Goal: Task Accomplishment & Management: Use online tool/utility

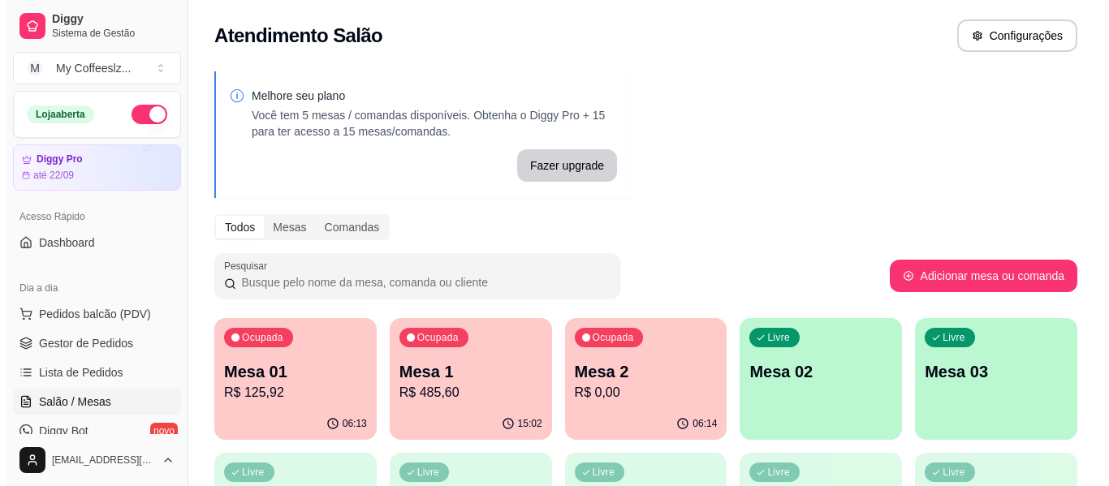
scroll to position [162, 0]
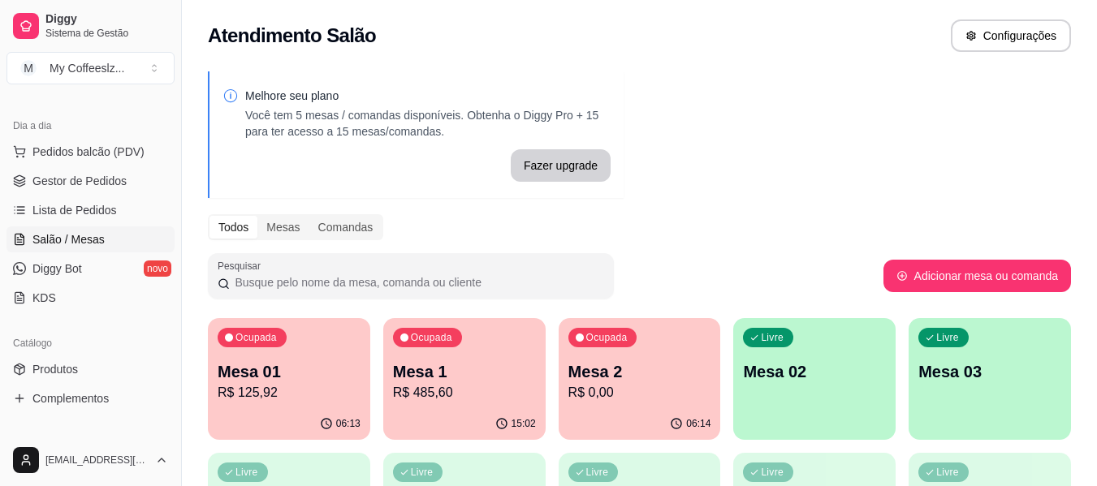
click at [768, 368] on p "Mesa 02" at bounding box center [814, 371] width 143 height 23
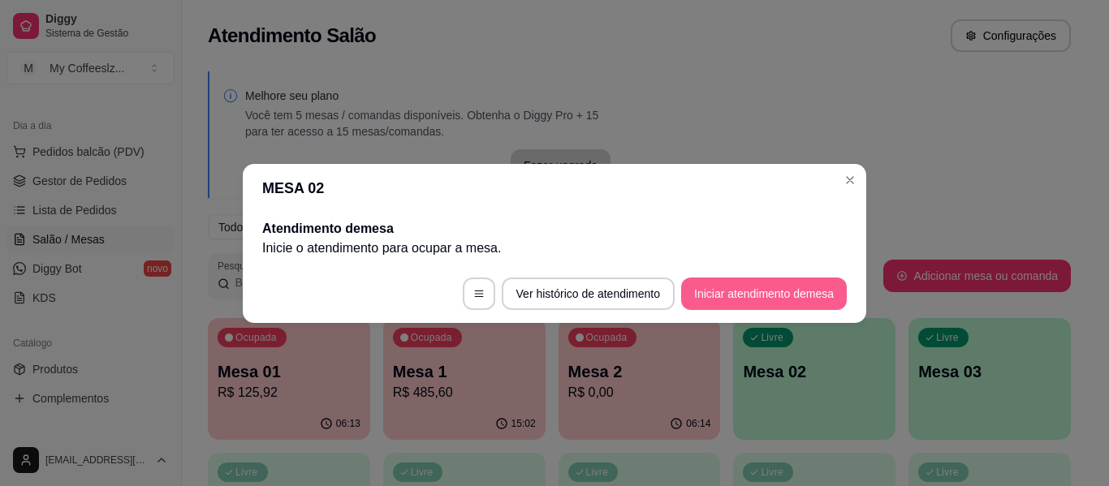
click at [754, 284] on button "Iniciar atendimento de mesa" at bounding box center [764, 294] width 166 height 32
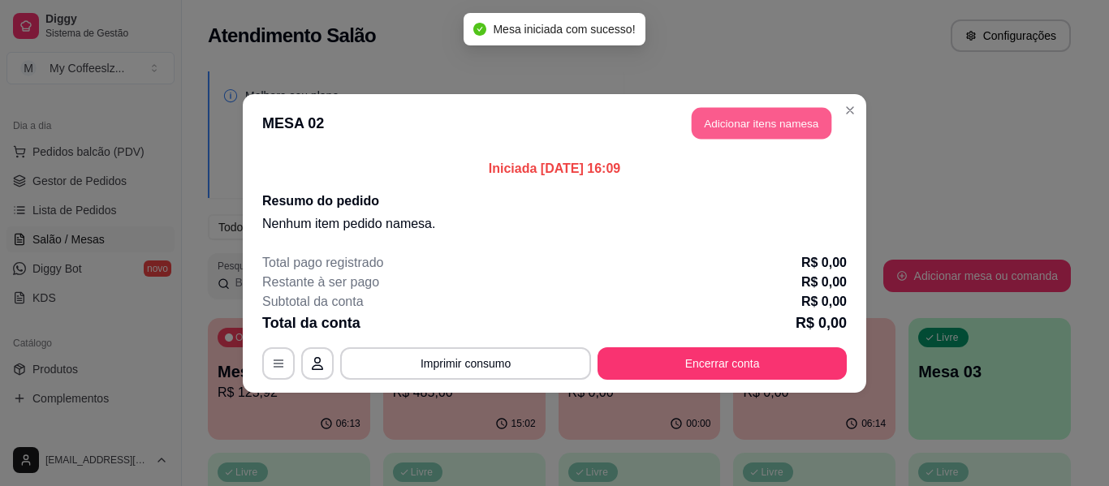
click at [761, 130] on button "Adicionar itens na mesa" at bounding box center [762, 123] width 140 height 32
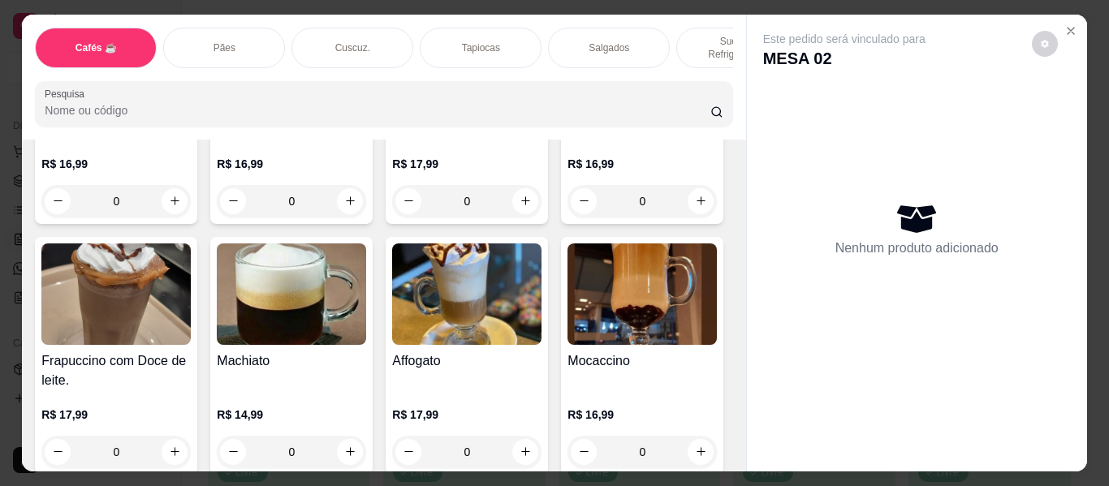
scroll to position [1786, 0]
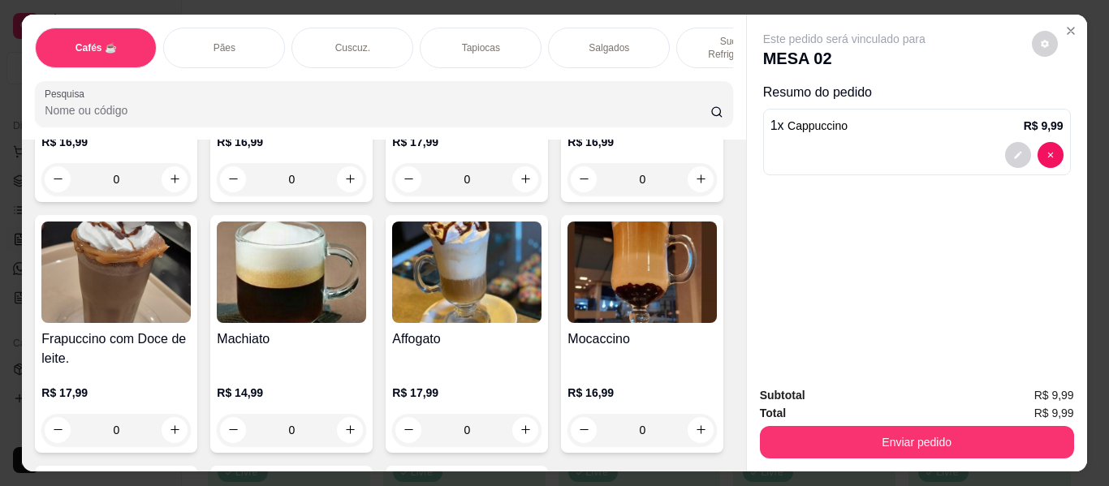
type input "2"
click at [696, 35] on p "Sucos e Refrigerantes" at bounding box center [737, 48] width 94 height 26
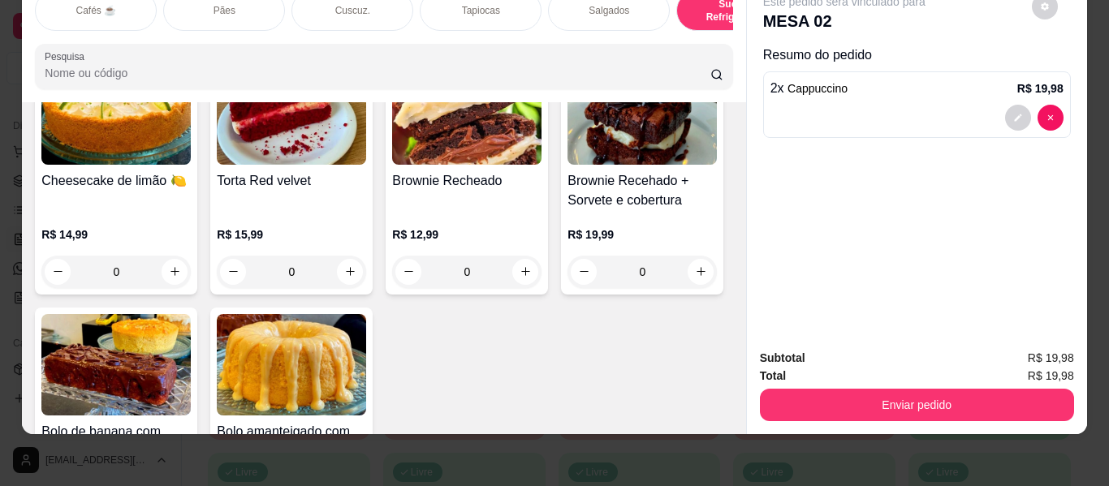
scroll to position [7571, 0]
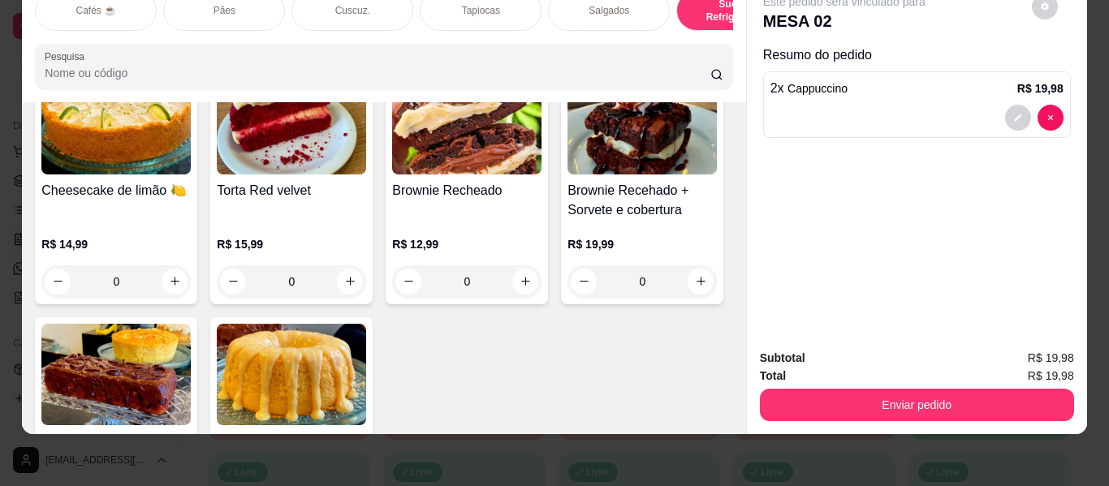
type input "1"
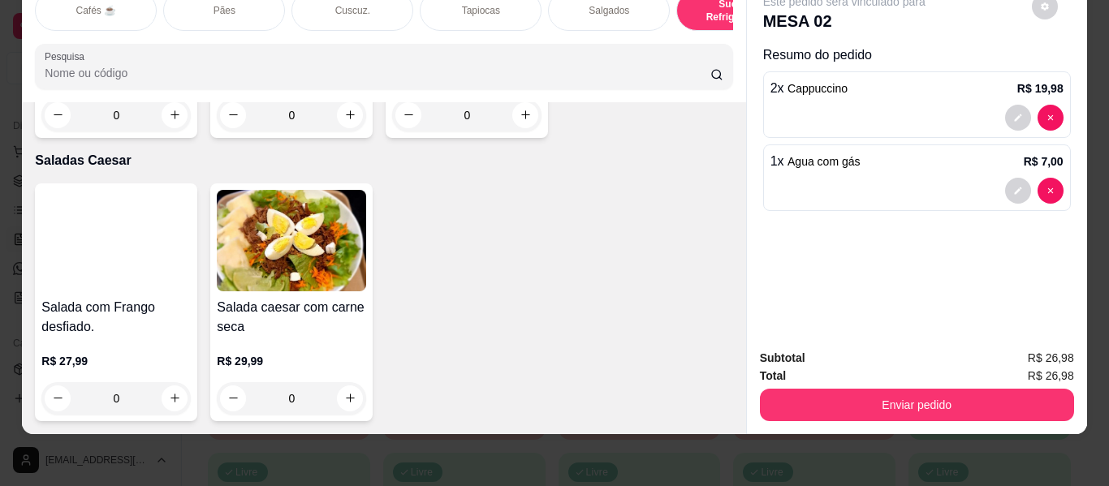
scroll to position [9844, 0]
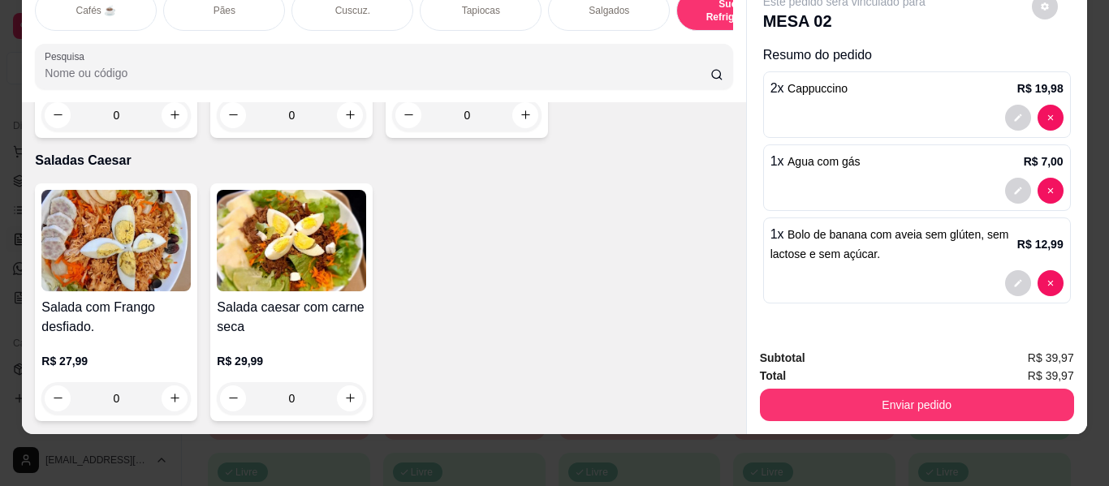
scroll to position [9925, 0]
type input "2"
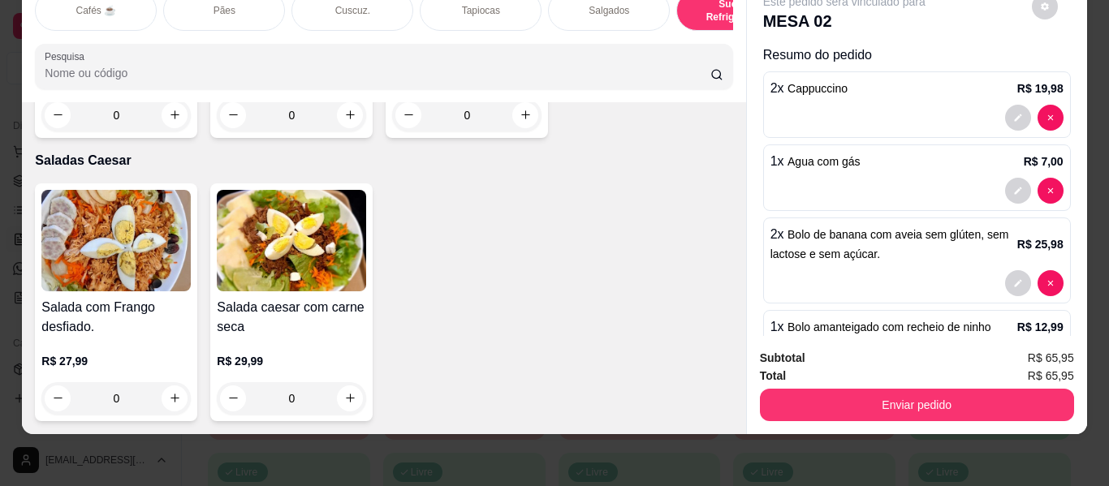
type input "2"
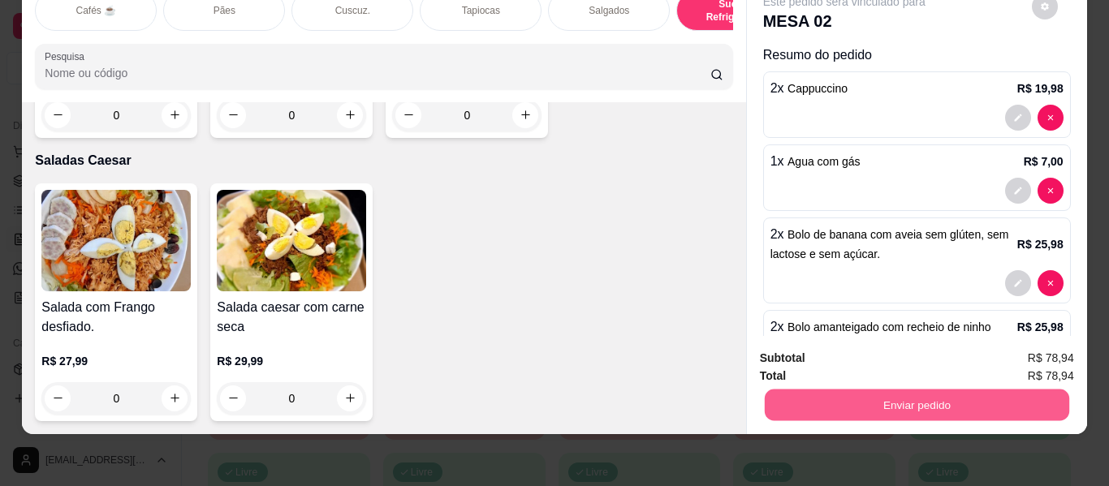
click at [785, 390] on button "Enviar pedido" at bounding box center [916, 406] width 304 height 32
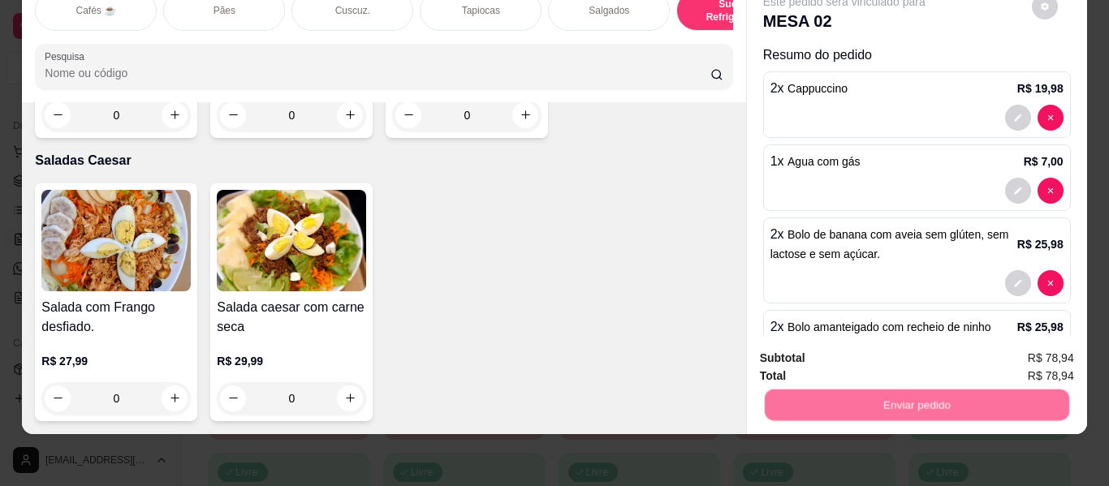
click at [804, 353] on button "Não registrar e enviar pedido" at bounding box center [862, 352] width 169 height 31
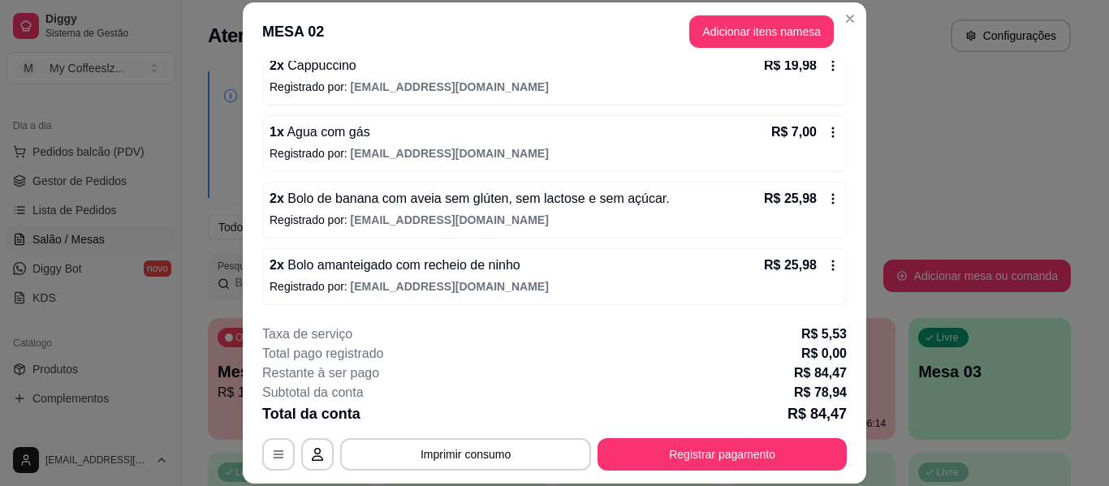
scroll to position [50, 0]
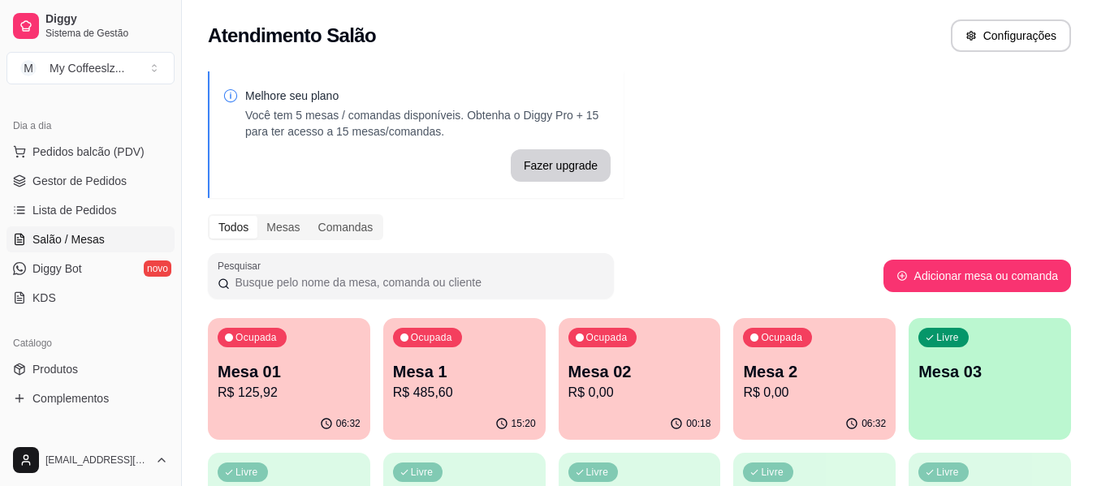
click at [885, 336] on div "Ocupada Mesa 2 R$ 0,00" at bounding box center [814, 363] width 162 height 90
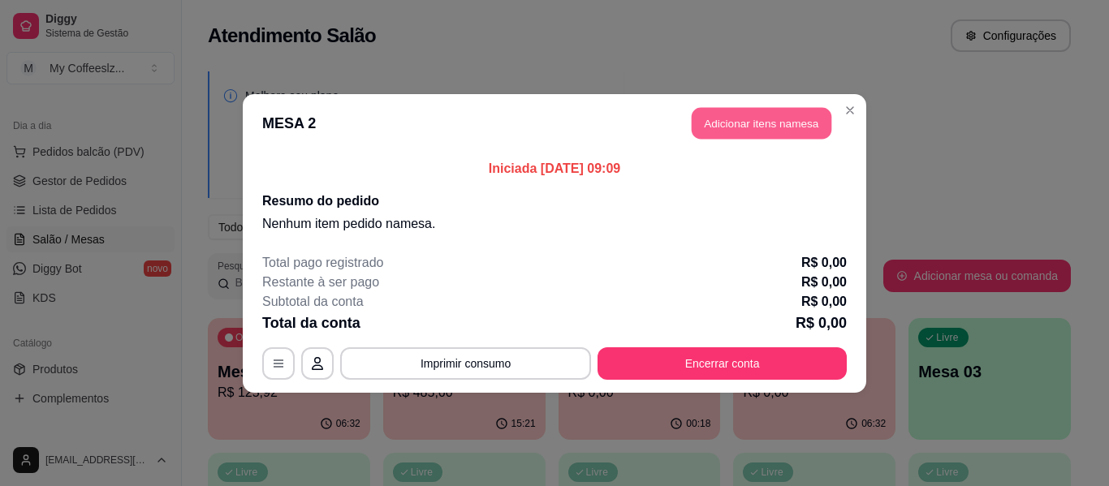
click at [744, 114] on button "Adicionar itens na mesa" at bounding box center [762, 123] width 140 height 32
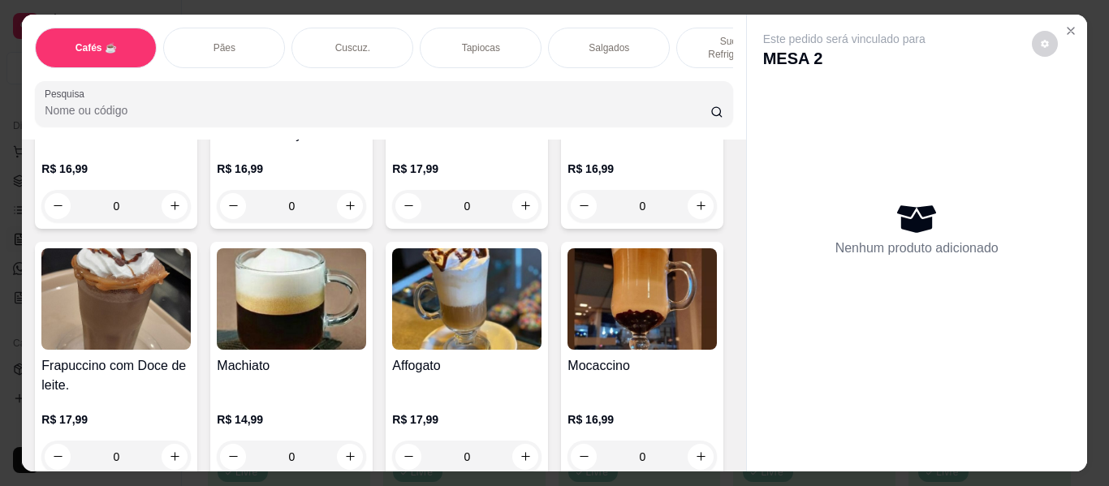
scroll to position [1867, 0]
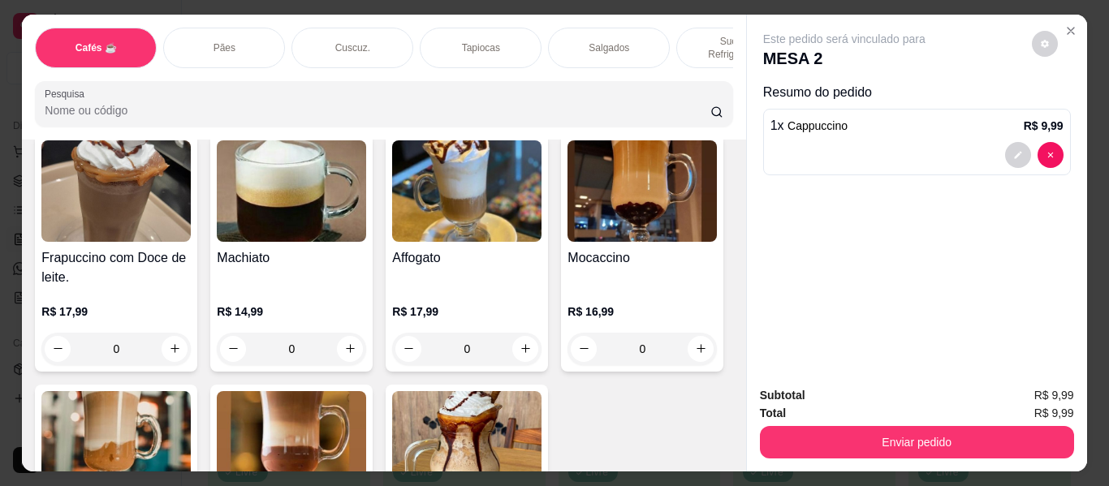
type input "2"
click at [463, 41] on p "Tapiocas" at bounding box center [481, 47] width 38 height 13
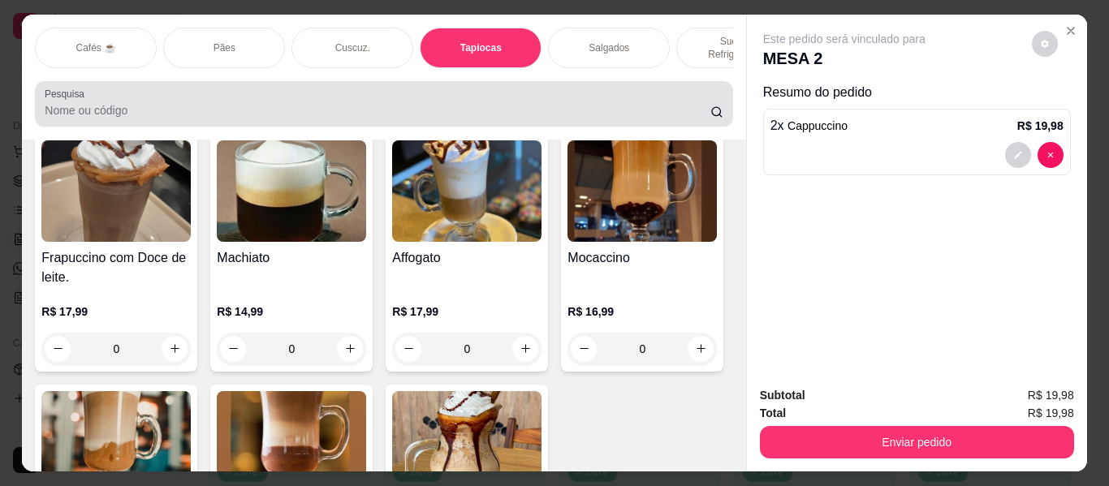
scroll to position [44, 0]
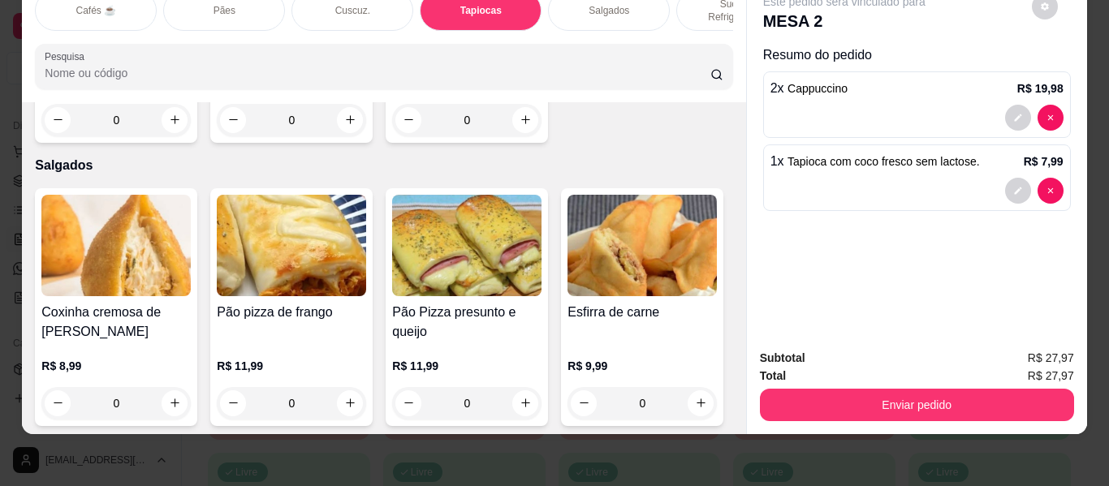
type input "2"
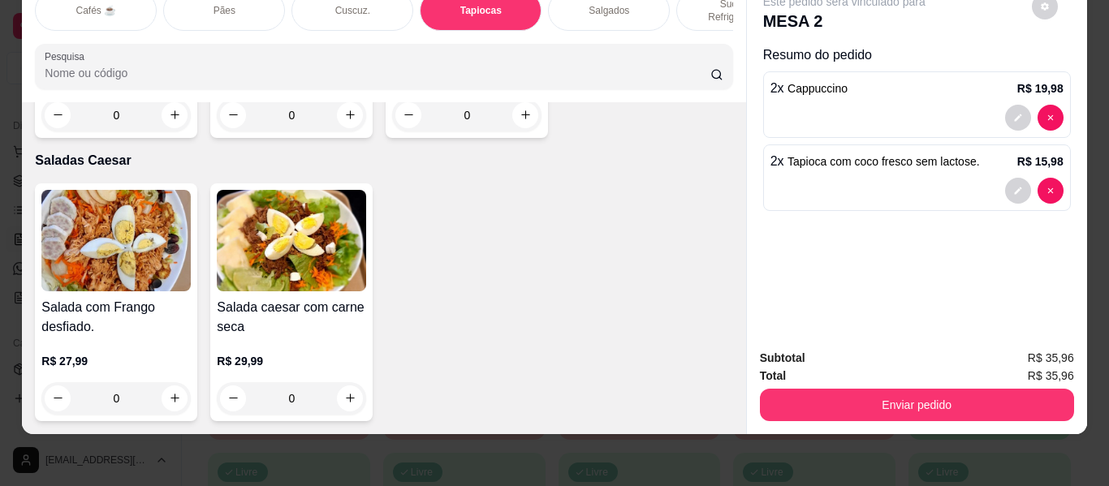
scroll to position [10030, 0]
type input "1"
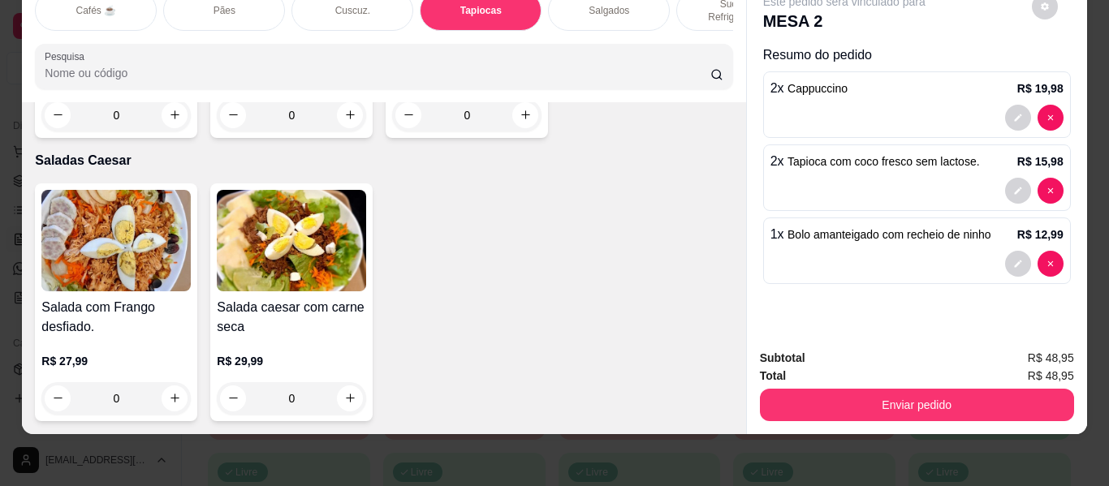
scroll to position [10031, 0]
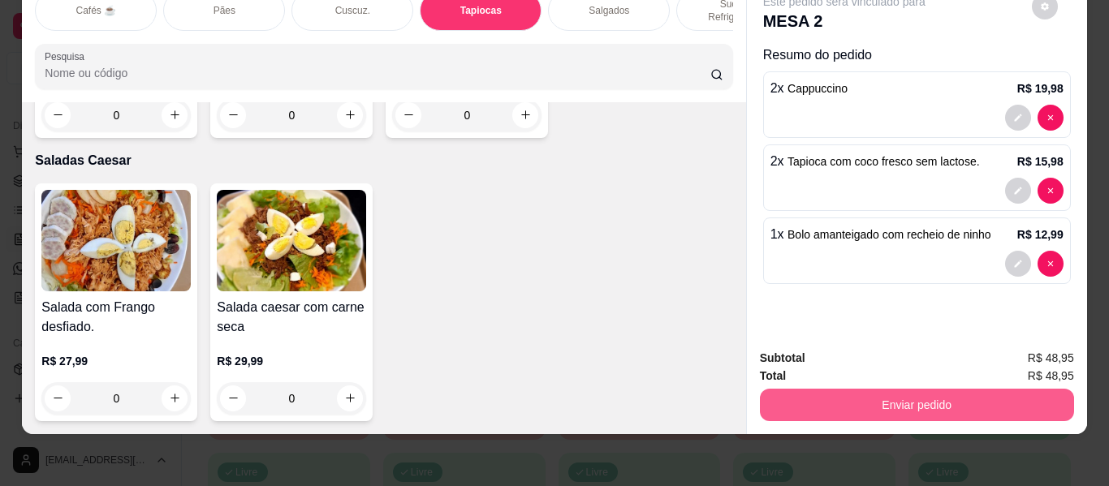
click at [900, 389] on button "Enviar pedido" at bounding box center [917, 405] width 314 height 32
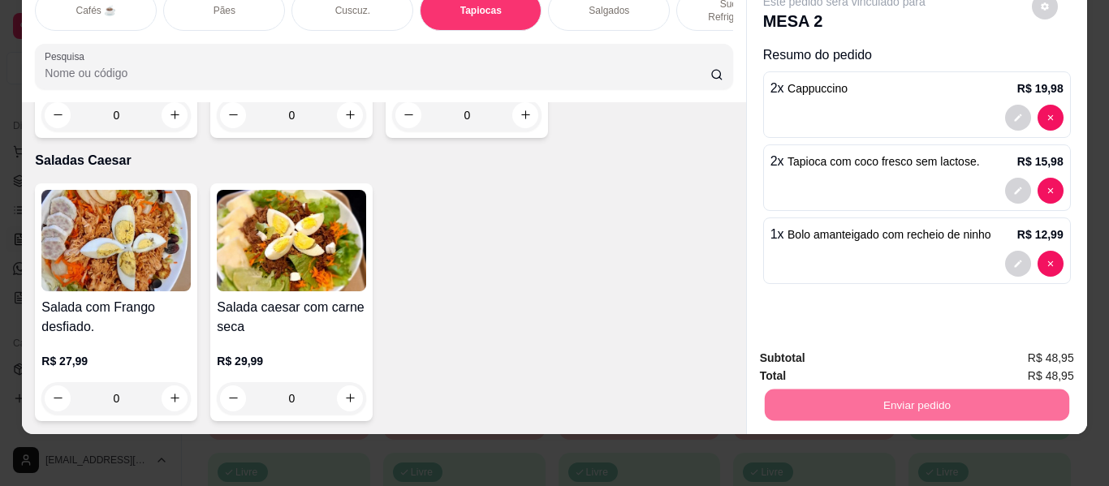
click at [864, 350] on button "Não registrar e enviar pedido" at bounding box center [862, 352] width 169 height 31
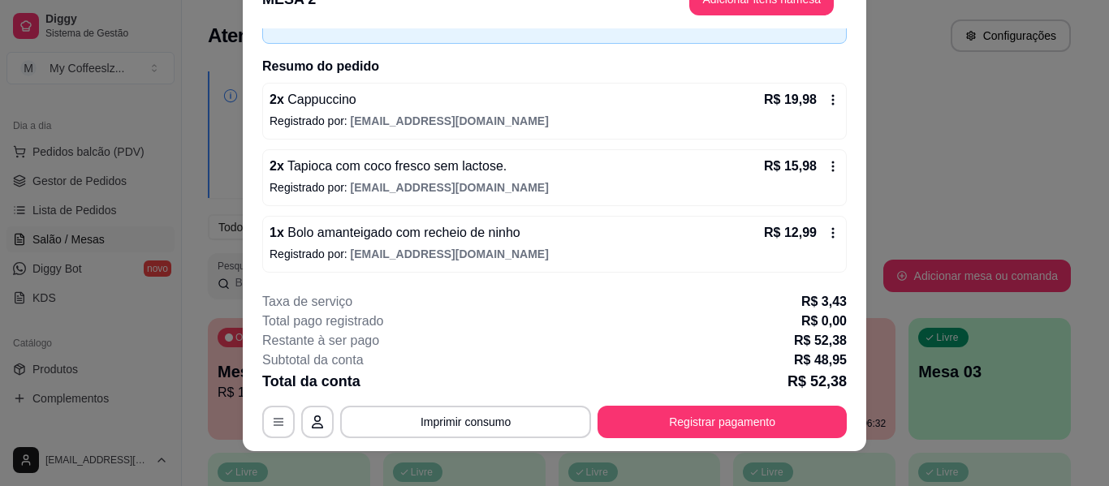
scroll to position [50, 0]
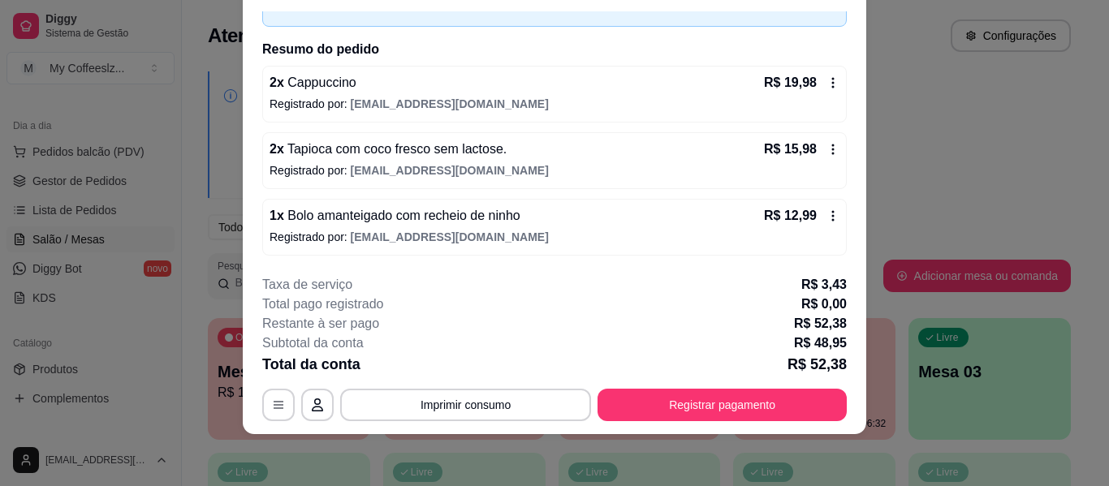
click at [566, 248] on div "1 x Bolo amanteigado com recheio de ninho R$ 12,99 Registrado por: [EMAIL_ADDRE…" at bounding box center [554, 227] width 584 height 57
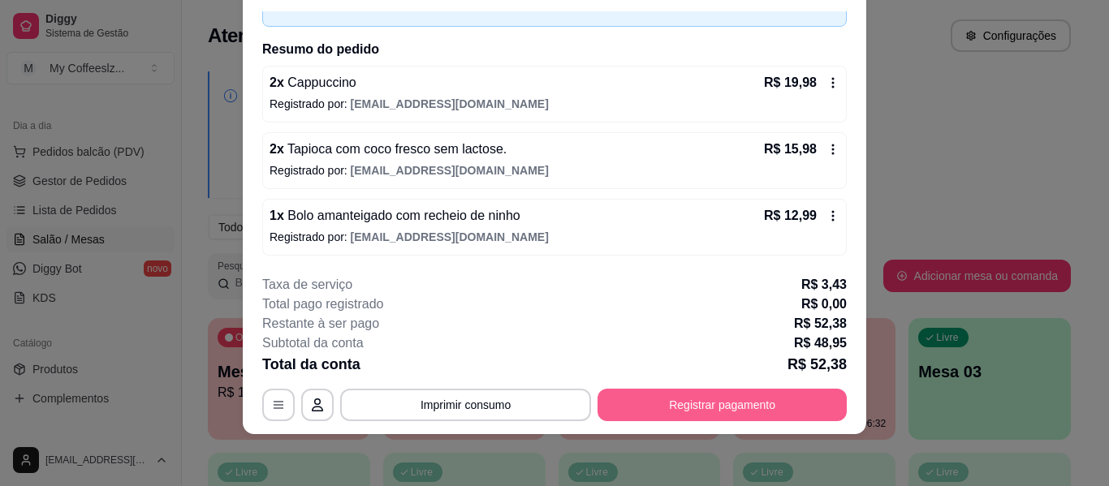
click at [686, 407] on button "Registrar pagamento" at bounding box center [721, 405] width 249 height 32
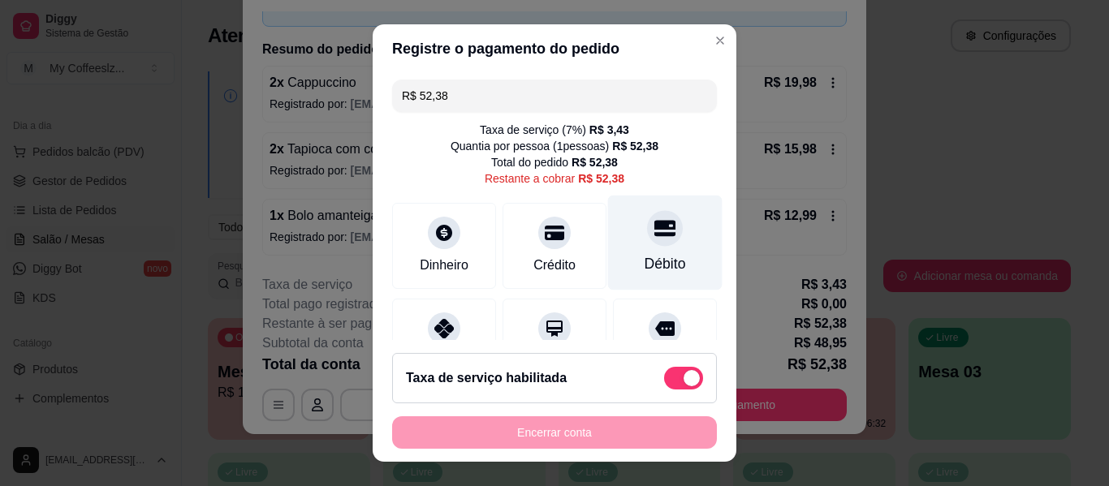
click at [654, 235] on icon at bounding box center [664, 228] width 21 height 16
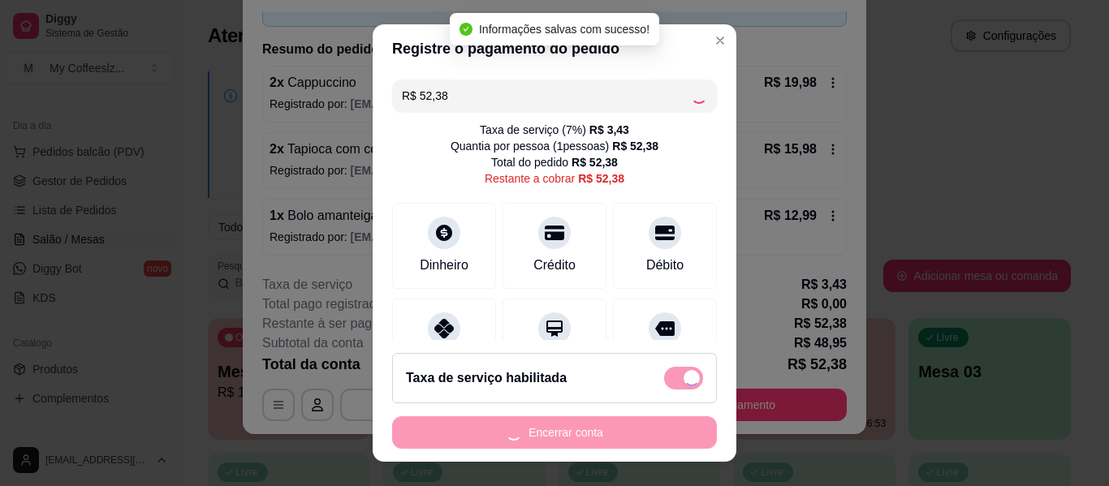
type input "R$ 0,00"
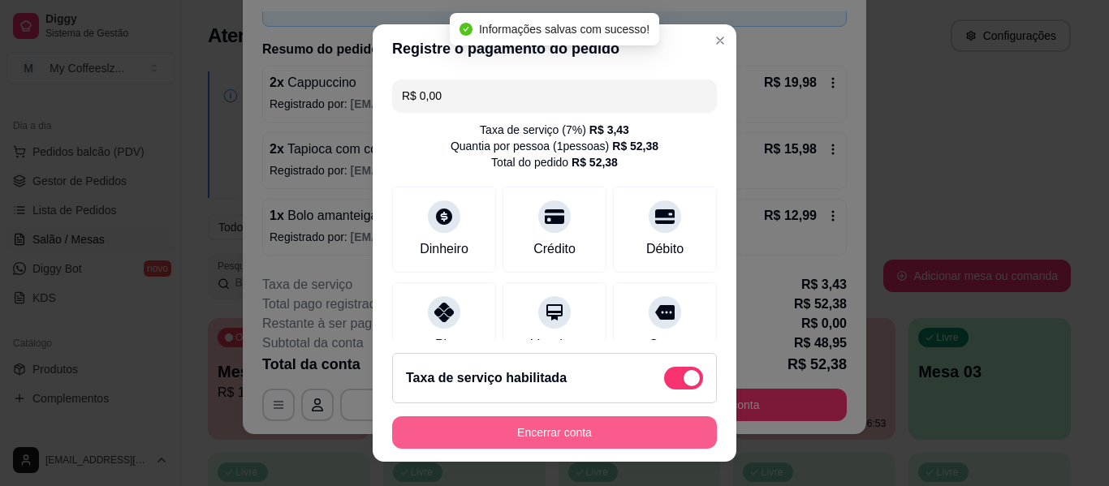
click at [561, 425] on button "Encerrar conta" at bounding box center [554, 432] width 325 height 32
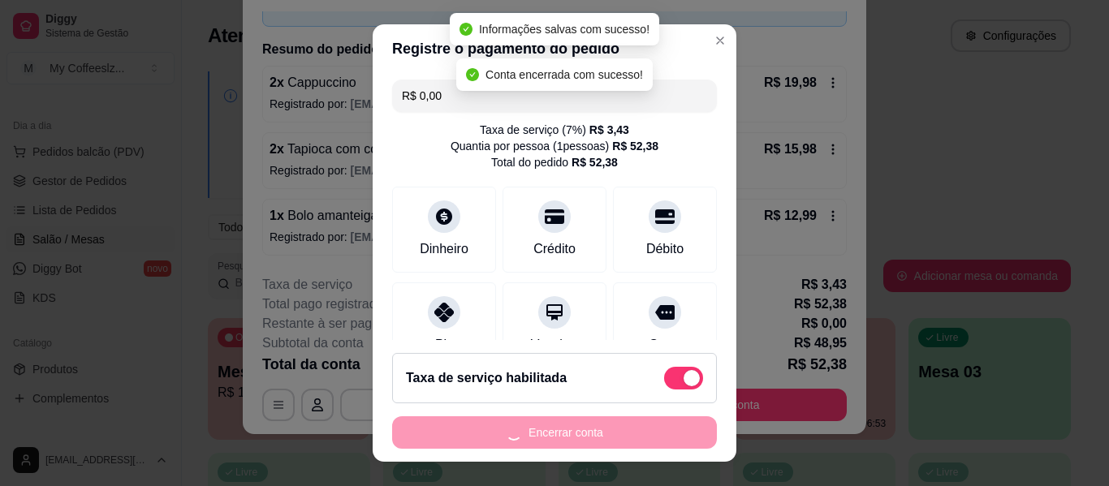
scroll to position [0, 0]
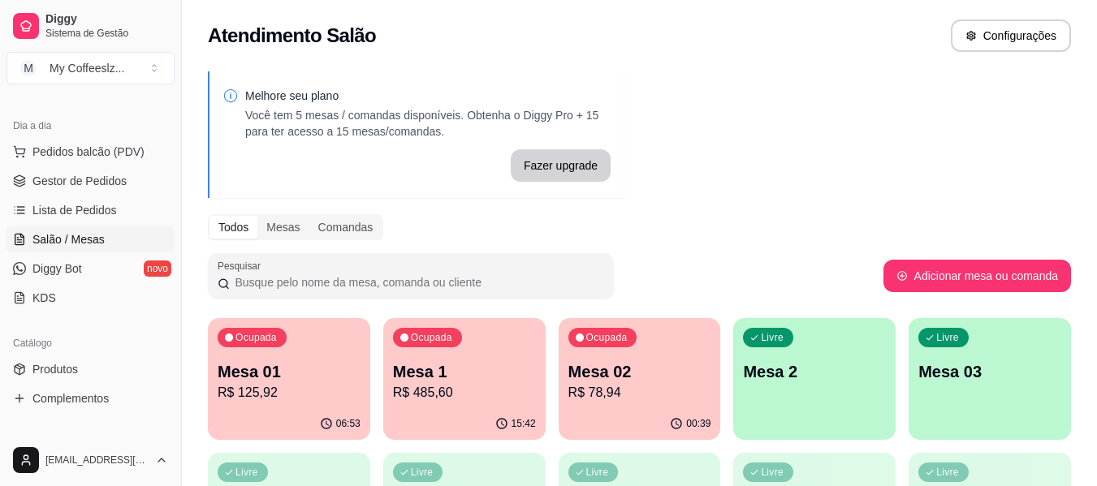
click at [662, 362] on p "Mesa 02" at bounding box center [639, 371] width 143 height 23
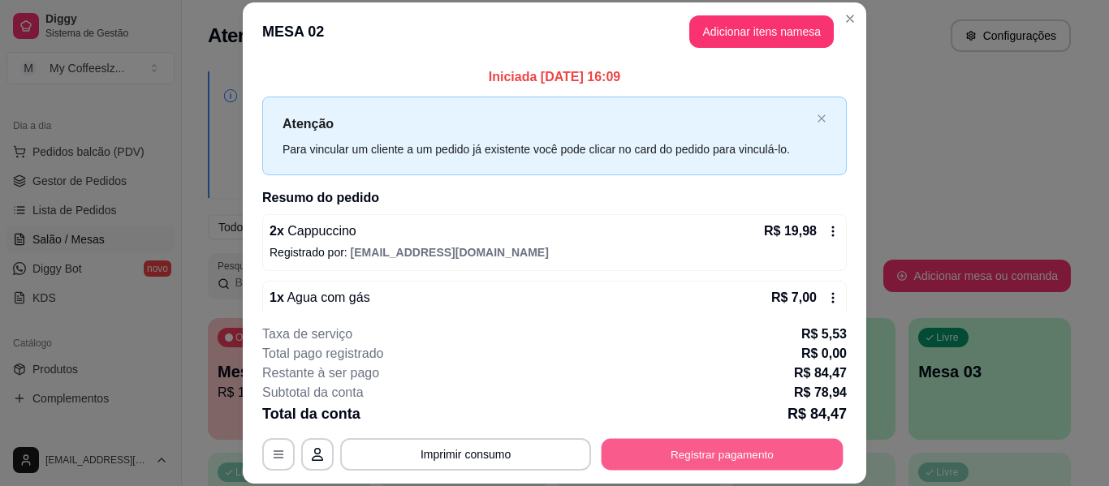
click at [688, 451] on button "Registrar pagamento" at bounding box center [722, 455] width 242 height 32
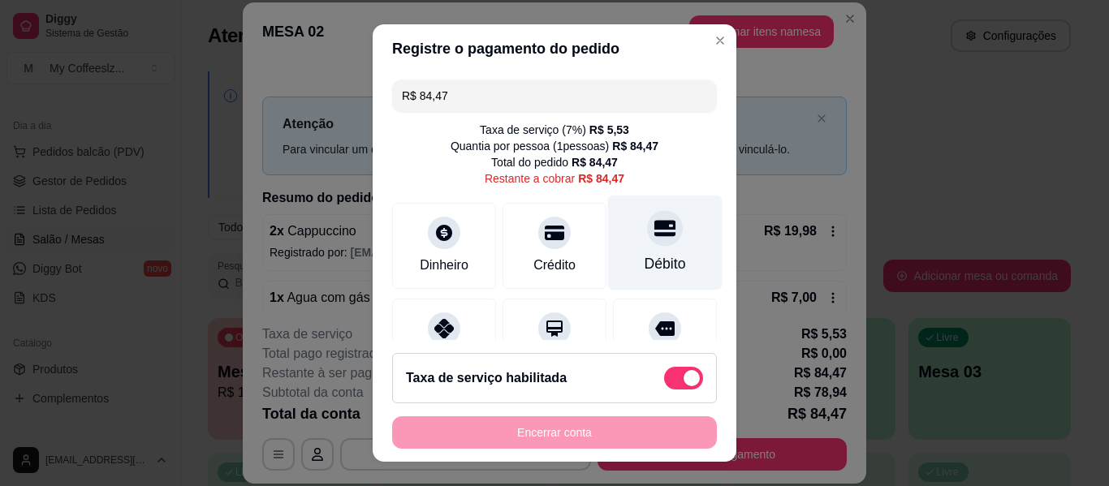
click at [638, 207] on div "Débito" at bounding box center [665, 243] width 114 height 95
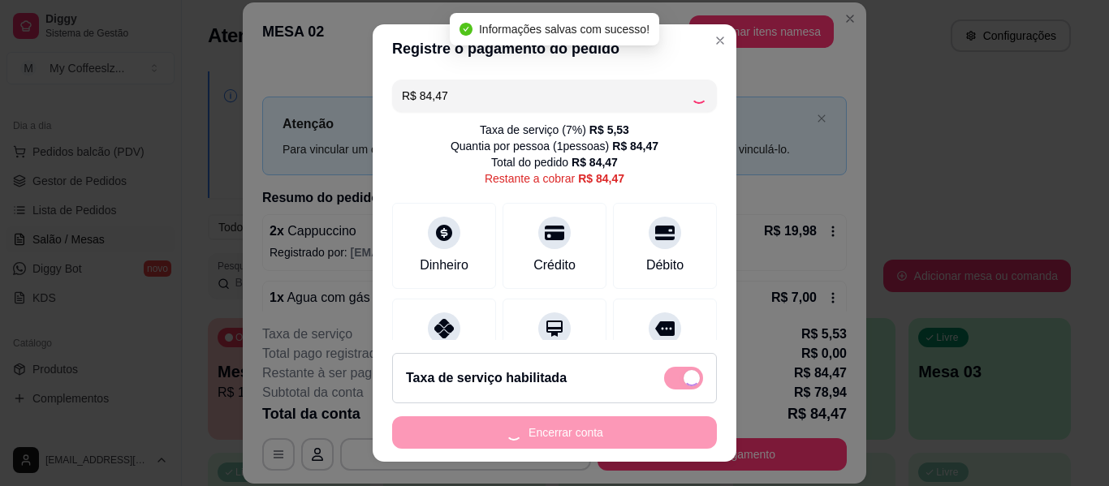
type input "R$ 0,00"
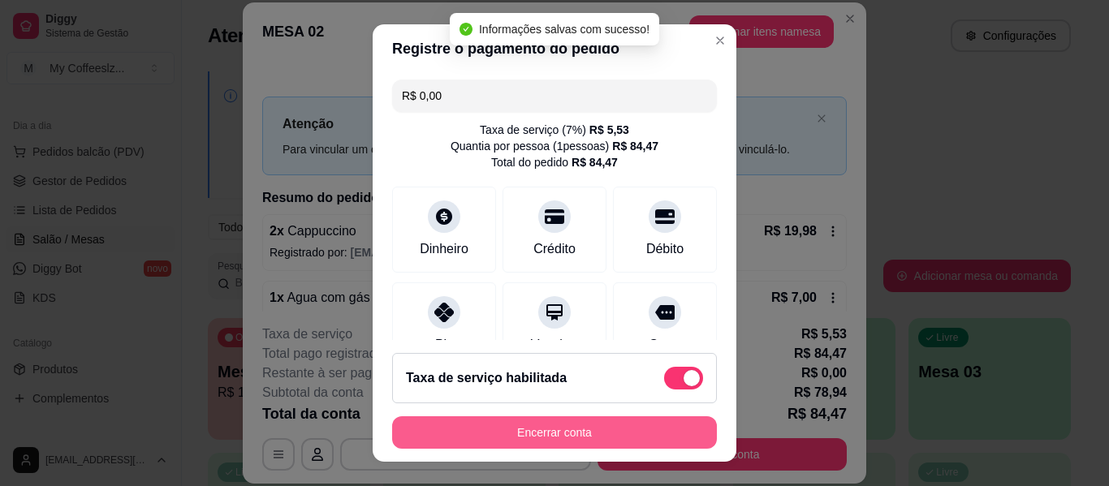
click at [632, 439] on button "Encerrar conta" at bounding box center [554, 432] width 325 height 32
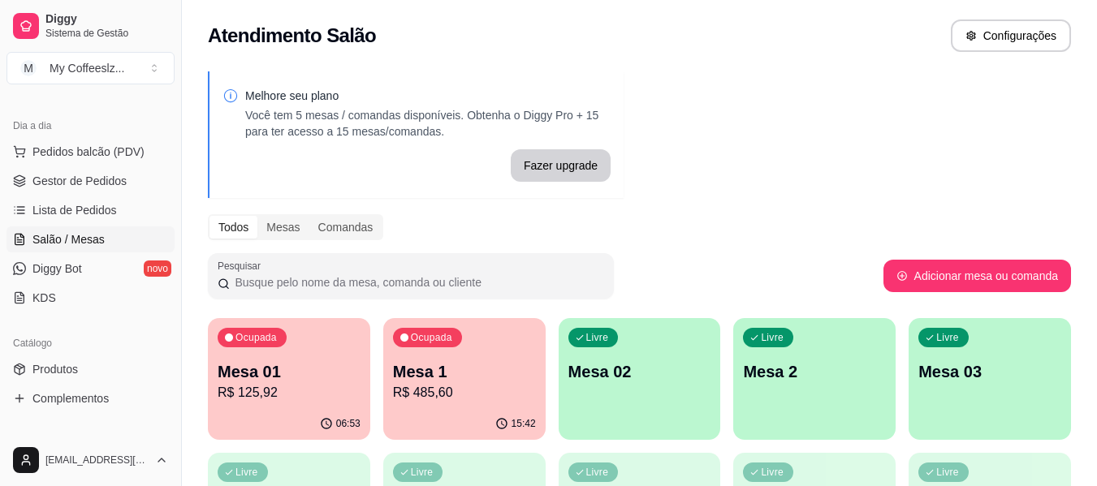
click at [620, 346] on div "Livre Mesa 02" at bounding box center [639, 369] width 162 height 102
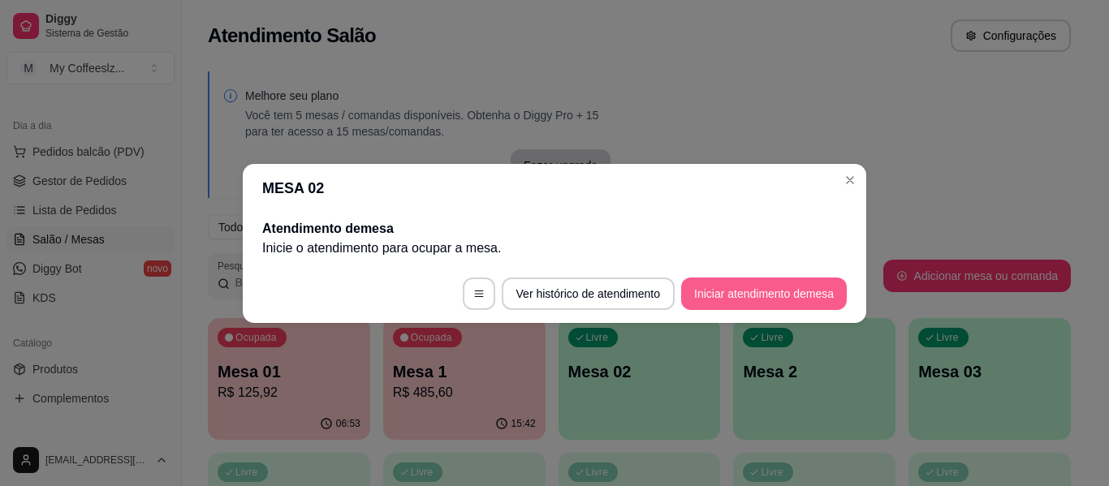
click at [739, 287] on button "Iniciar atendimento de mesa" at bounding box center [764, 294] width 166 height 32
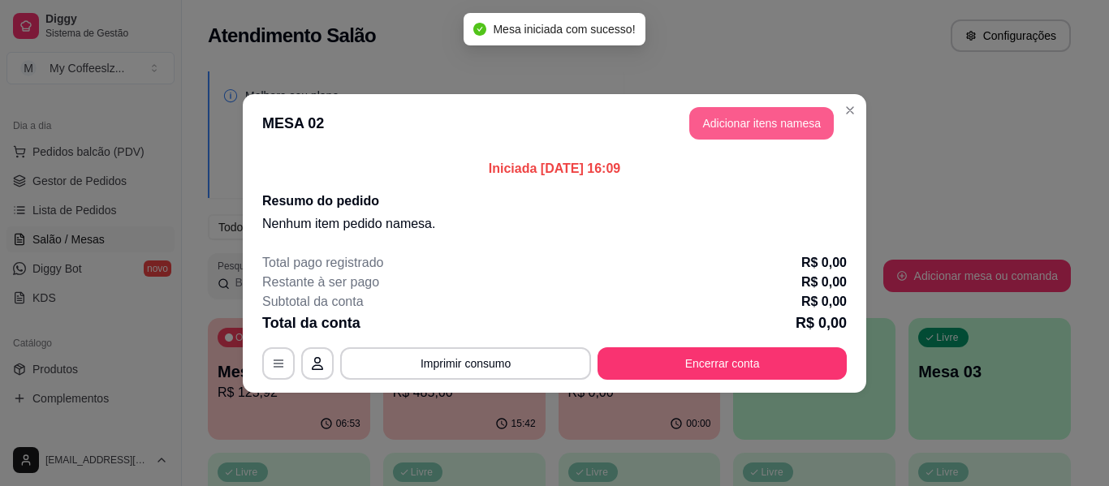
click at [701, 119] on button "Adicionar itens na mesa" at bounding box center [761, 123] width 144 height 32
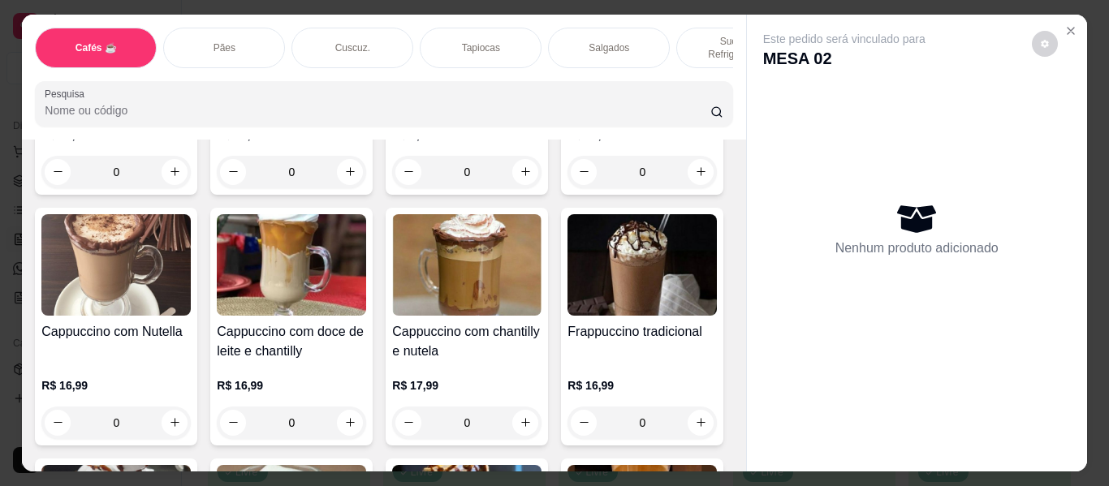
scroll to position [1867, 0]
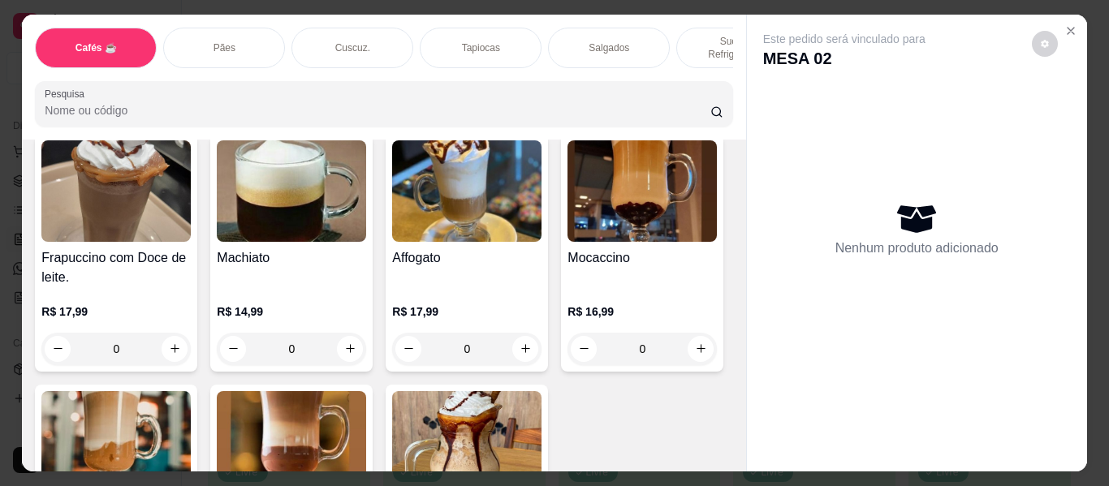
type input "1"
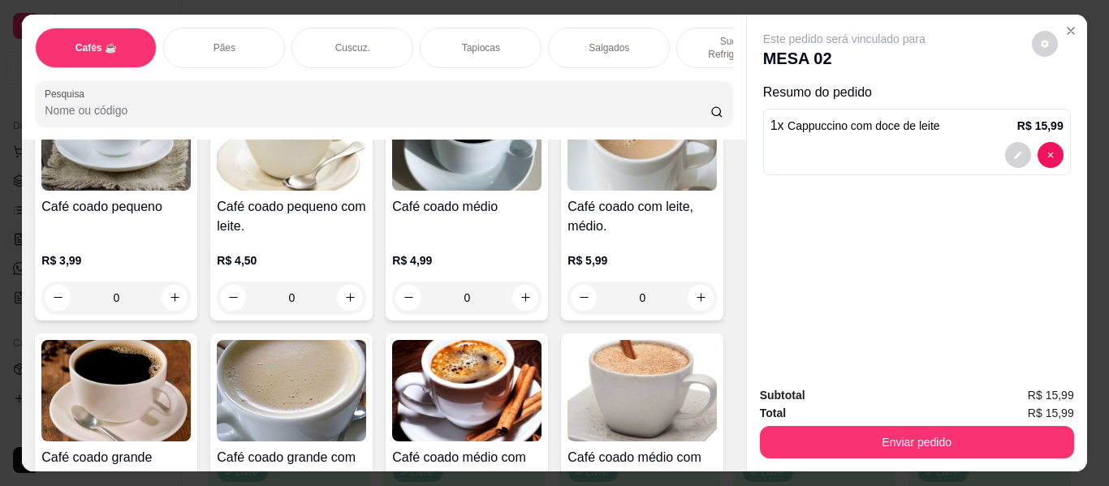
scroll to position [325, 0]
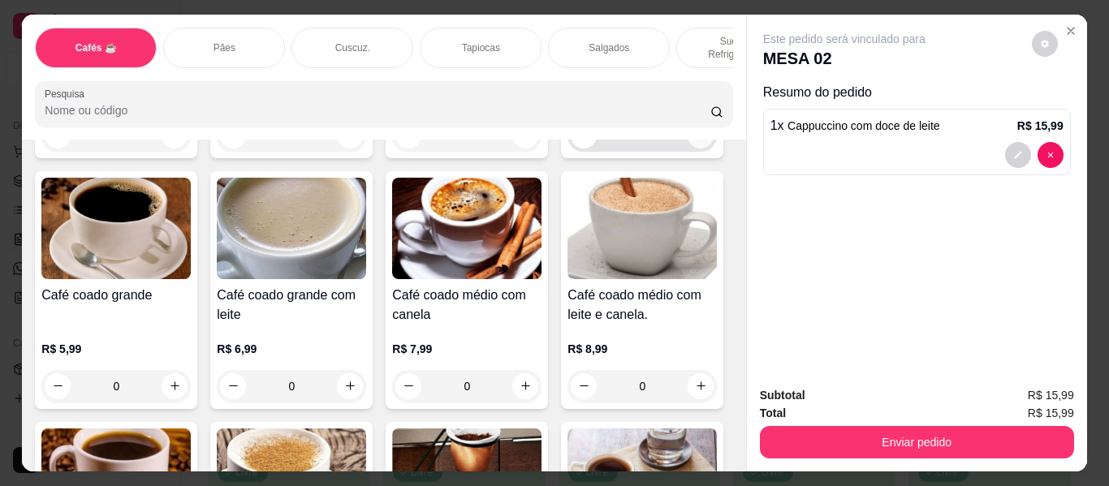
click at [688, 149] on button "increase-product-quantity" at bounding box center [701, 136] width 26 height 26
type input "1"
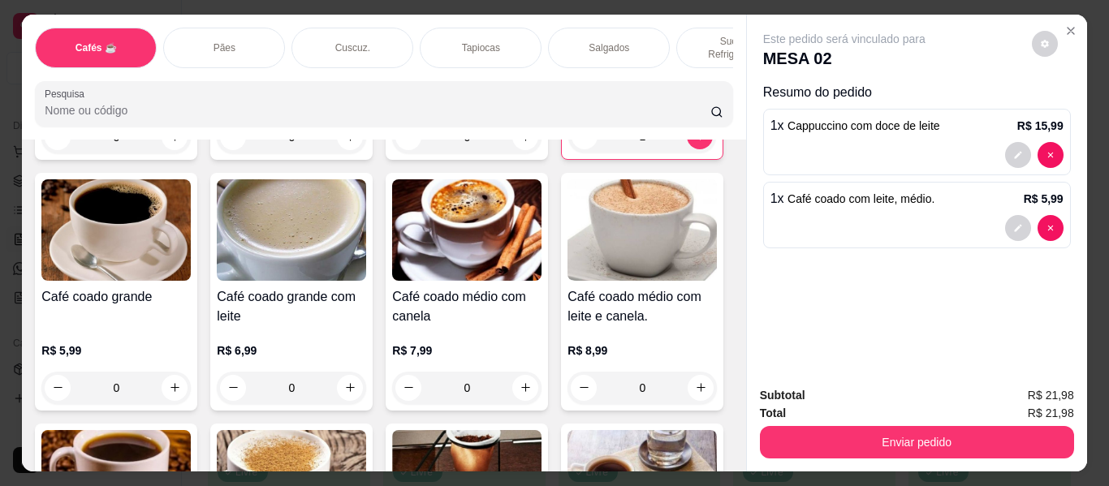
click at [707, 35] on p "Sucos e Refrigerantes" at bounding box center [737, 48] width 94 height 26
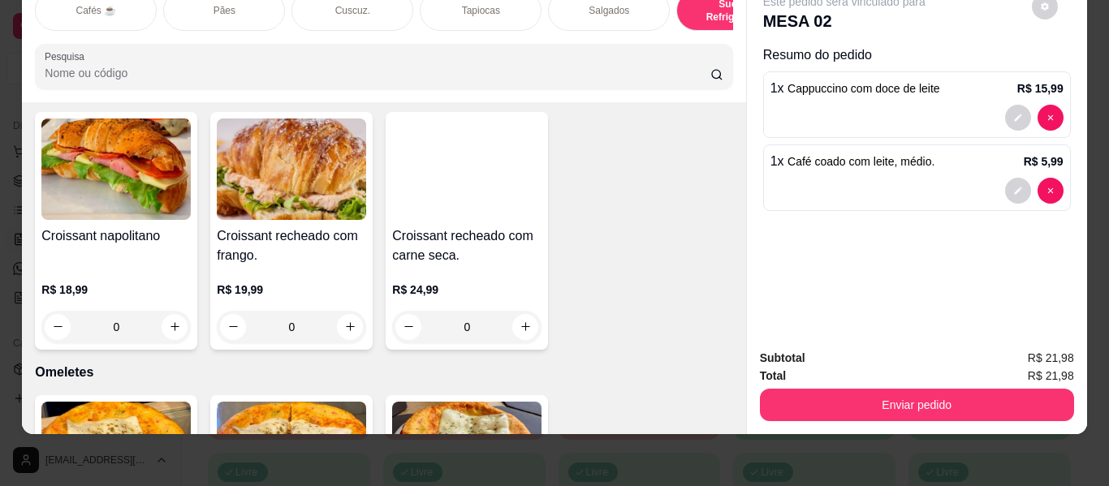
scroll to position [8305, 0]
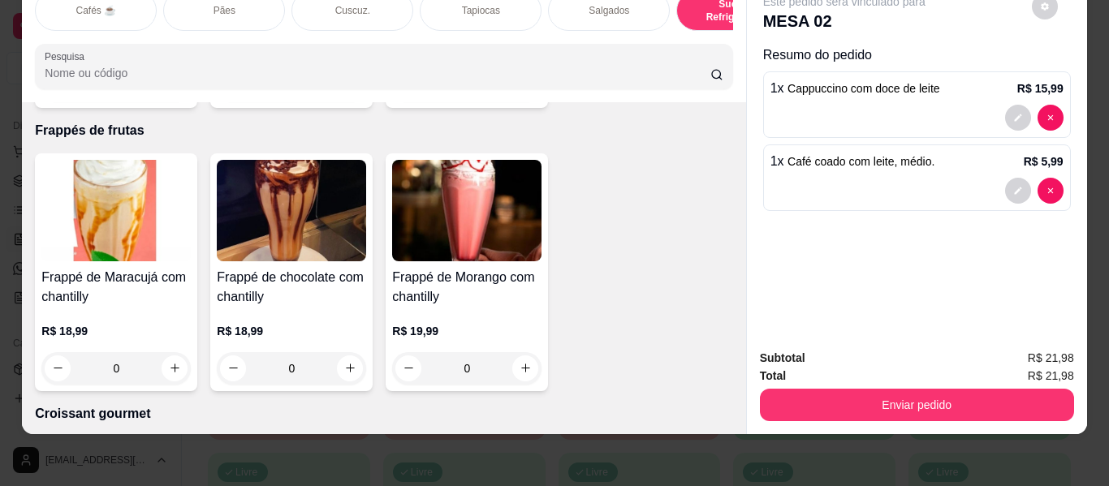
type input "1"
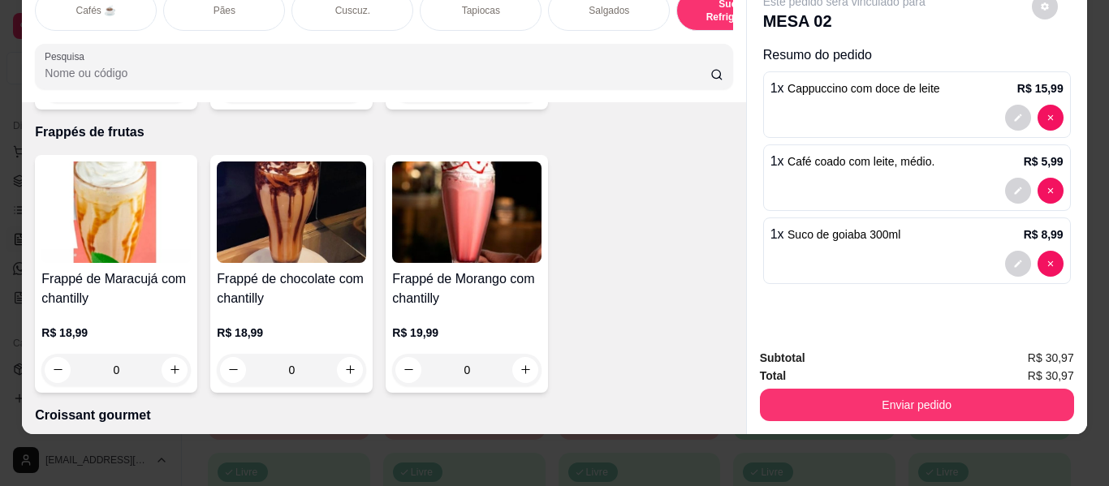
click at [247, 9] on div "Pães" at bounding box center [224, 10] width 122 height 41
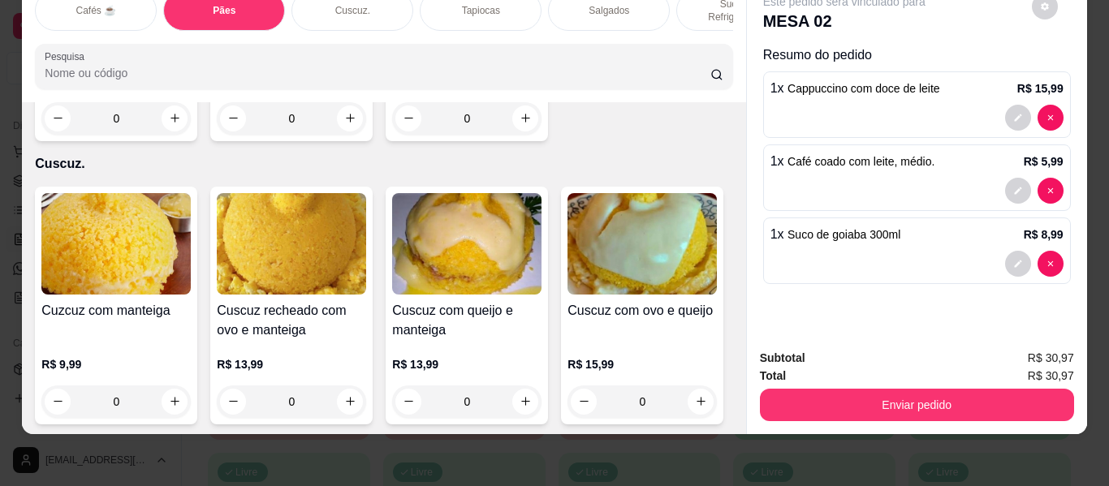
type input "2"
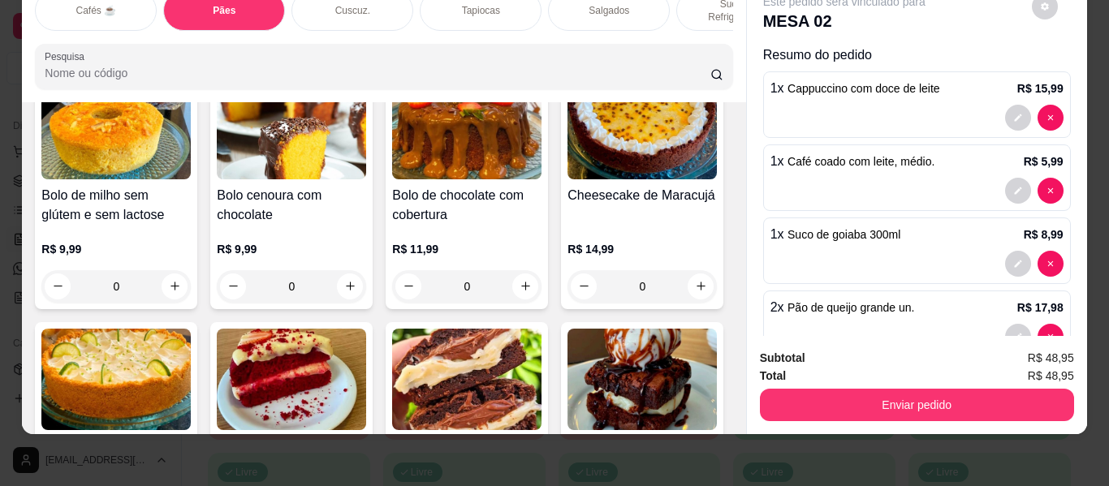
scroll to position [7645, 0]
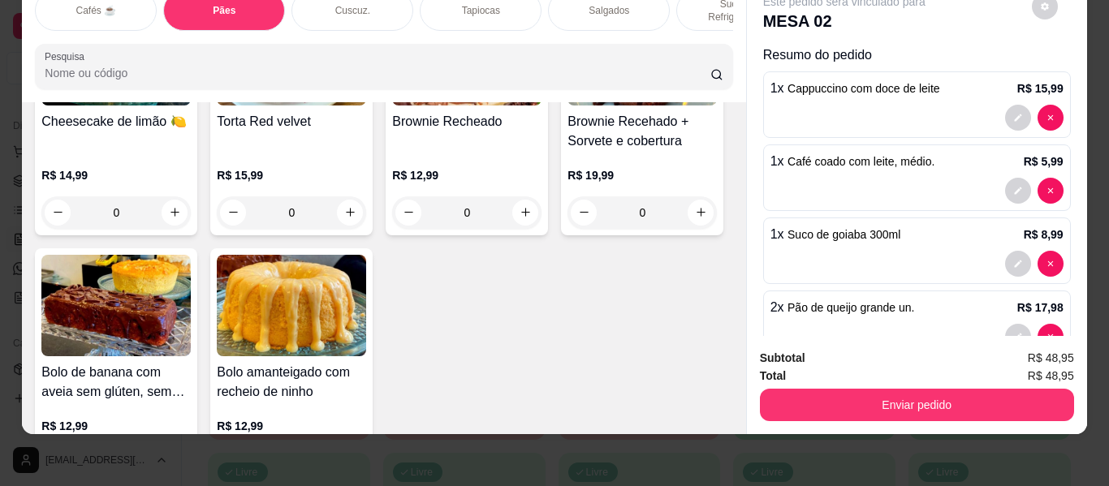
type input "1"
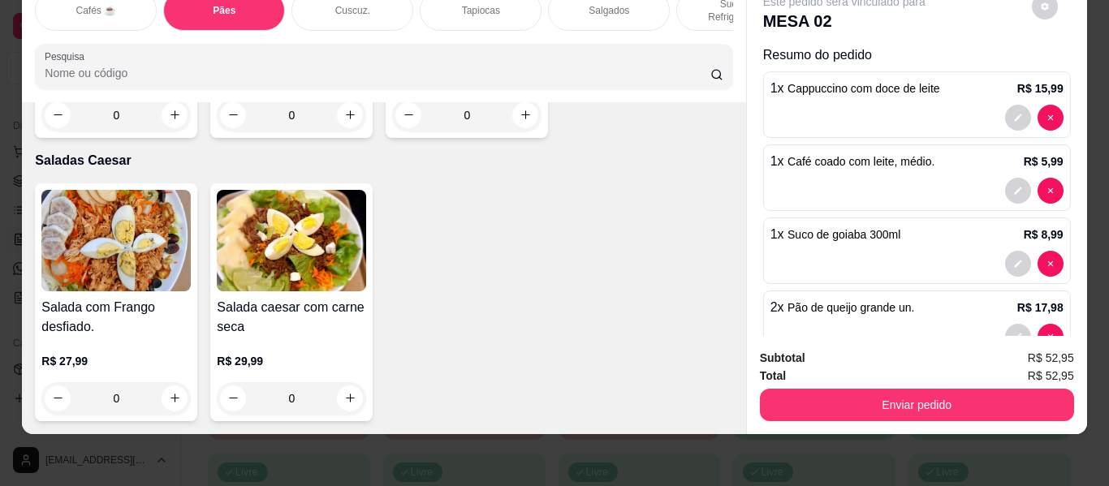
scroll to position [10000, 0]
type input "1"
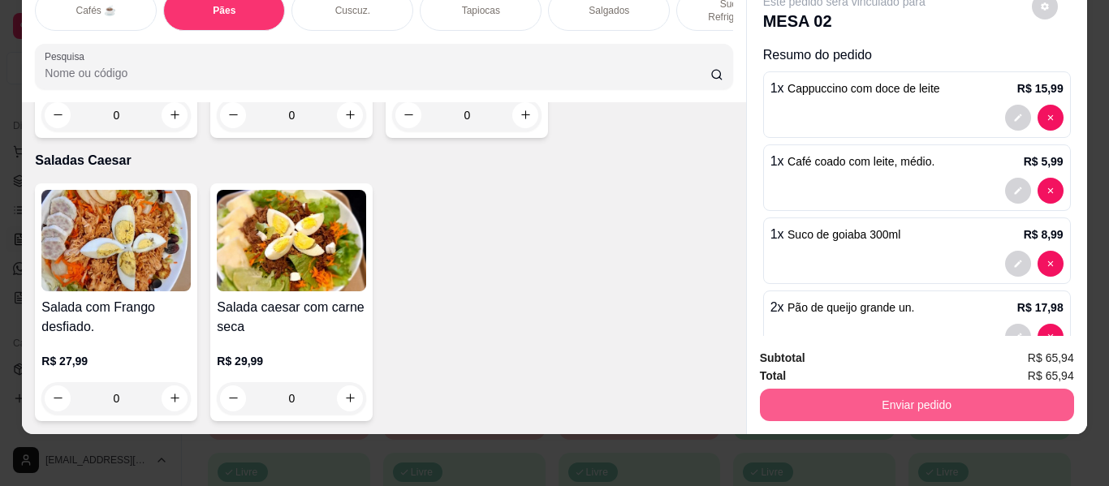
click at [791, 405] on button "Enviar pedido" at bounding box center [917, 405] width 314 height 32
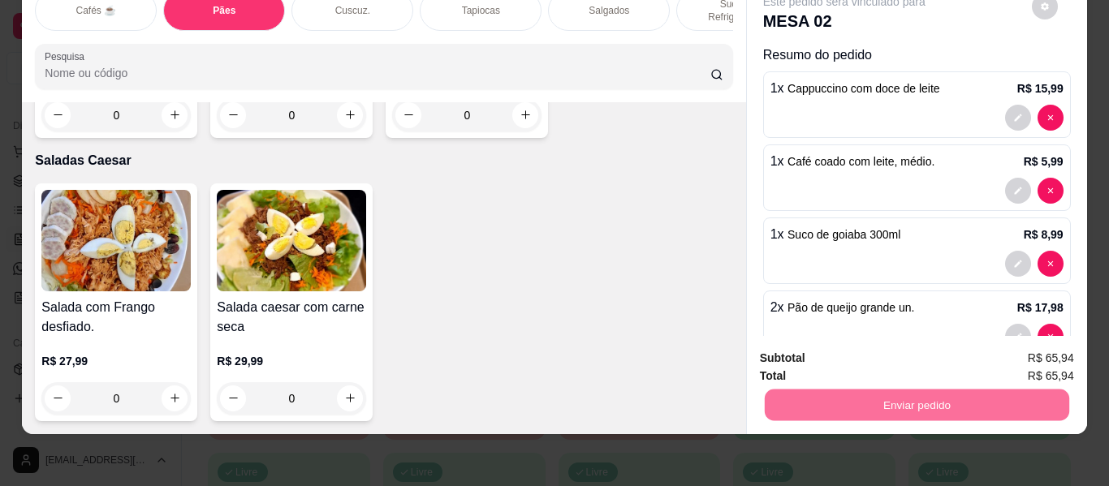
click at [816, 356] on button "Não registrar e enviar pedido" at bounding box center [863, 358] width 164 height 30
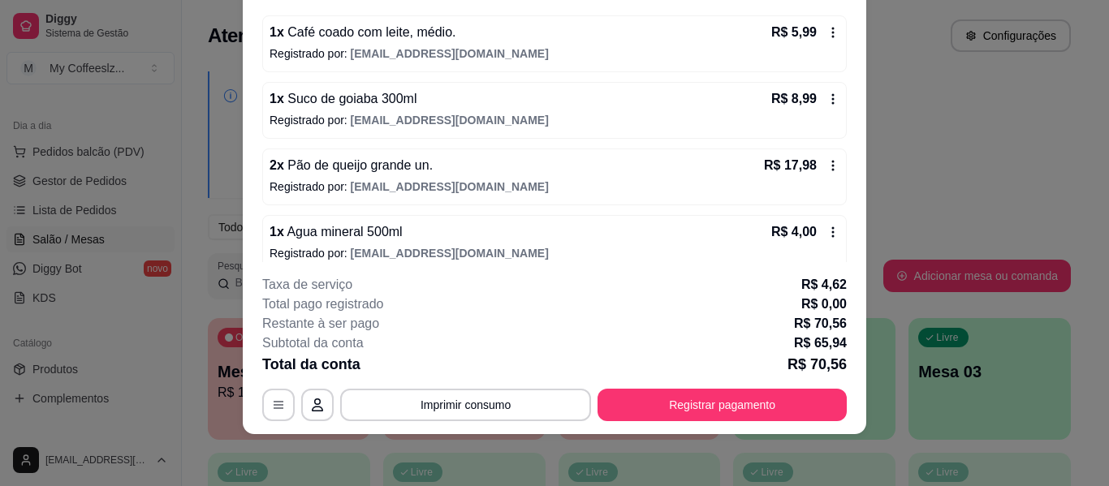
scroll to position [218, 0]
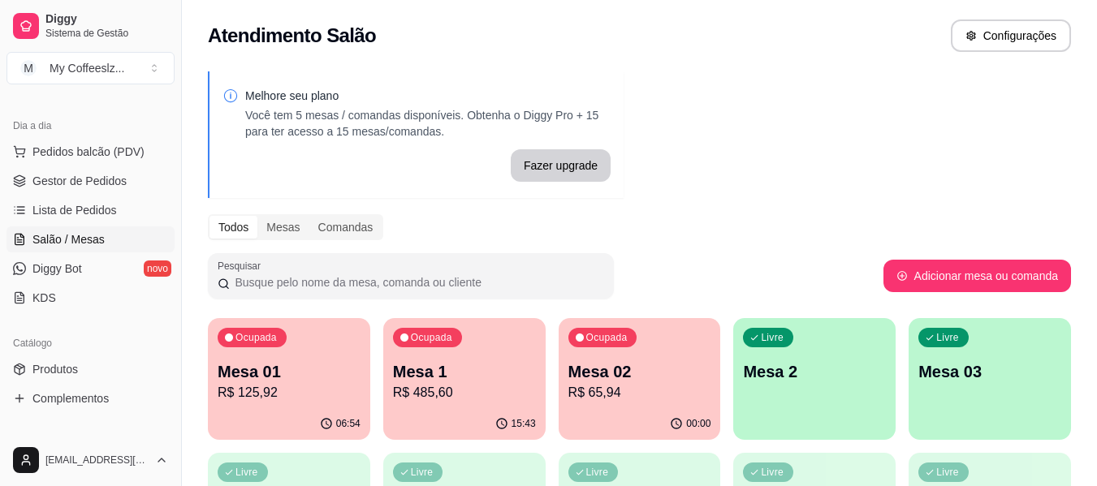
click at [633, 377] on p "Mesa 02" at bounding box center [639, 371] width 143 height 23
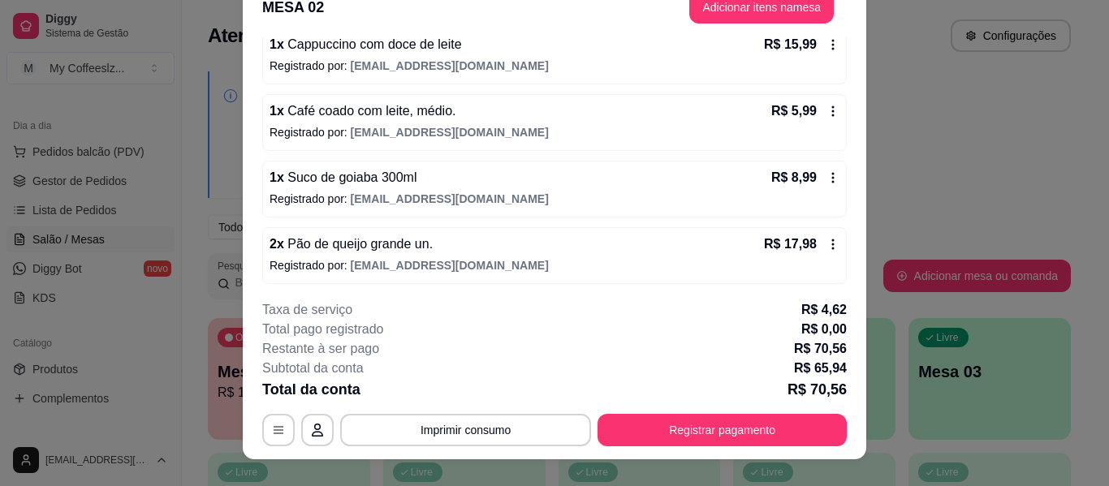
scroll to position [0, 0]
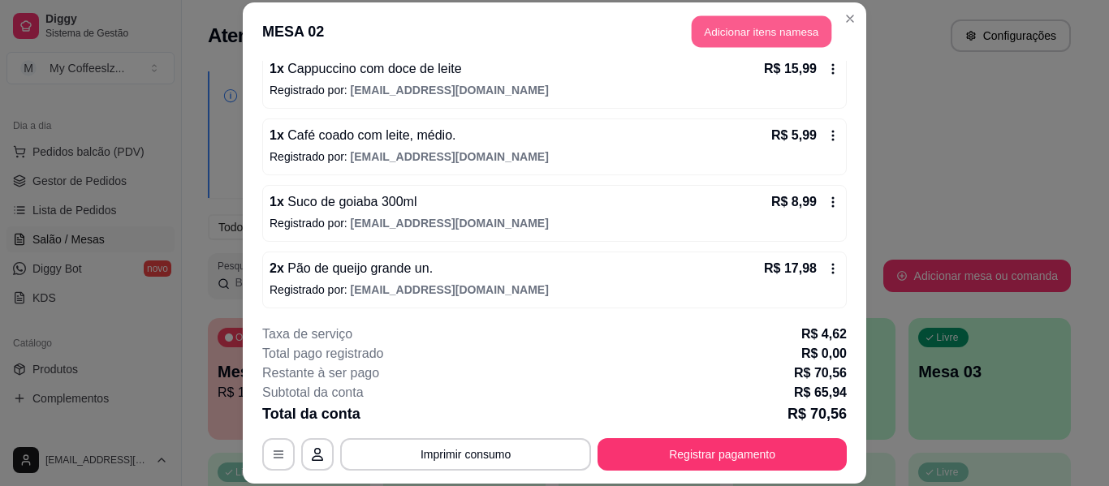
click at [725, 36] on button "Adicionar itens na mesa" at bounding box center [762, 32] width 140 height 32
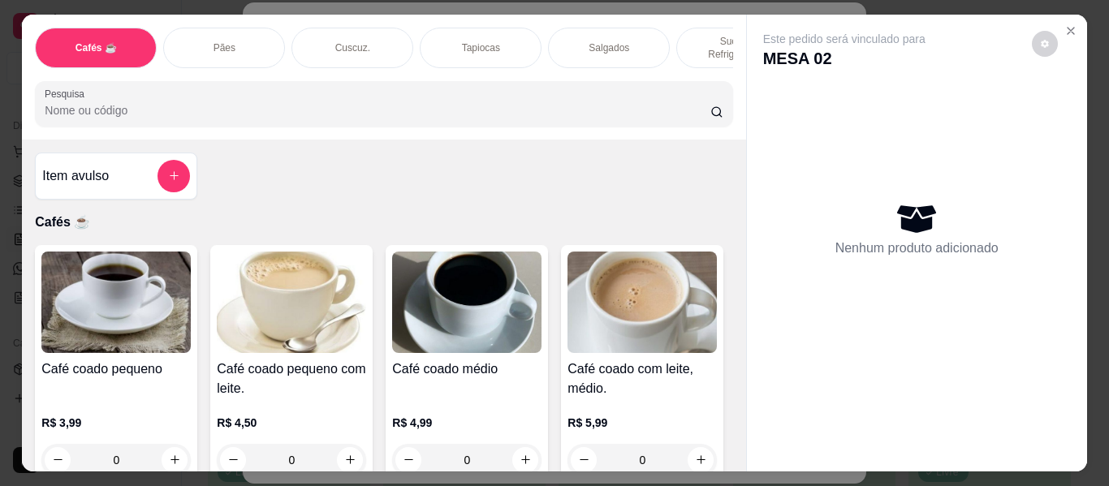
click at [688, 28] on div "Sucos e Refrigerantes" at bounding box center [737, 48] width 122 height 41
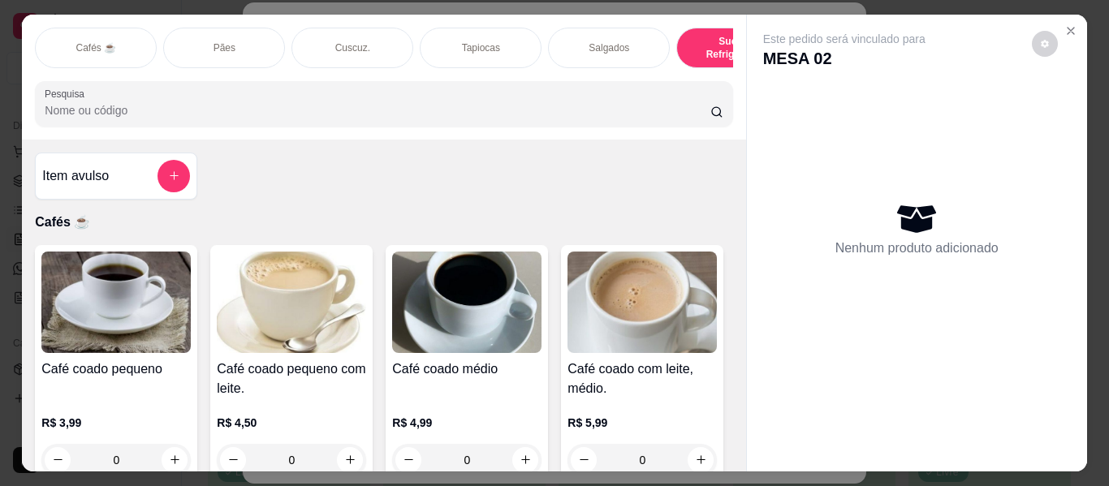
scroll to position [44, 0]
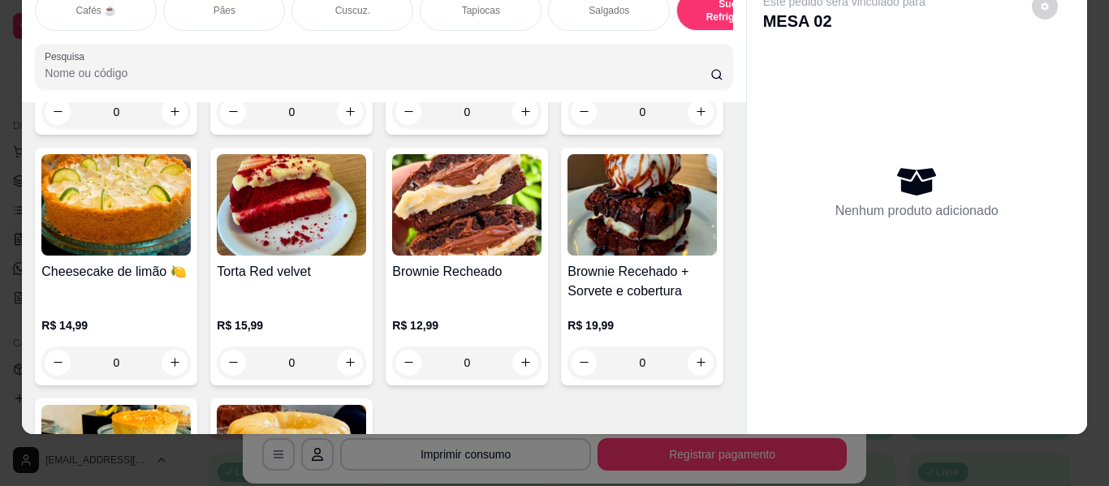
type input "1"
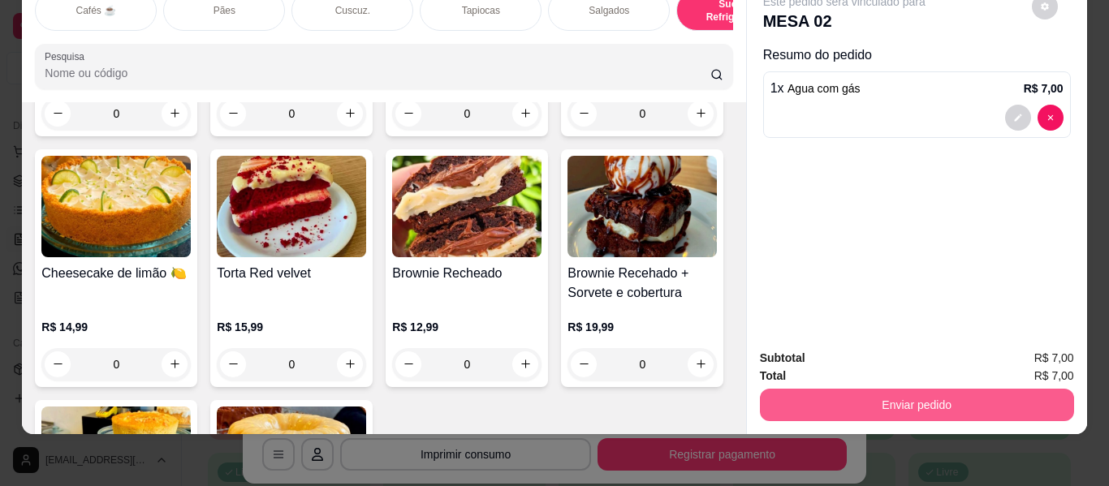
click at [860, 390] on button "Enviar pedido" at bounding box center [917, 405] width 314 height 32
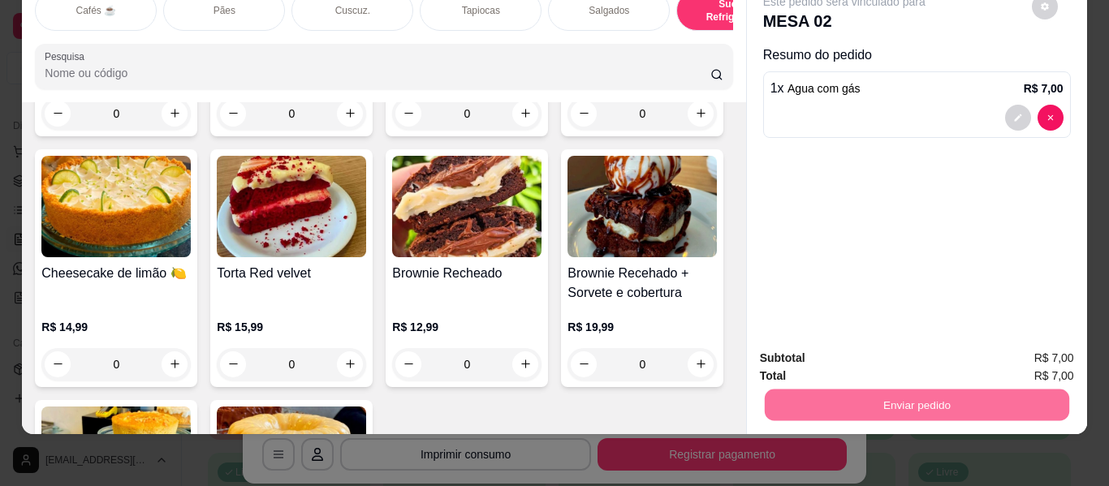
click at [865, 347] on button "Não registrar e enviar pedido" at bounding box center [862, 352] width 169 height 31
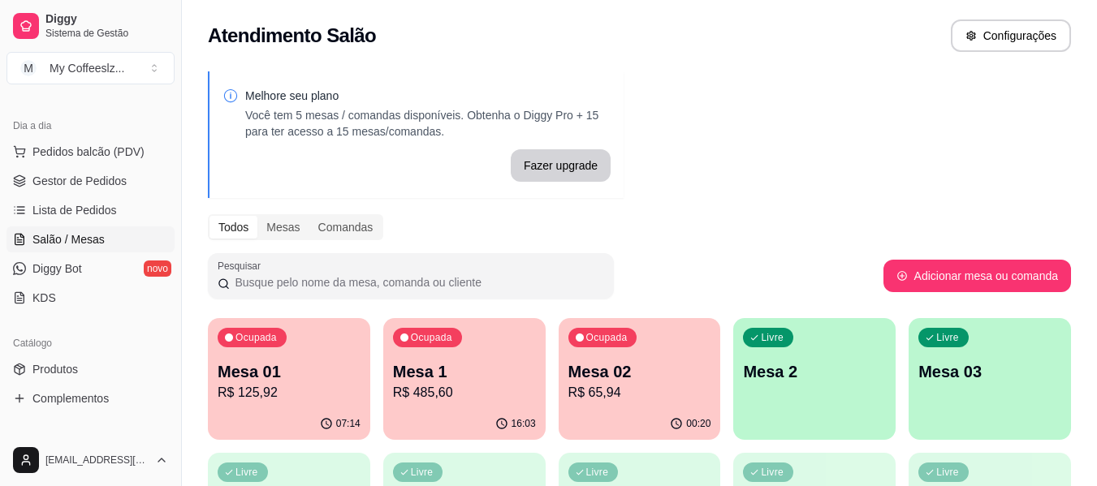
click at [651, 397] on p "R$ 65,94" at bounding box center [639, 392] width 143 height 19
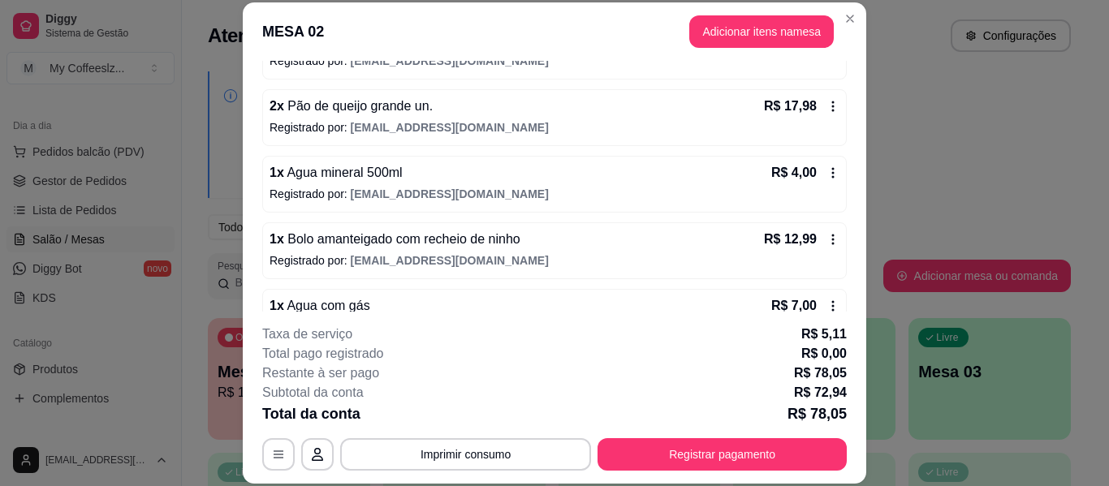
scroll to position [365, 0]
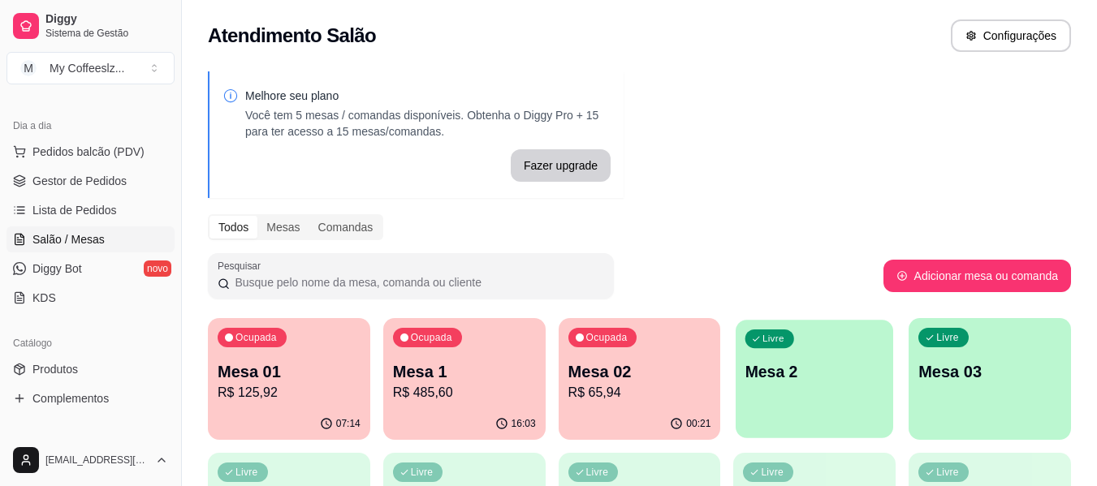
click at [828, 373] on p "Mesa 2" at bounding box center [814, 372] width 139 height 22
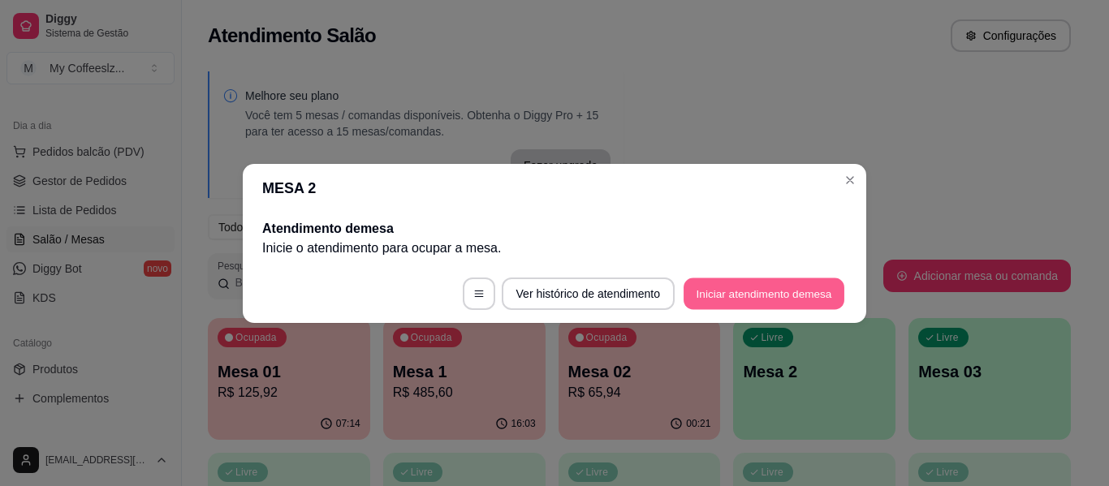
click at [764, 293] on button "Iniciar atendimento de mesa" at bounding box center [763, 294] width 161 height 32
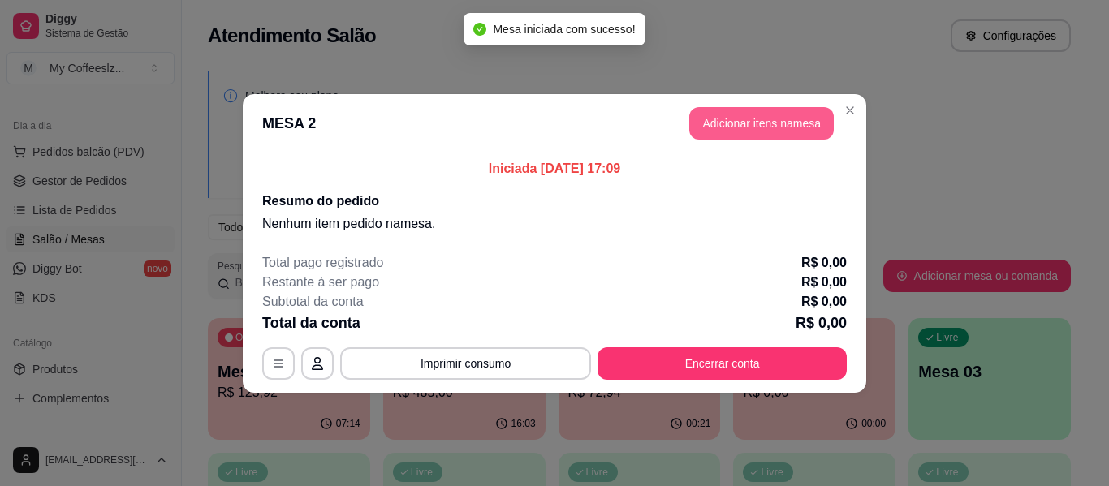
click at [773, 106] on header "MESA 2 Adicionar itens na mesa" at bounding box center [554, 123] width 623 height 58
click at [718, 110] on button "Adicionar itens na mesa" at bounding box center [761, 123] width 144 height 32
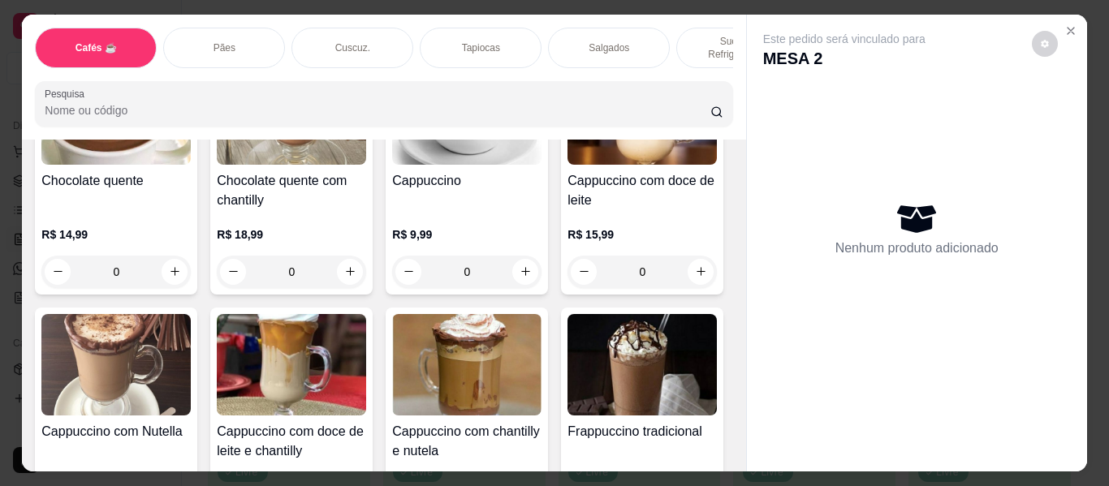
scroll to position [1623, 0]
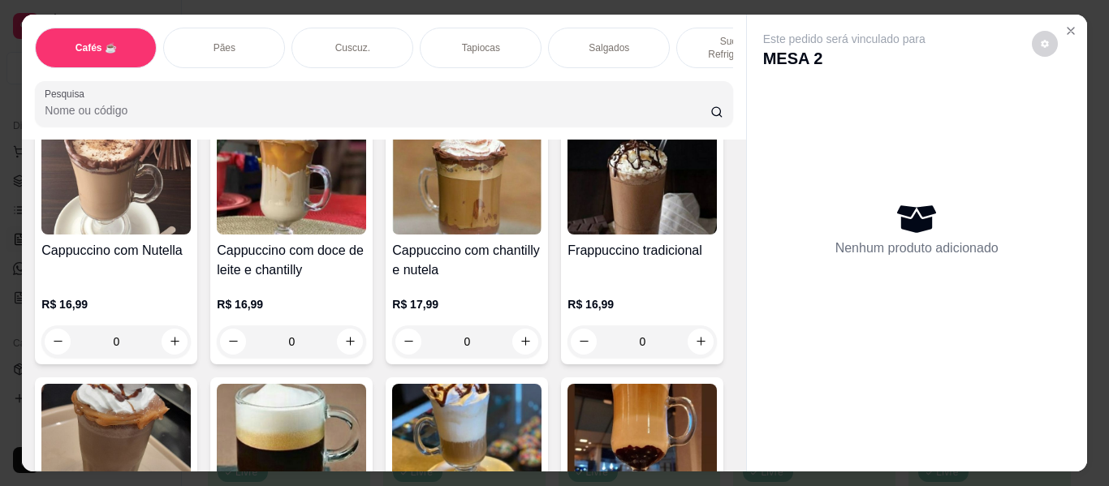
type input "1"
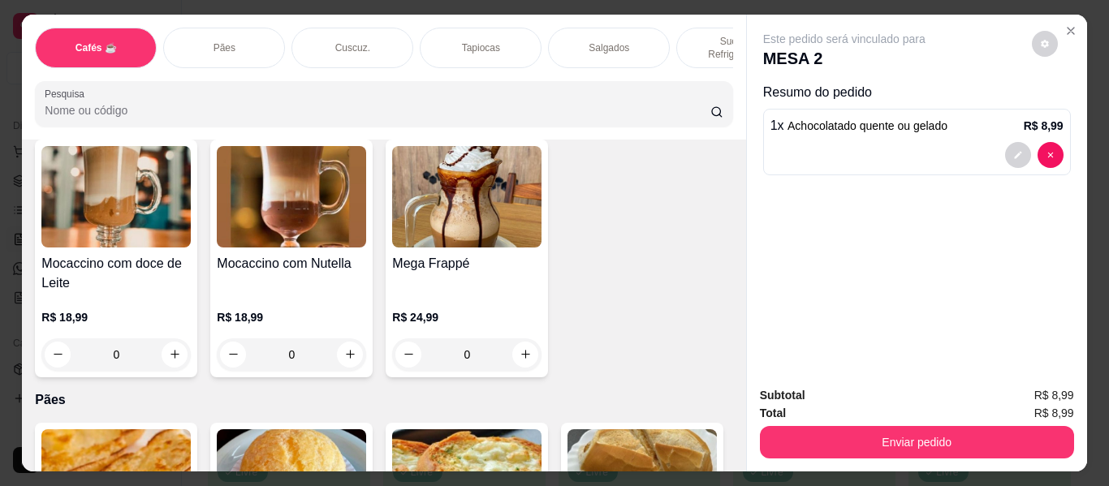
scroll to position [2192, 0]
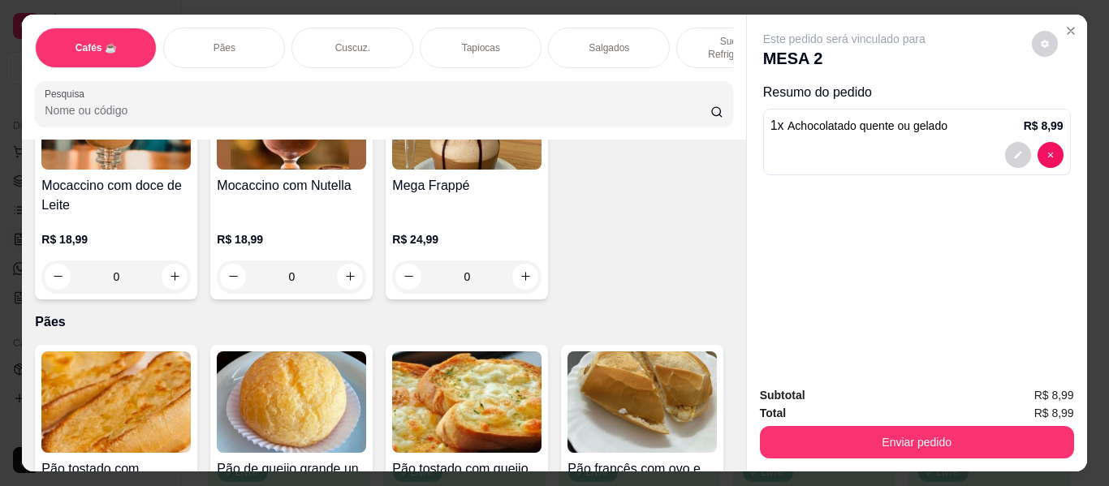
type input "1"
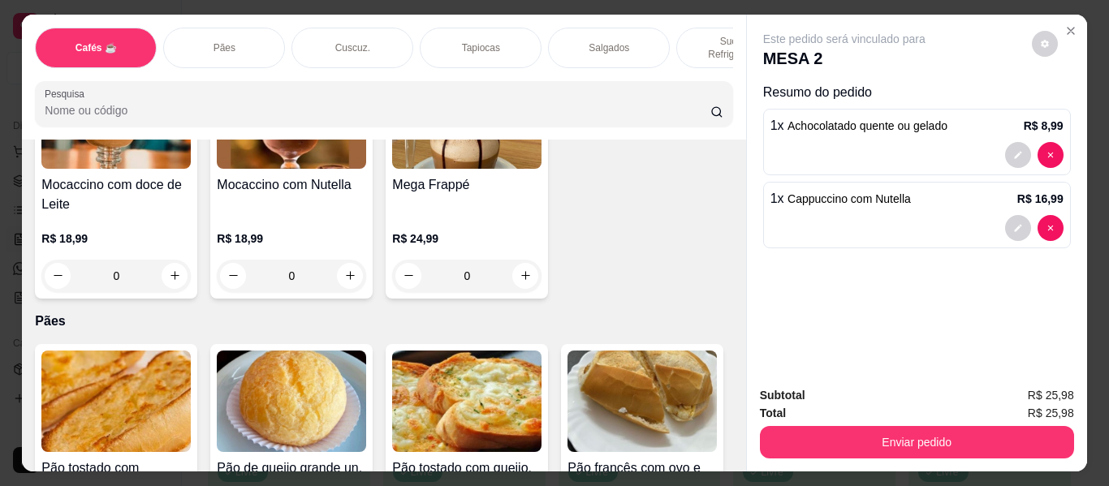
click at [248, 28] on div "Pães" at bounding box center [224, 48] width 122 height 41
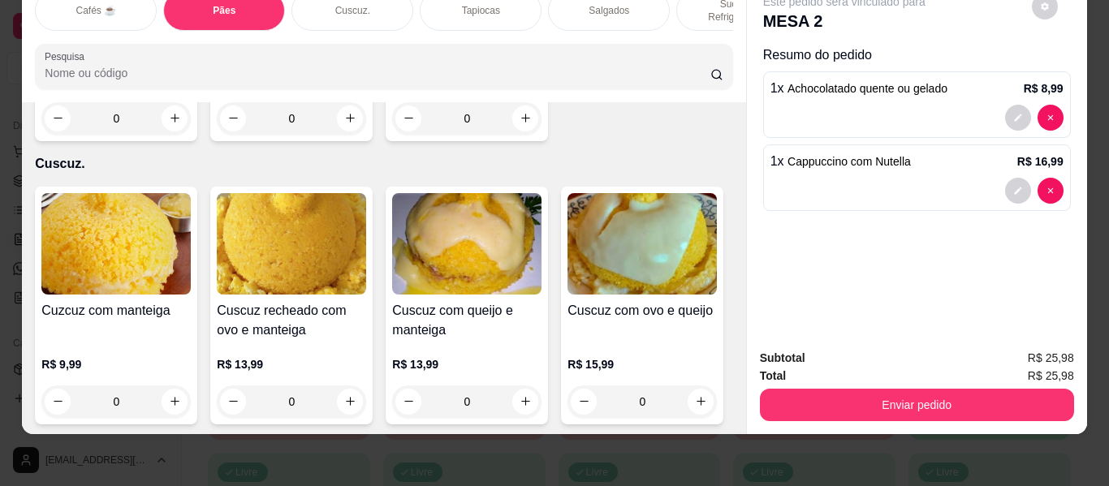
type input "2"
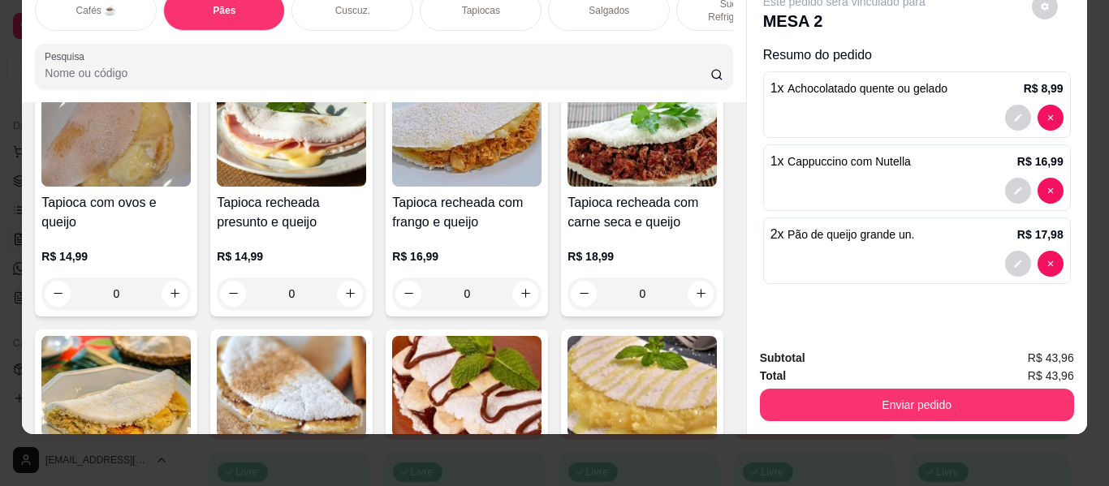
scroll to position [4153, 0]
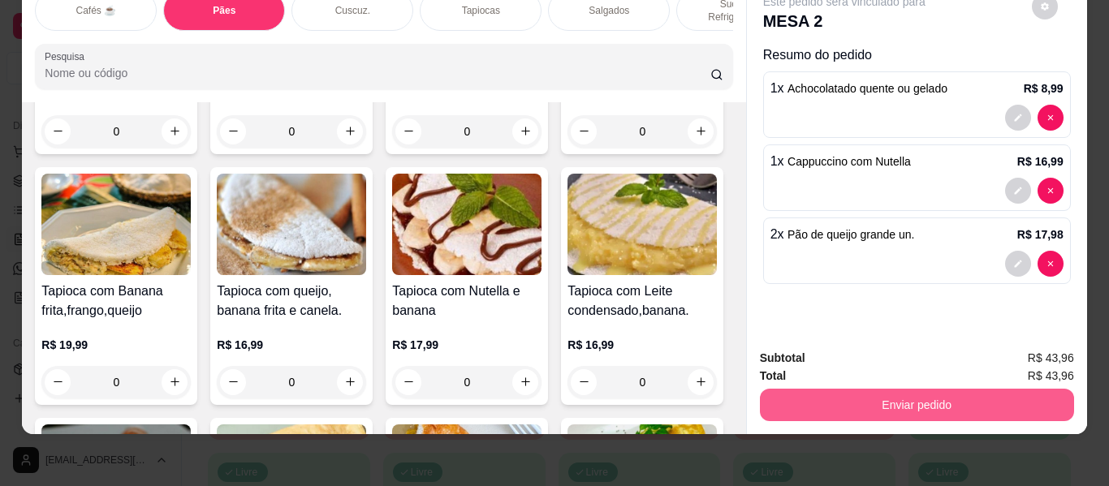
click at [926, 389] on button "Enviar pedido" at bounding box center [917, 405] width 314 height 32
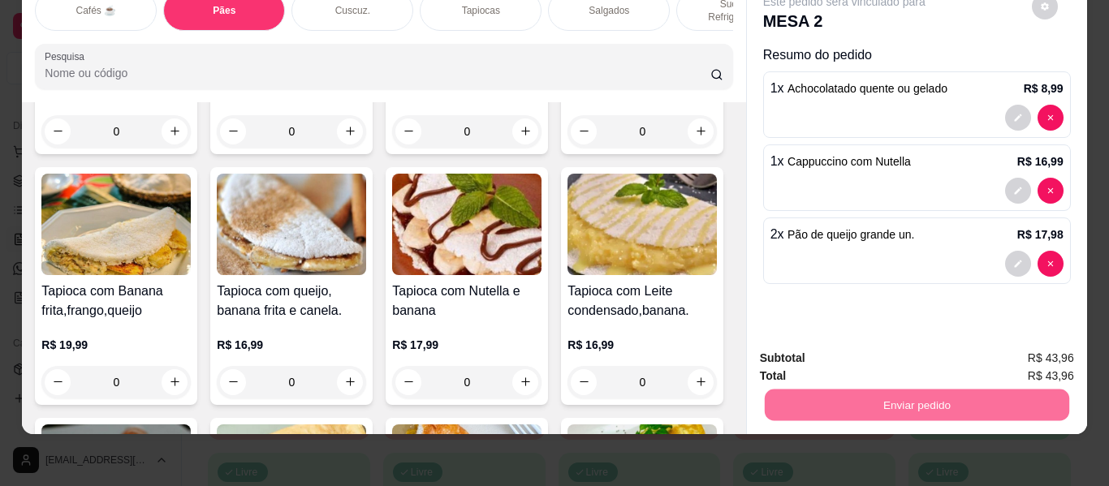
click at [891, 352] on button "Não registrar e enviar pedido" at bounding box center [862, 352] width 169 height 31
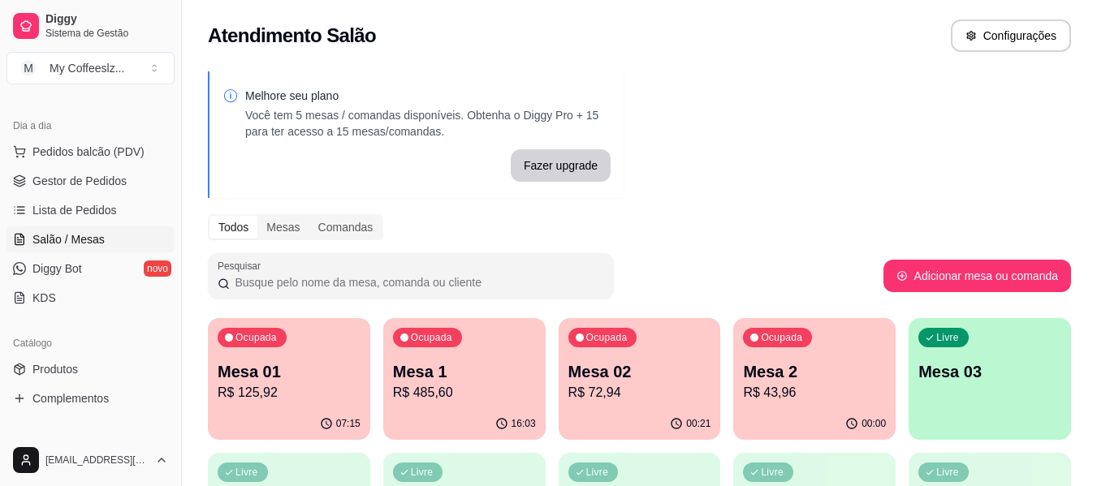
click at [649, 353] on div "Ocupada Mesa 02 R$ 72,94" at bounding box center [639, 363] width 162 height 90
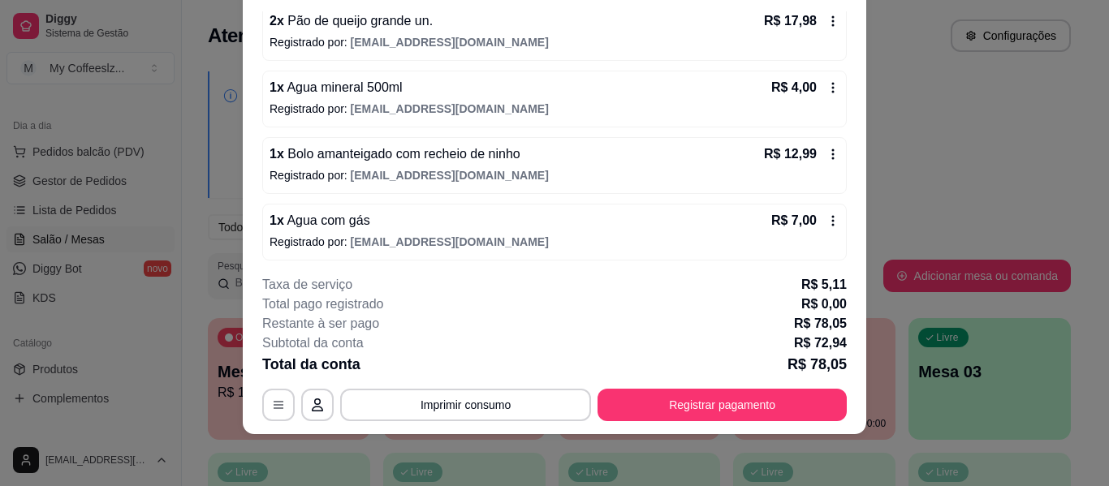
scroll to position [365, 0]
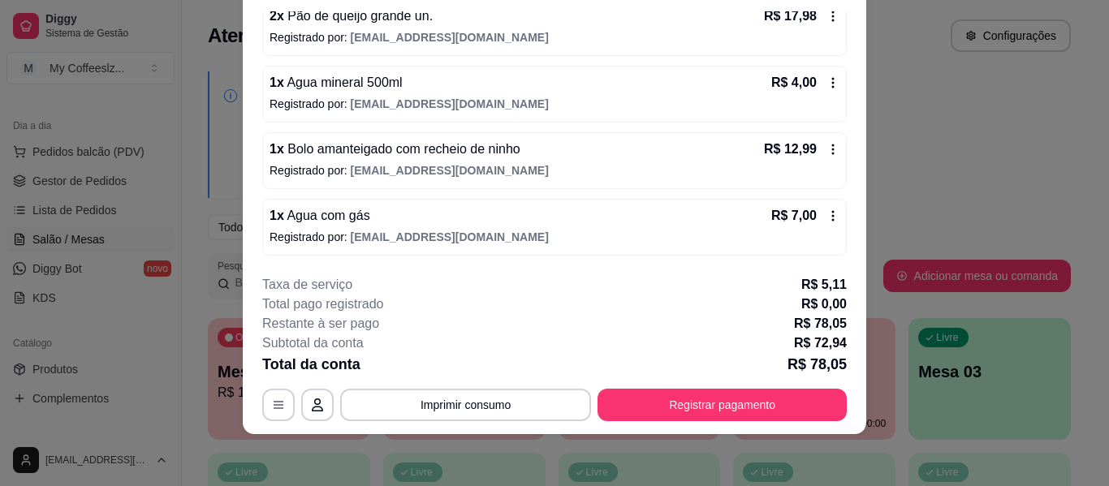
click at [526, 190] on div "1 x Cappuccino com doce de leite R$ 15,99 Registrado por: [EMAIL_ADDRESS][DOMAI…" at bounding box center [554, 28] width 584 height 456
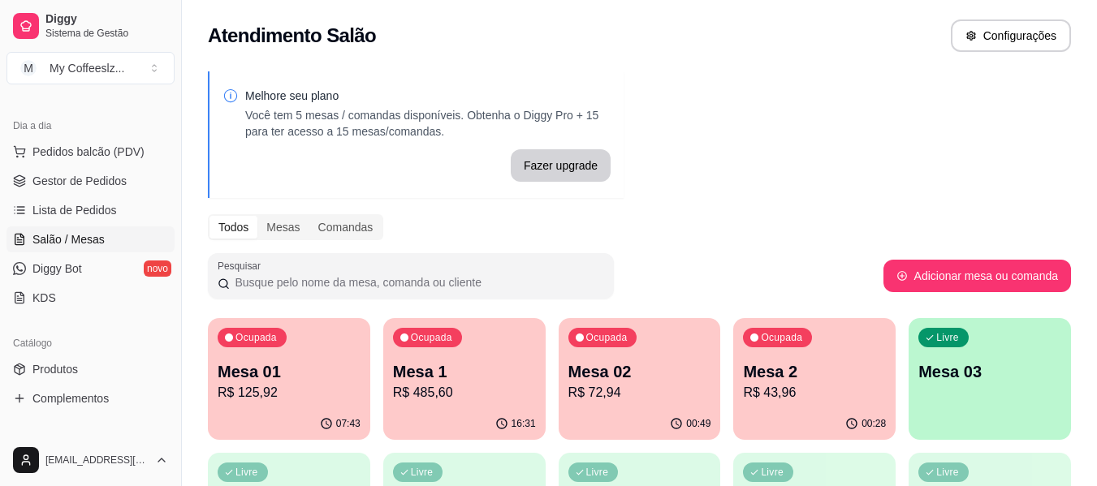
click at [1015, 409] on div "Livre Mesa 03" at bounding box center [989, 369] width 162 height 102
click at [777, 363] on p "Mesa 2" at bounding box center [814, 371] width 143 height 23
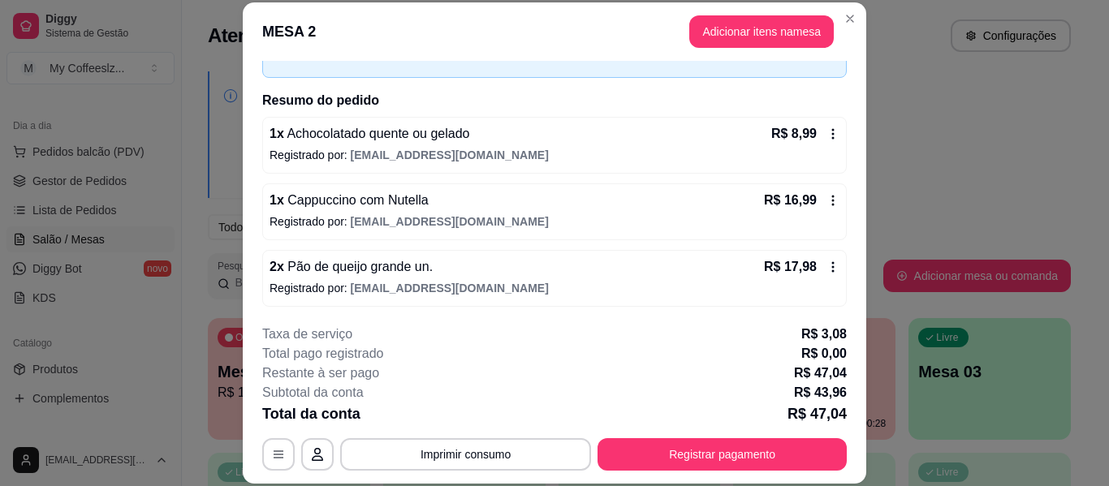
scroll to position [99, 0]
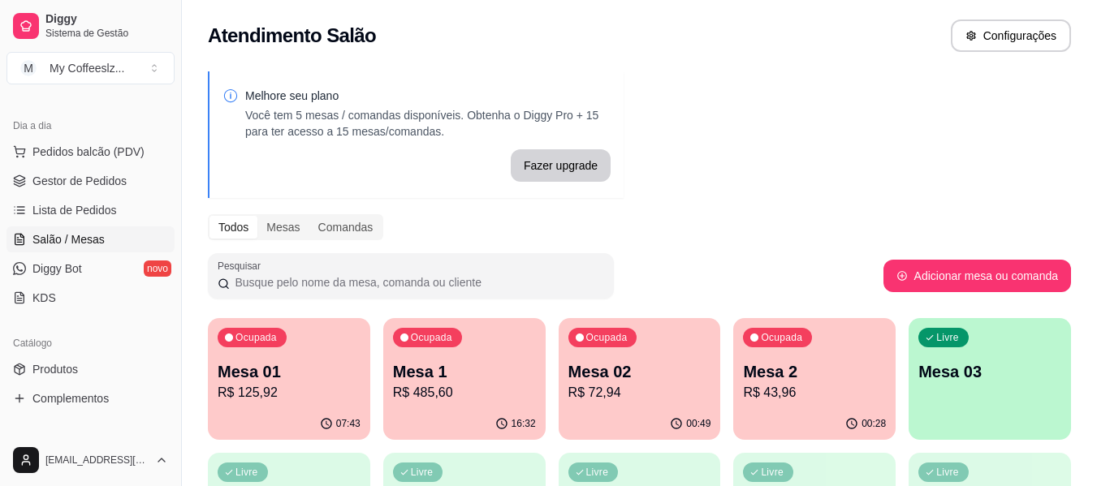
click at [653, 382] on div "Mesa 02 R$ 72,94" at bounding box center [639, 381] width 143 height 42
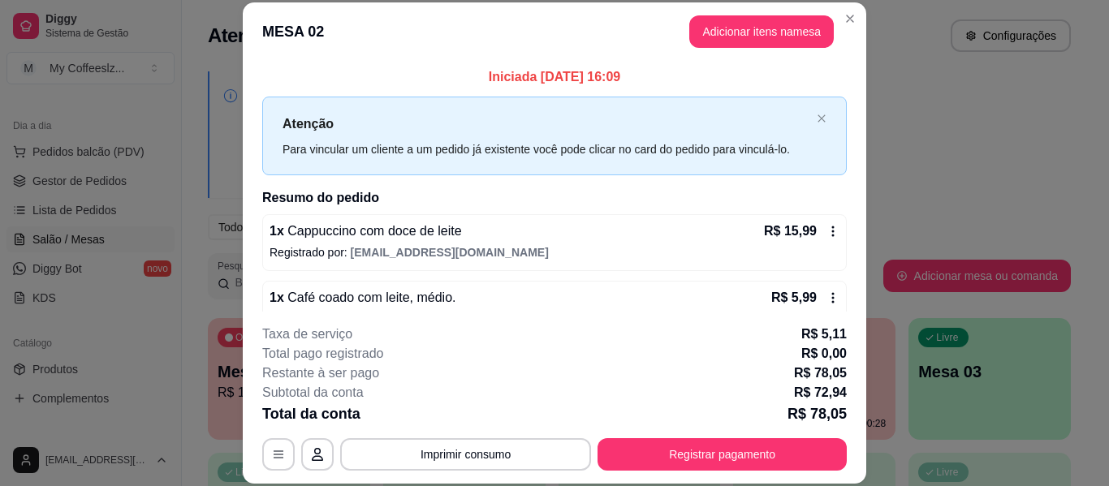
click at [707, 442] on button "Registrar pagamento" at bounding box center [721, 454] width 249 height 32
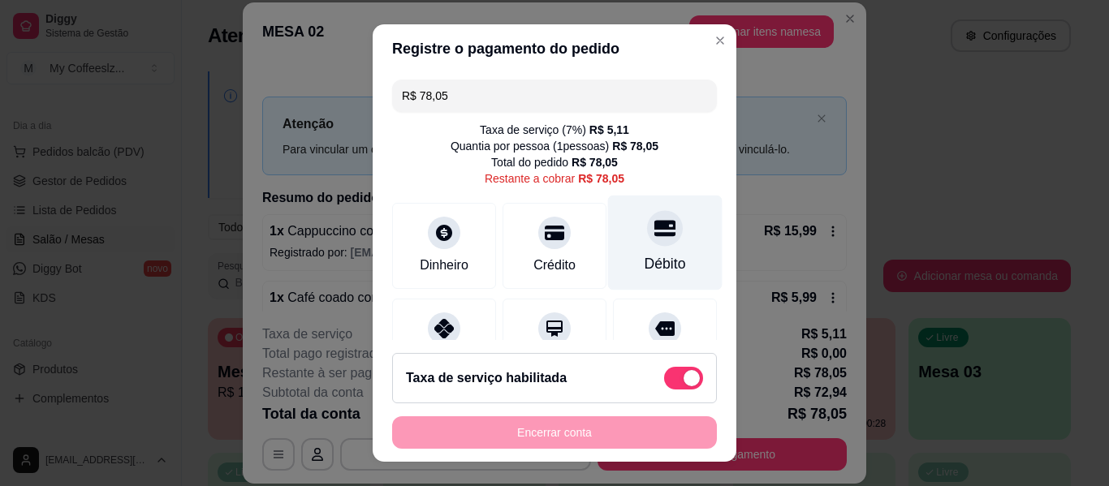
click at [650, 244] on div "Débito" at bounding box center [665, 243] width 114 height 95
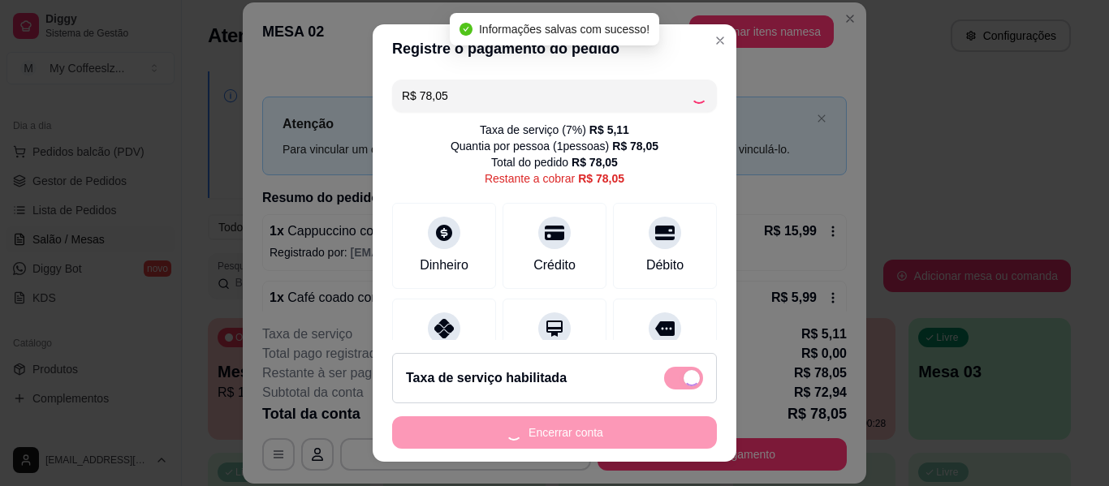
type input "R$ 0,00"
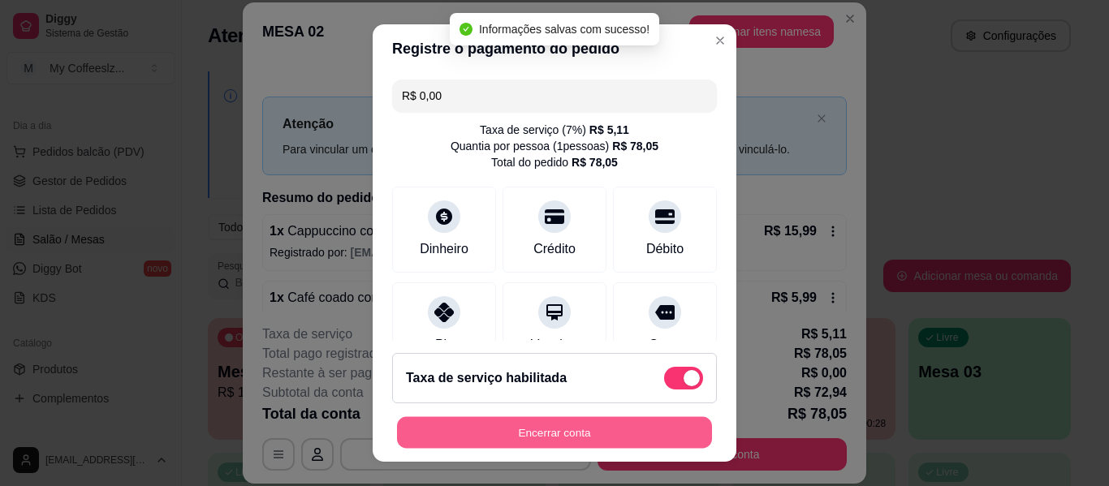
click at [502, 429] on button "Encerrar conta" at bounding box center [554, 433] width 315 height 32
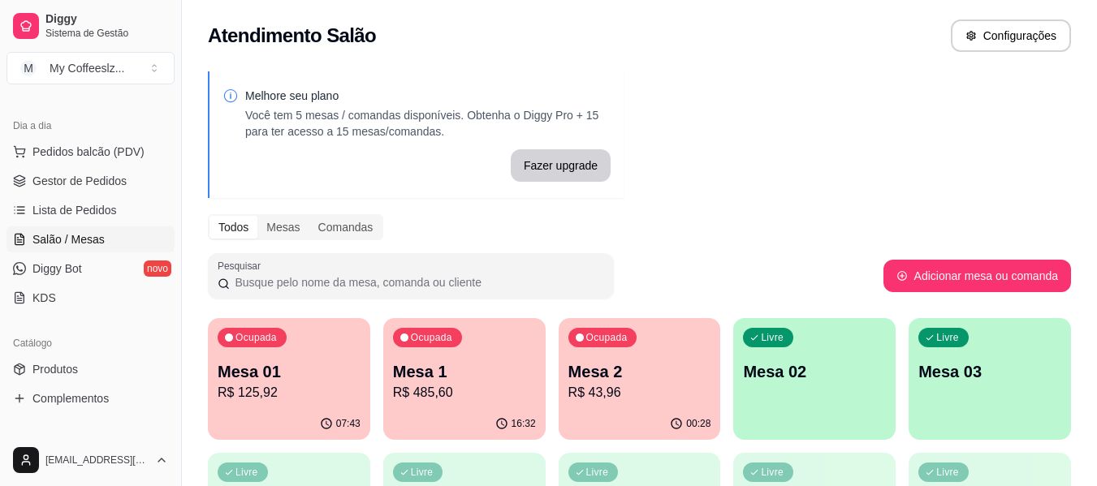
click at [786, 388] on div "Livre Mesa 02" at bounding box center [814, 369] width 162 height 102
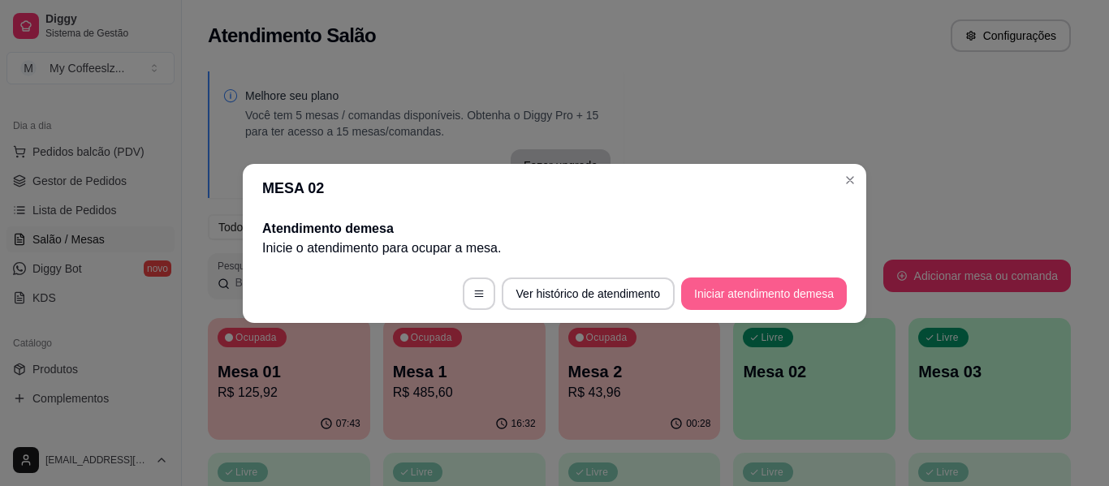
click at [733, 288] on button "Iniciar atendimento de mesa" at bounding box center [764, 294] width 166 height 32
click at [733, 288] on footer "Ver histórico de atendimento Iniciar atendimento de mesa" at bounding box center [554, 294] width 623 height 58
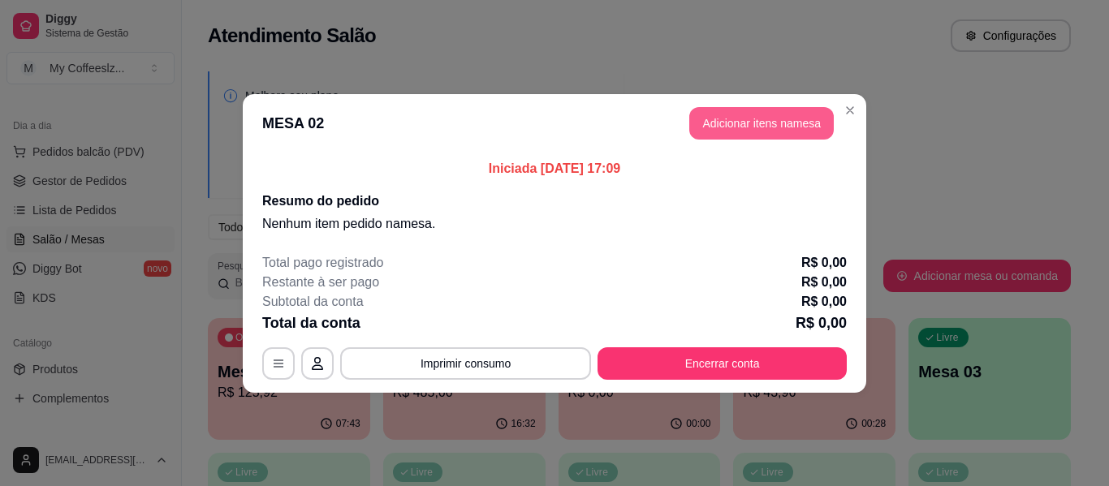
click at [761, 123] on button "Adicionar itens na mesa" at bounding box center [761, 123] width 144 height 32
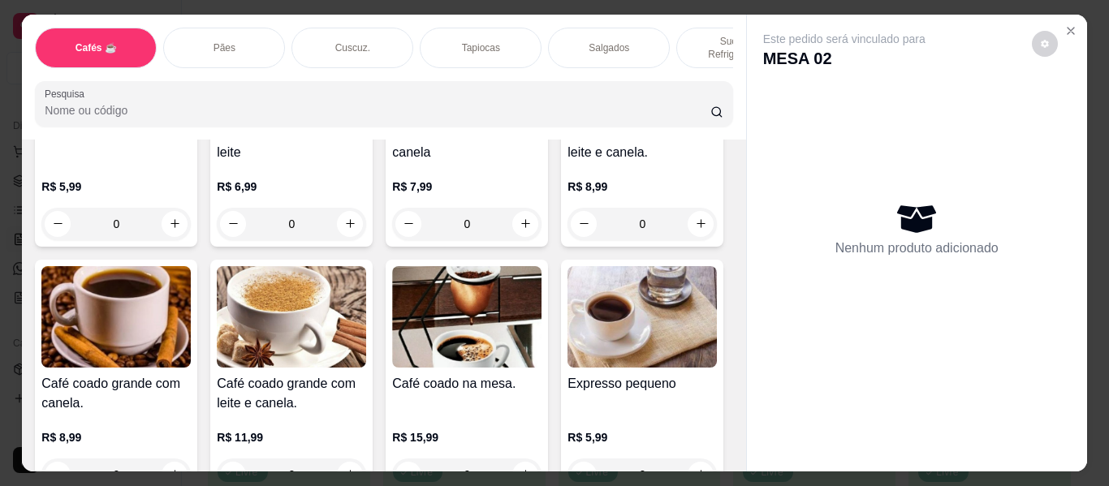
scroll to position [568, 0]
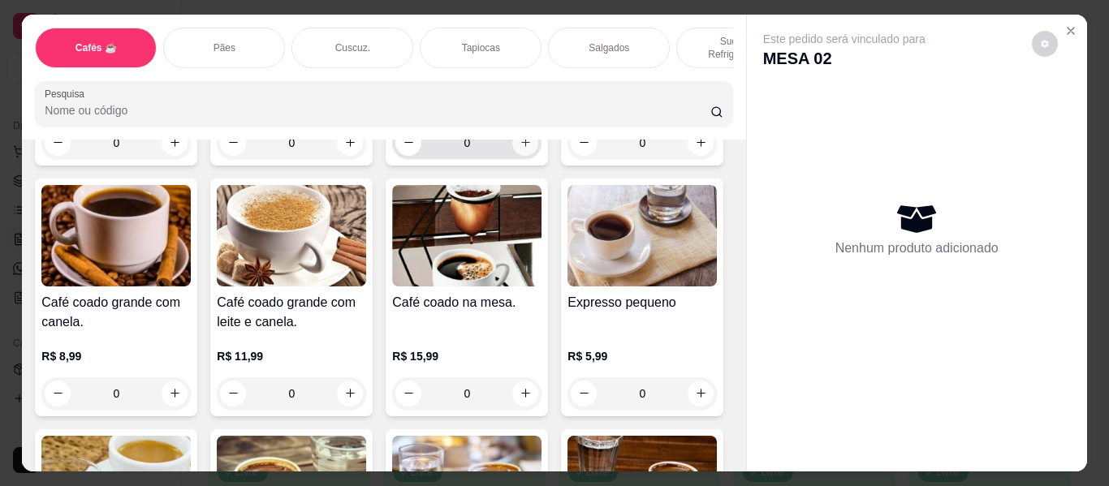
click at [512, 156] on button "increase-product-quantity" at bounding box center [525, 143] width 26 height 26
type input "1"
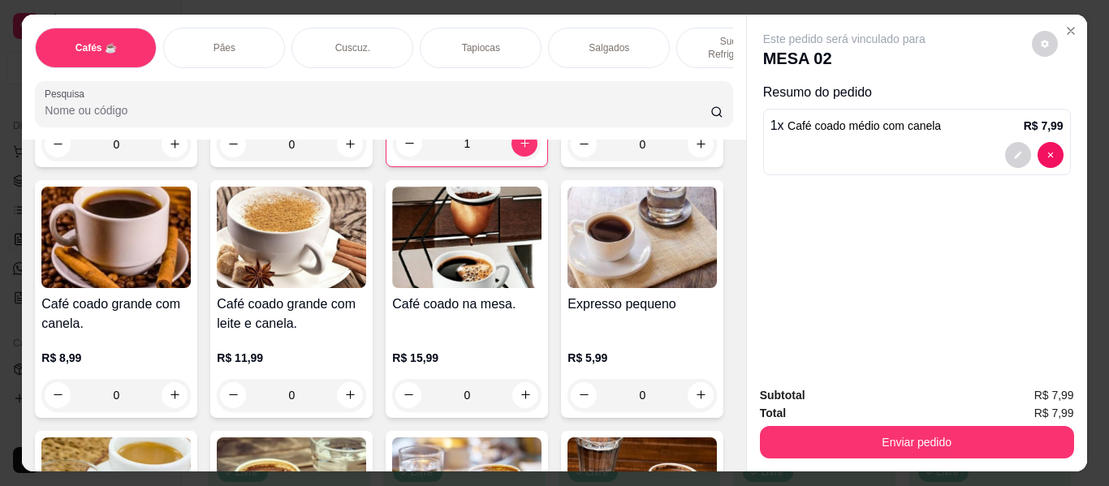
click at [360, 28] on div "Cuscuz." at bounding box center [352, 48] width 122 height 41
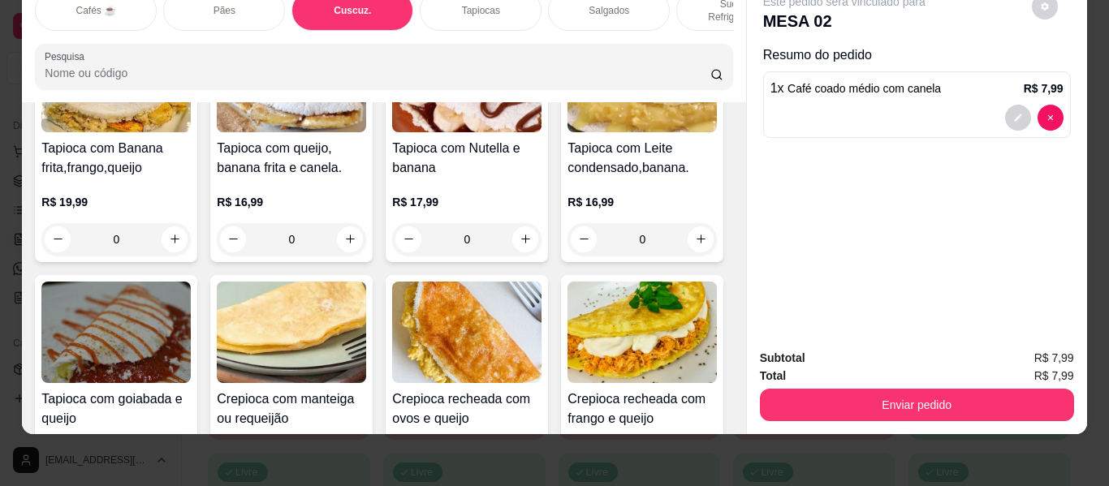
scroll to position [4214, 0]
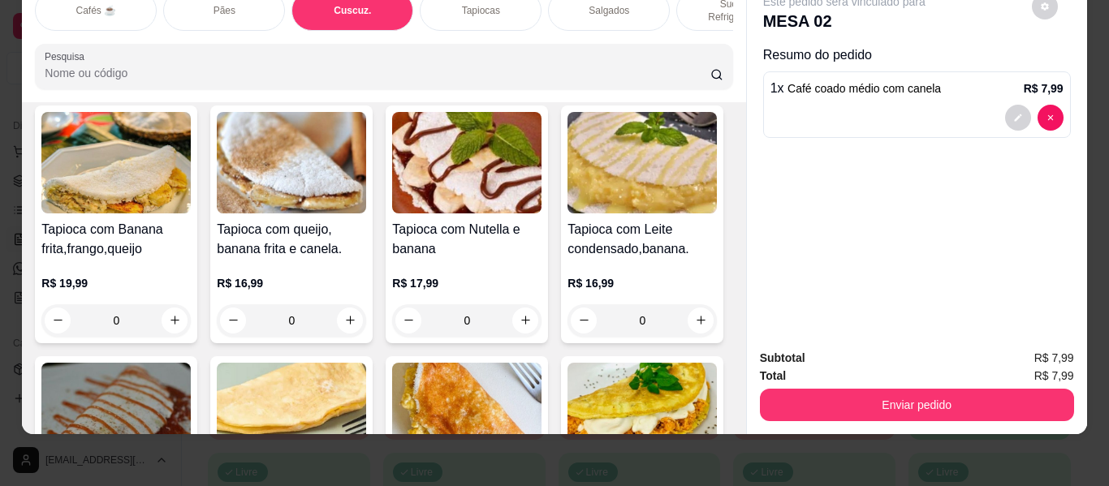
type input "1"
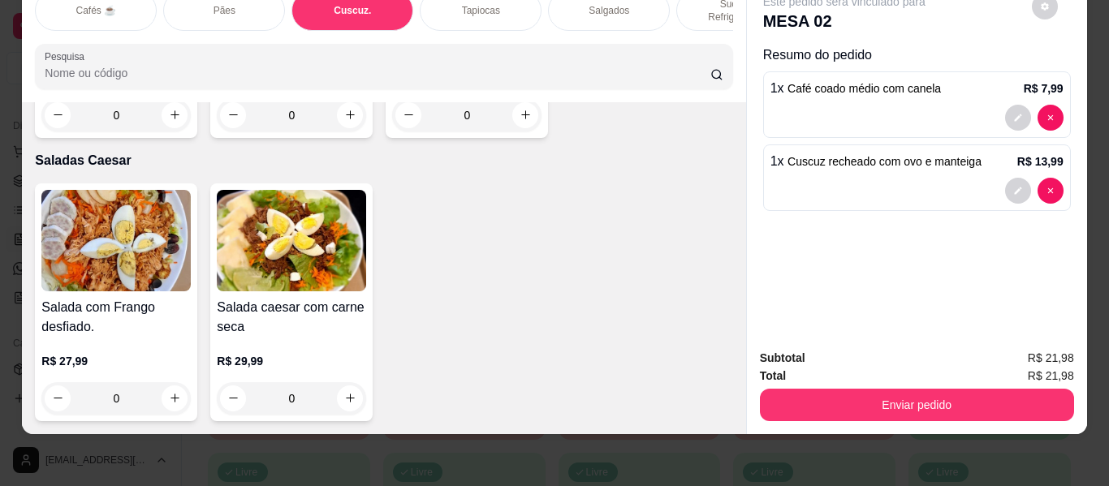
scroll to position [9896, 0]
type input "1"
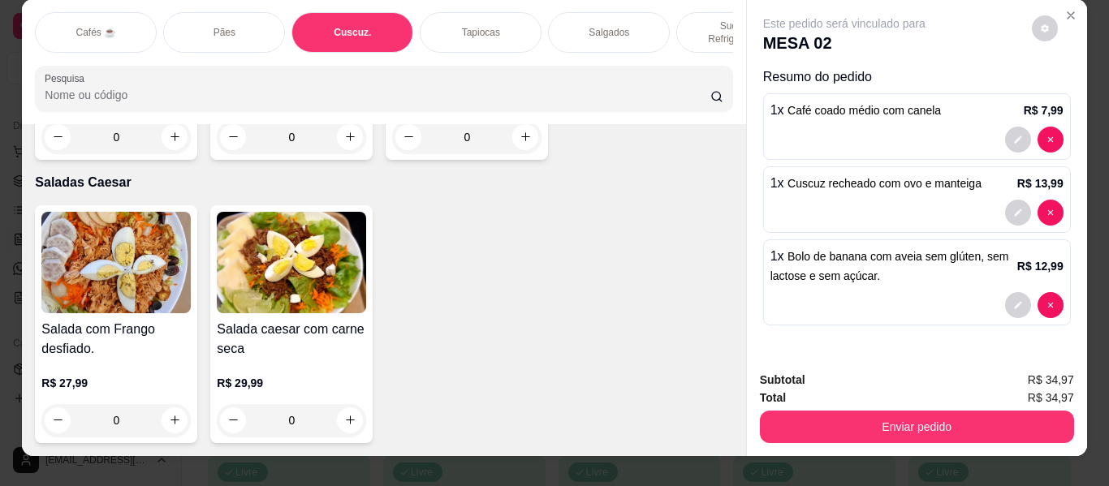
scroll to position [0, 0]
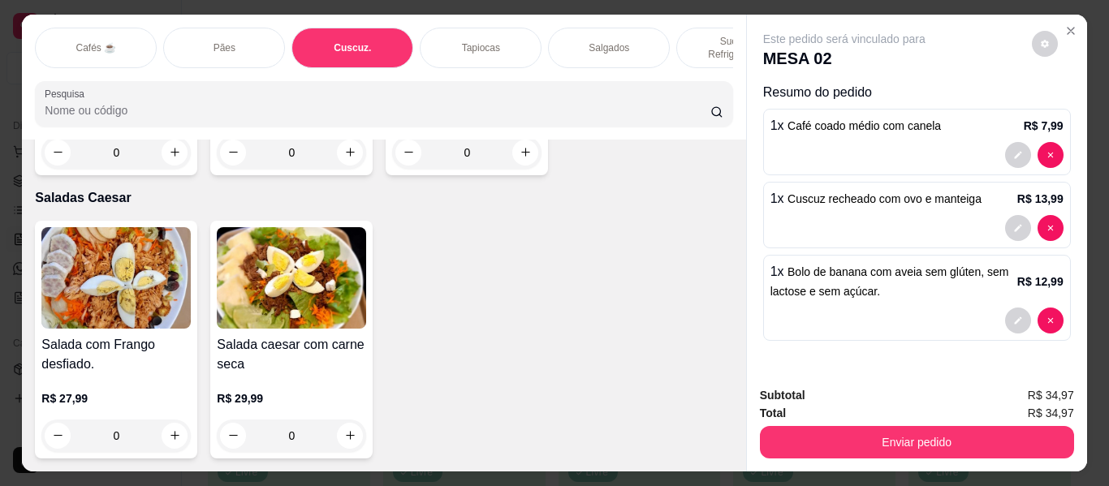
click at [222, 41] on p "Pães" at bounding box center [224, 47] width 22 height 13
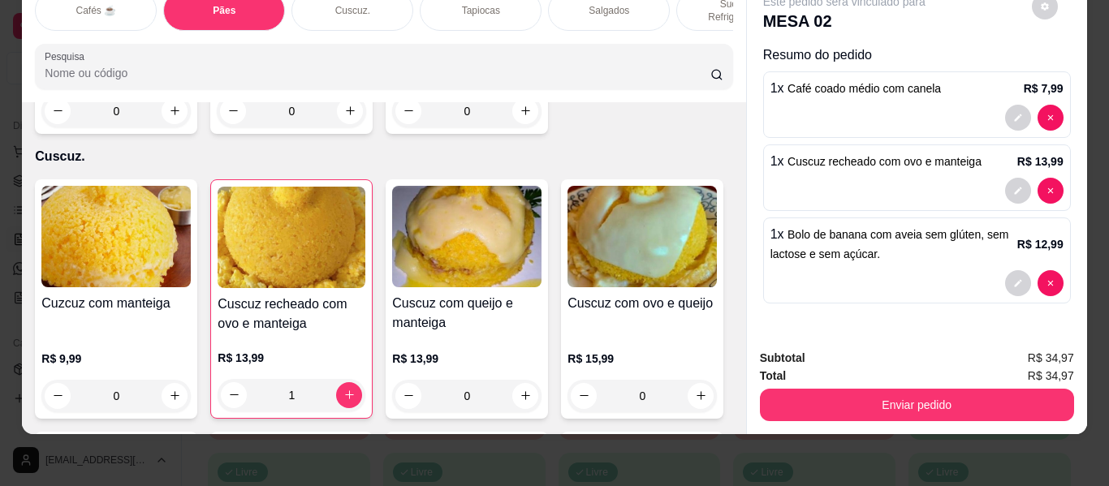
scroll to position [3098, 0]
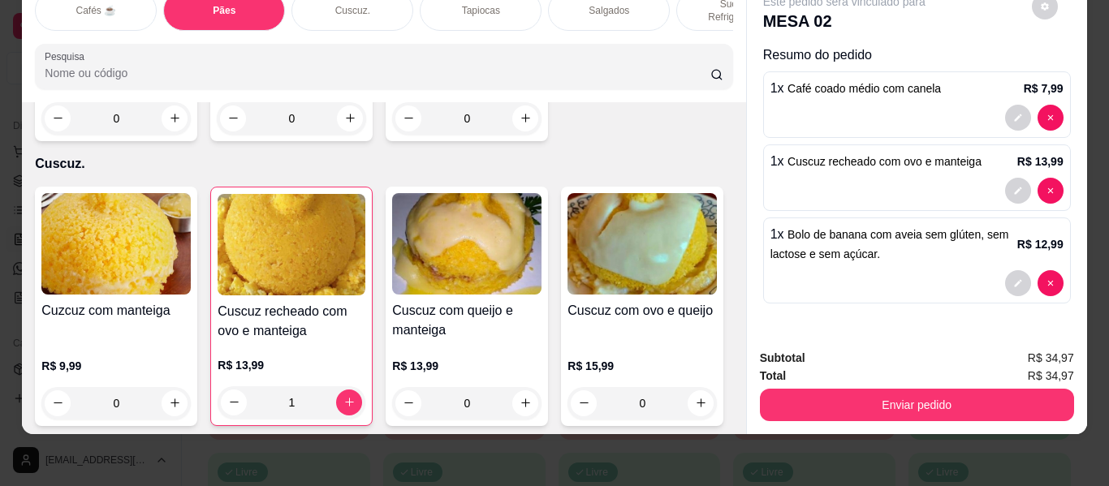
click at [135, 2] on div "Cafés ☕" at bounding box center [96, 10] width 122 height 41
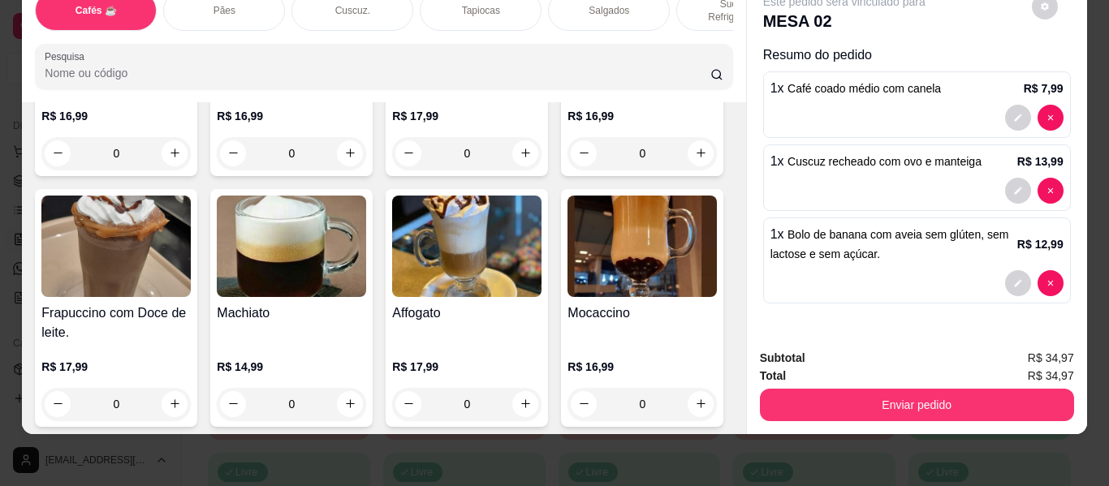
scroll to position [1778, 0]
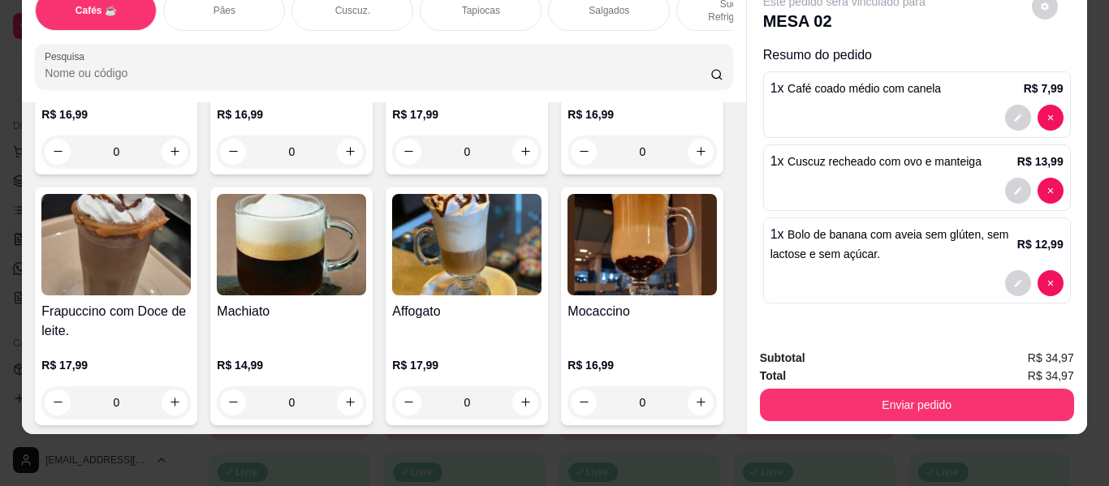
type input "1"
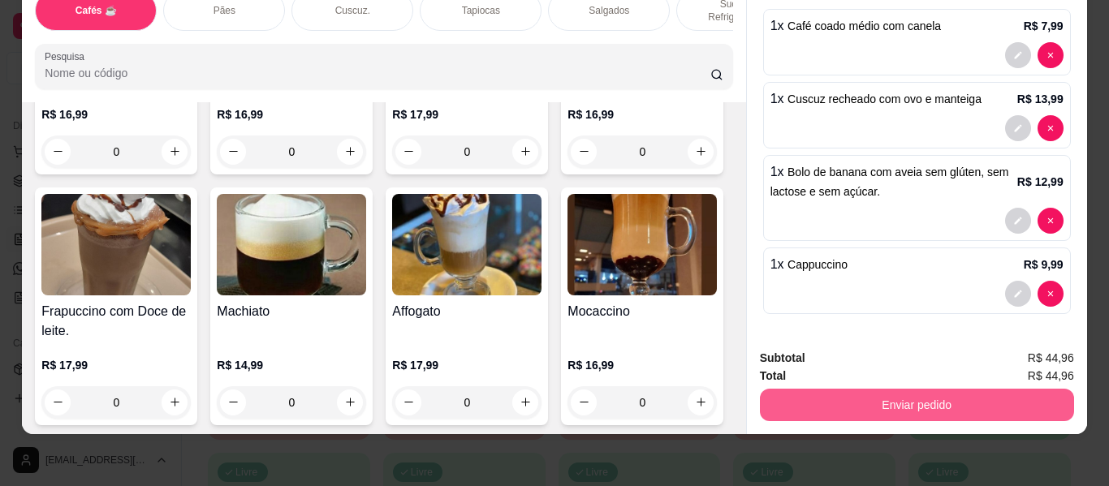
click at [802, 389] on button "Enviar pedido" at bounding box center [917, 405] width 314 height 32
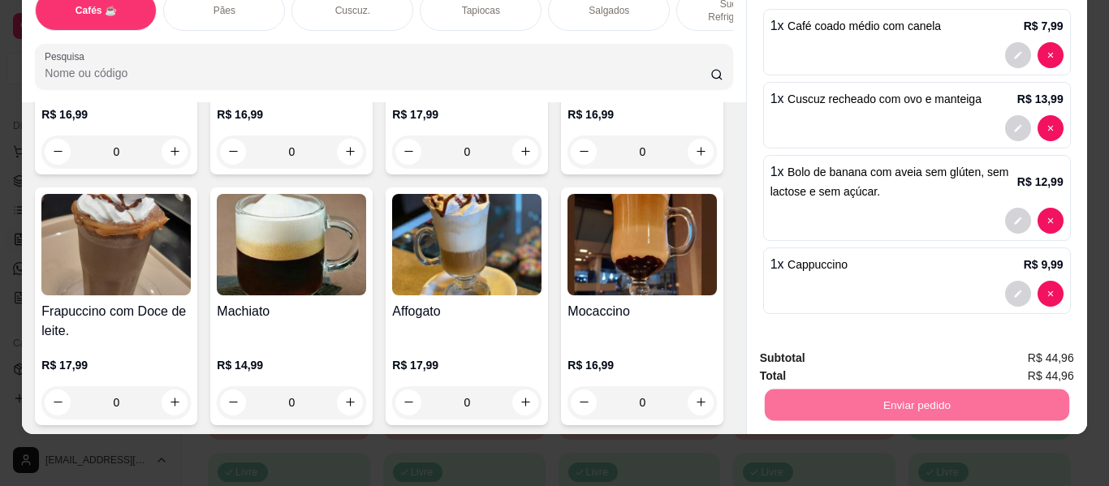
click at [804, 348] on button "Não registrar e enviar pedido" at bounding box center [863, 352] width 164 height 30
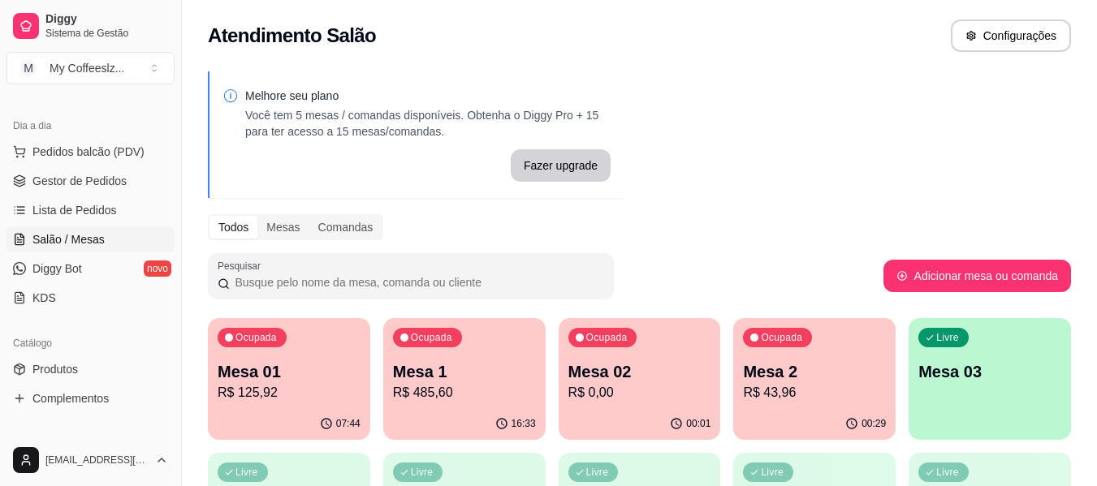
click at [920, 364] on p "Mesa 03" at bounding box center [989, 371] width 143 height 23
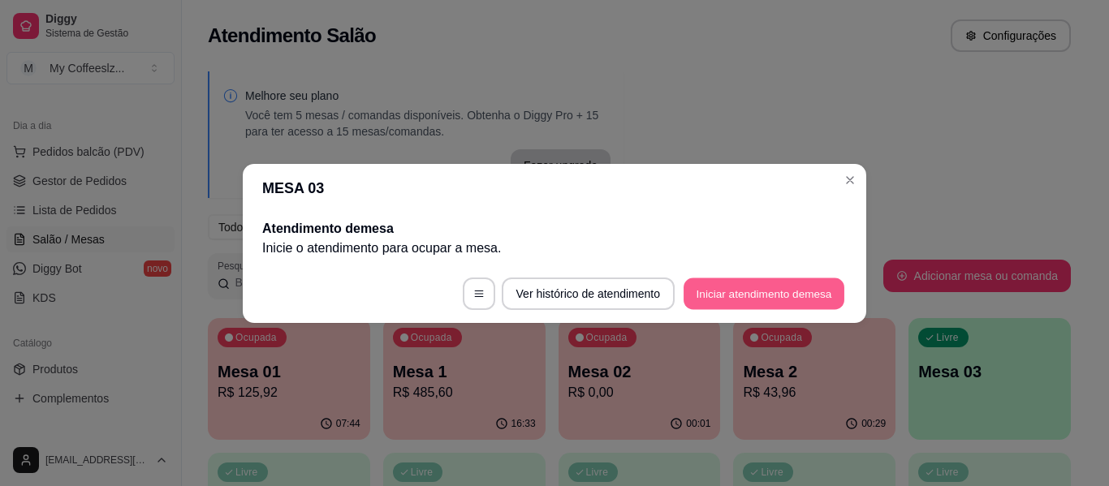
click at [828, 295] on button "Iniciar atendimento de mesa" at bounding box center [763, 294] width 161 height 32
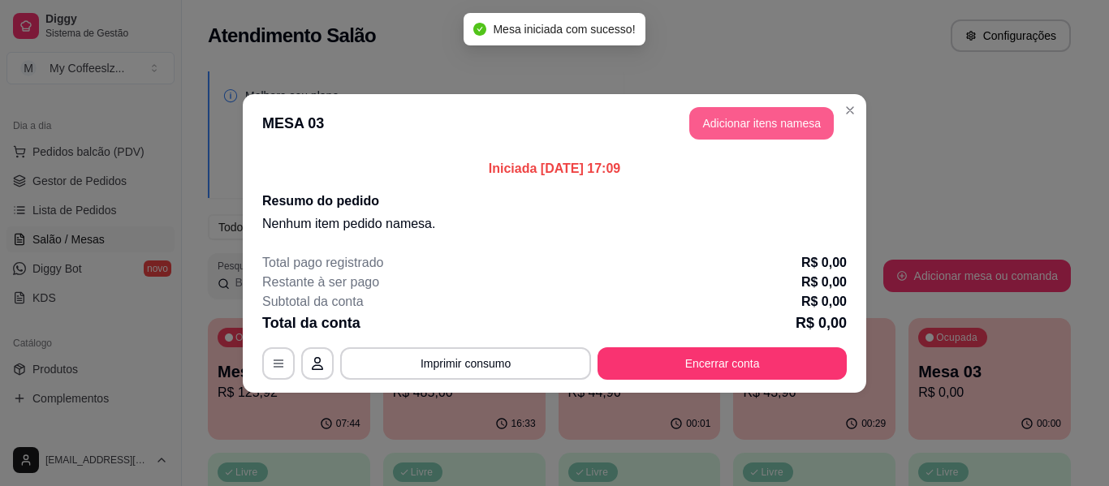
click at [755, 123] on button "Adicionar itens na mesa" at bounding box center [761, 123] width 144 height 32
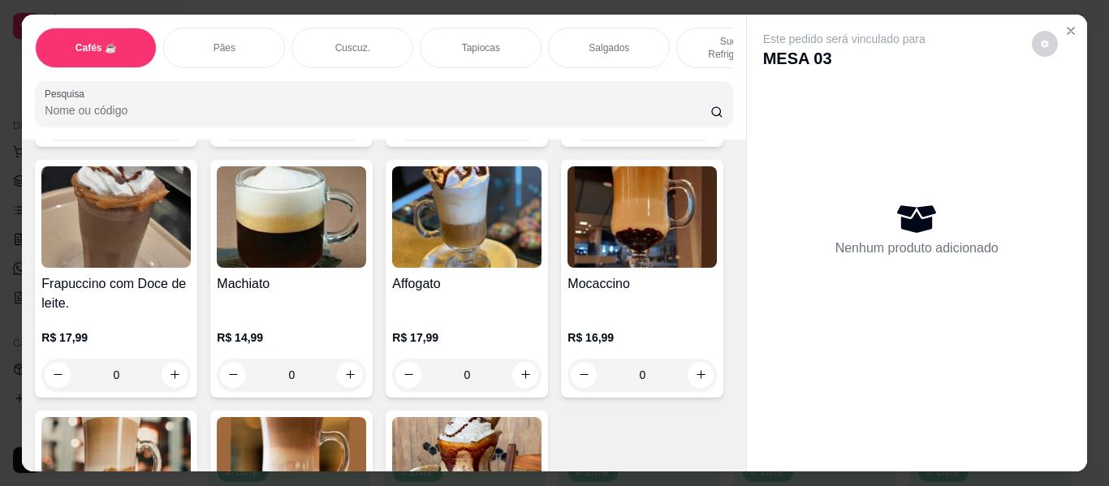
scroll to position [1867, 0]
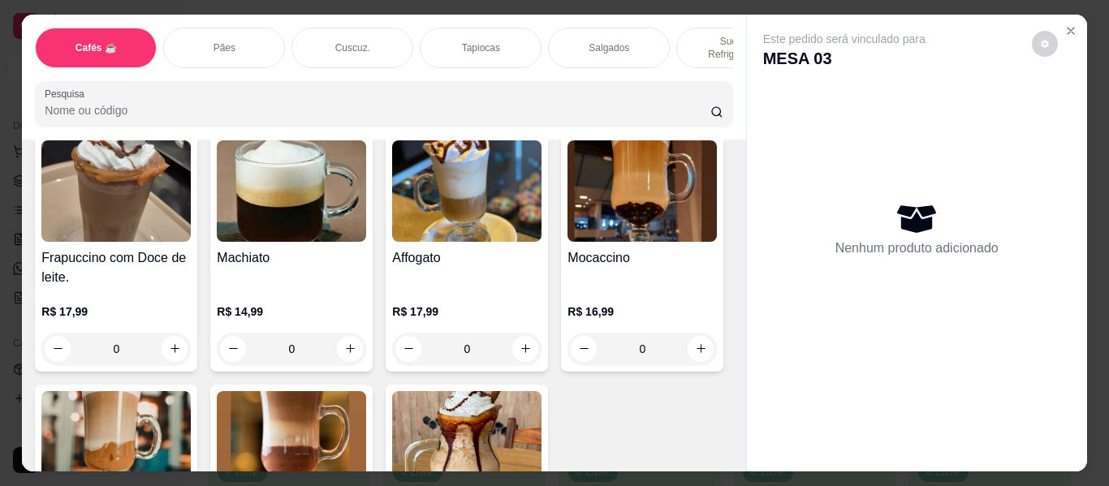
type input "1"
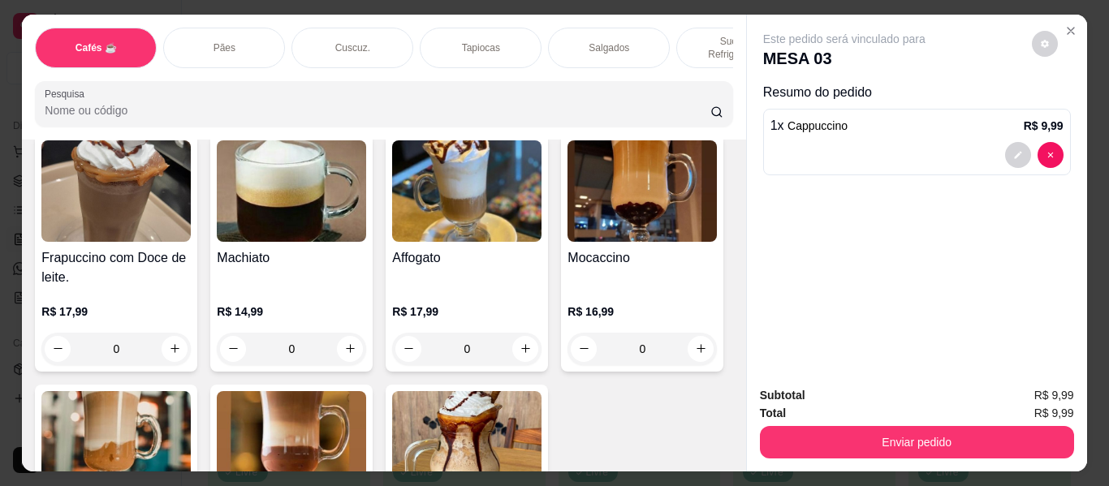
click at [690, 35] on p "Sucos e Refrigerantes" at bounding box center [737, 48] width 94 height 26
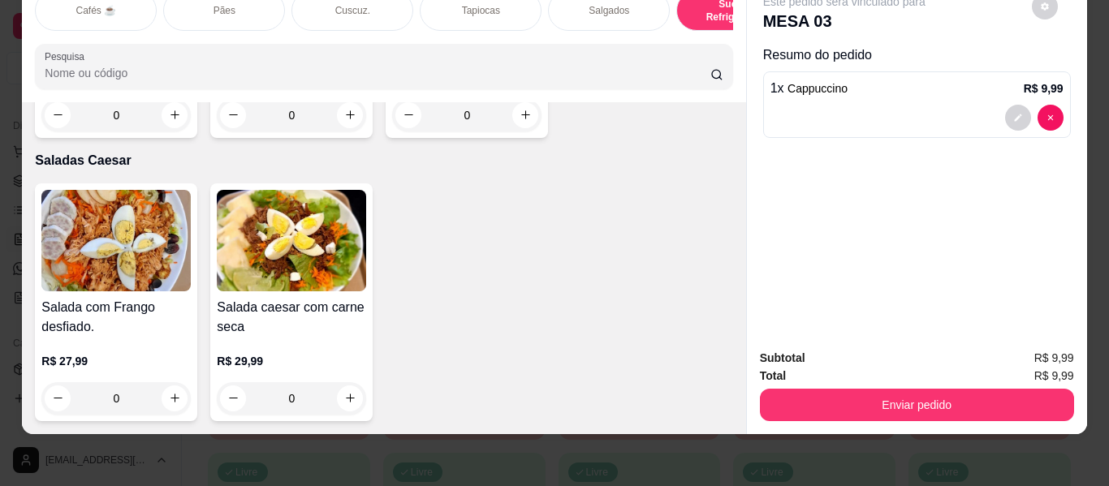
scroll to position [9519, 0]
type input "1"
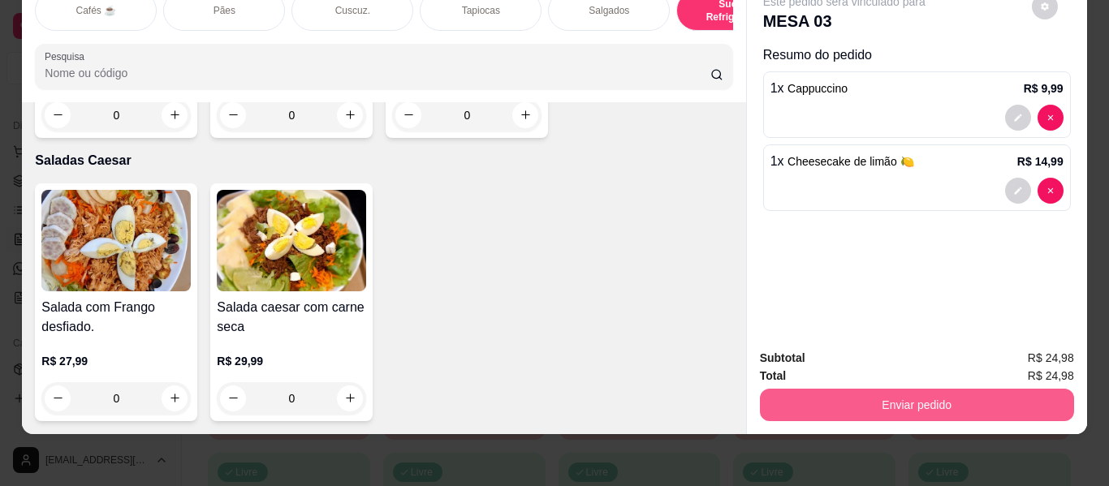
click at [815, 396] on button "Enviar pedido" at bounding box center [917, 405] width 314 height 32
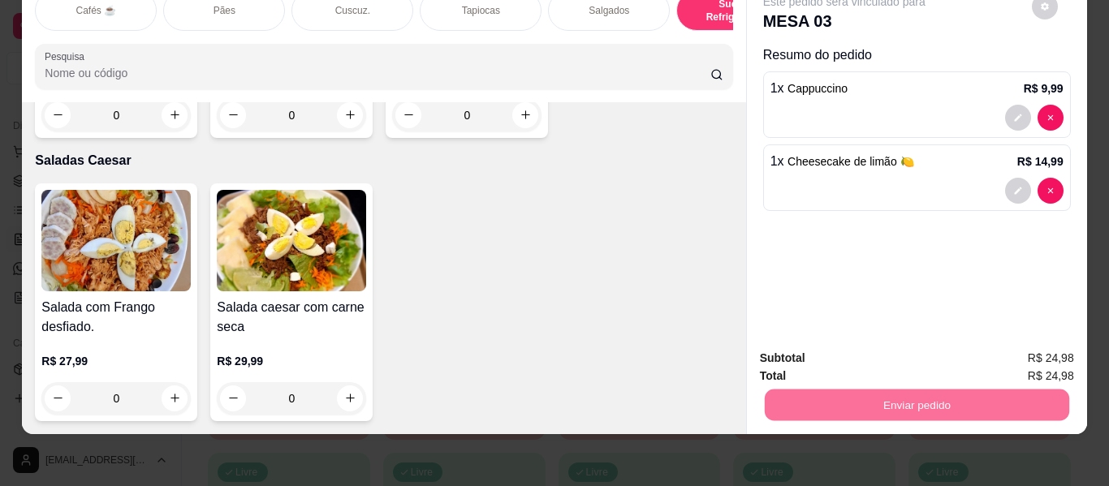
click at [813, 347] on button "Não registrar e enviar pedido" at bounding box center [863, 352] width 164 height 30
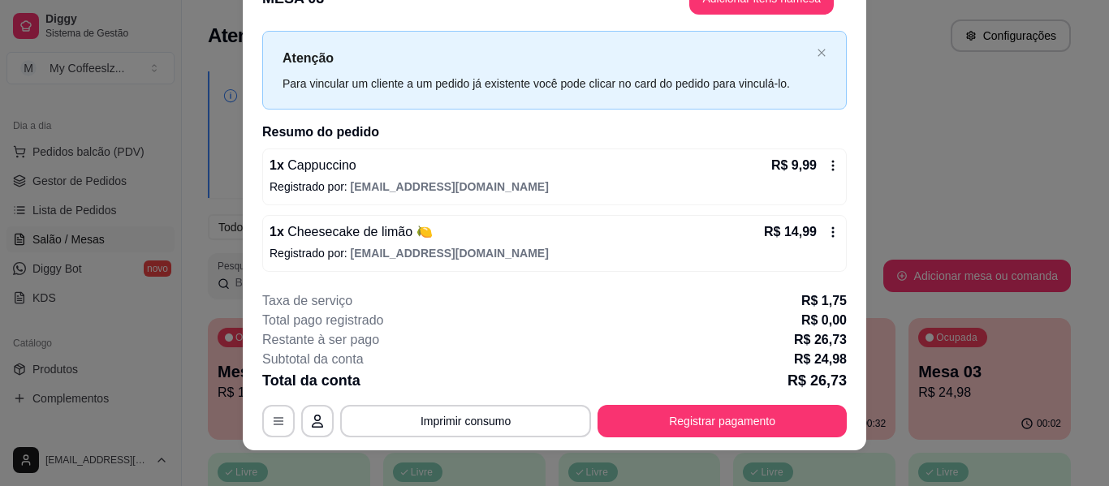
scroll to position [50, 0]
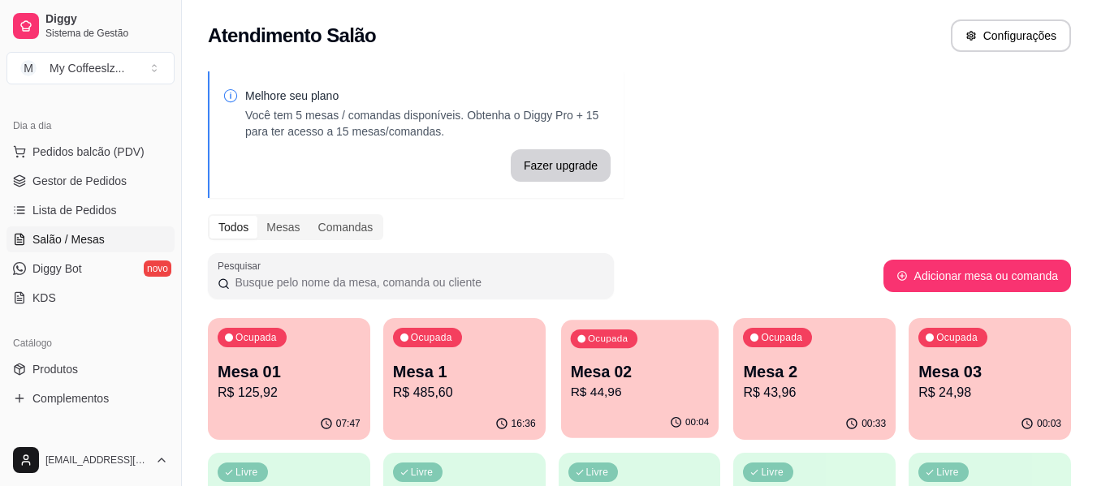
click at [640, 405] on div "Ocupada Mesa 02 R$ 44,96" at bounding box center [639, 364] width 157 height 88
click at [785, 381] on p "Mesa 2" at bounding box center [814, 371] width 143 height 23
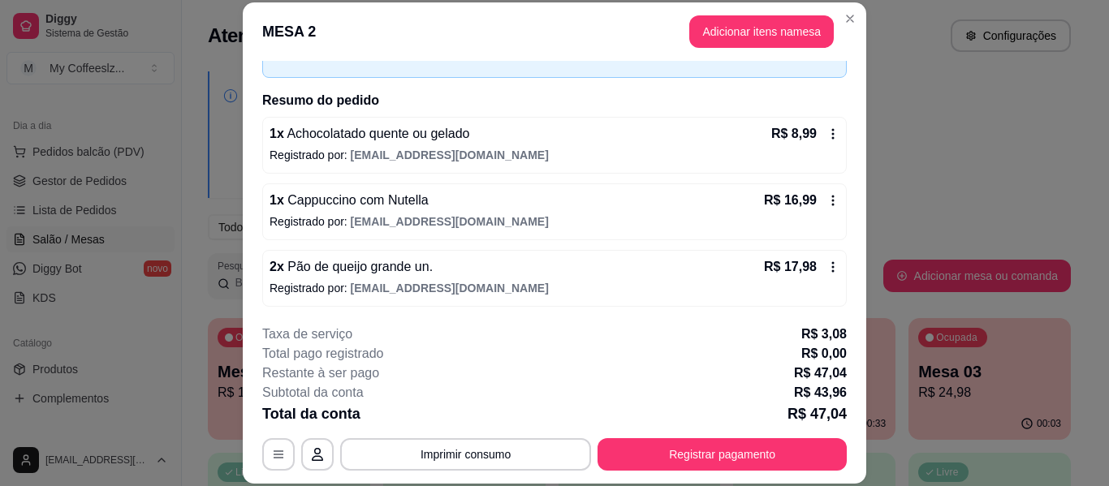
scroll to position [99, 0]
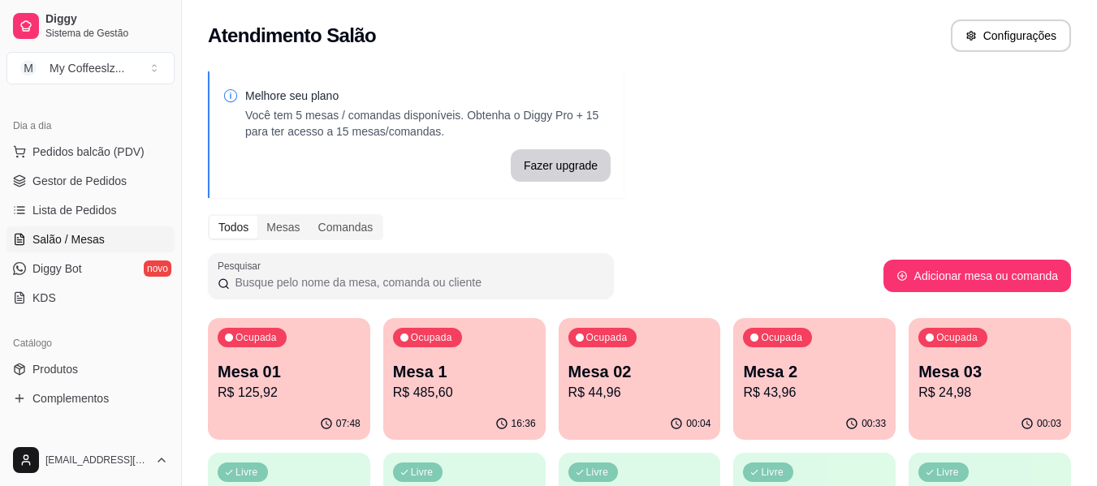
click at [985, 403] on div "Ocupada Mesa 03 R$ 24,98" at bounding box center [989, 363] width 162 height 90
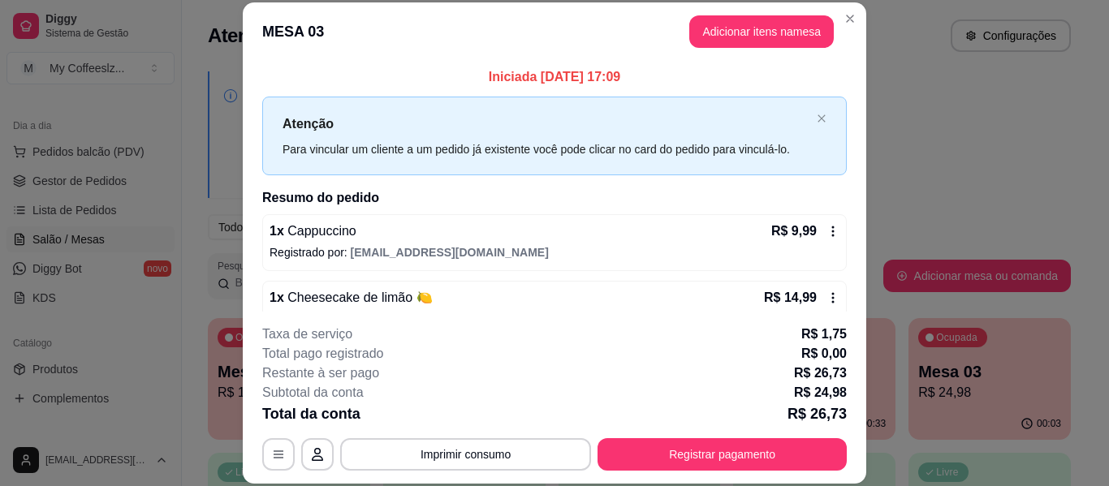
scroll to position [32, 0]
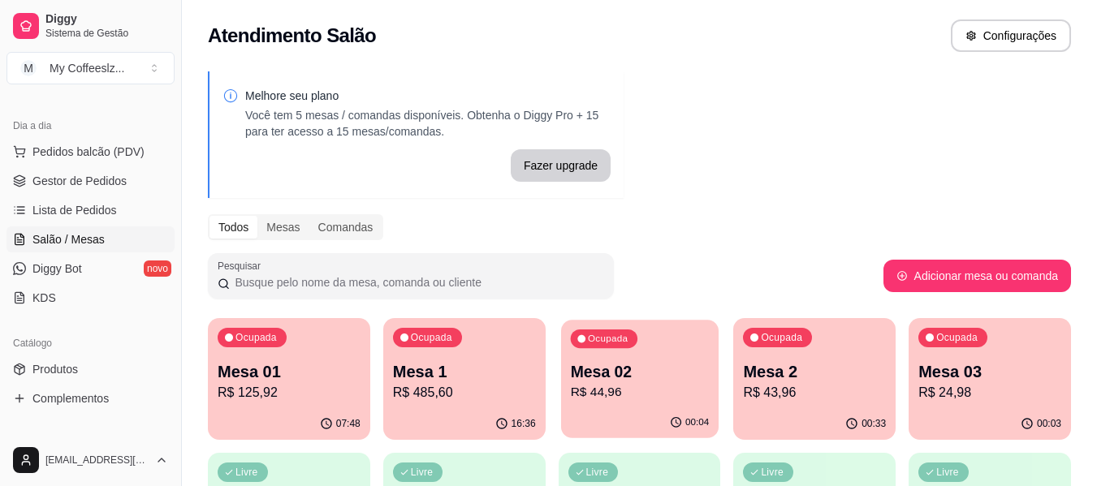
click at [621, 388] on p "R$ 44,96" at bounding box center [639, 392] width 139 height 19
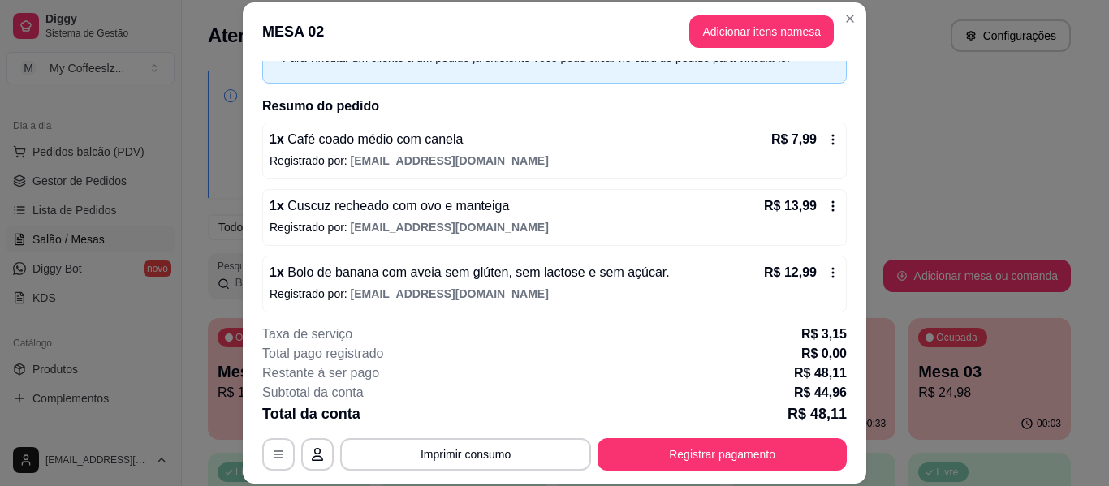
scroll to position [81, 0]
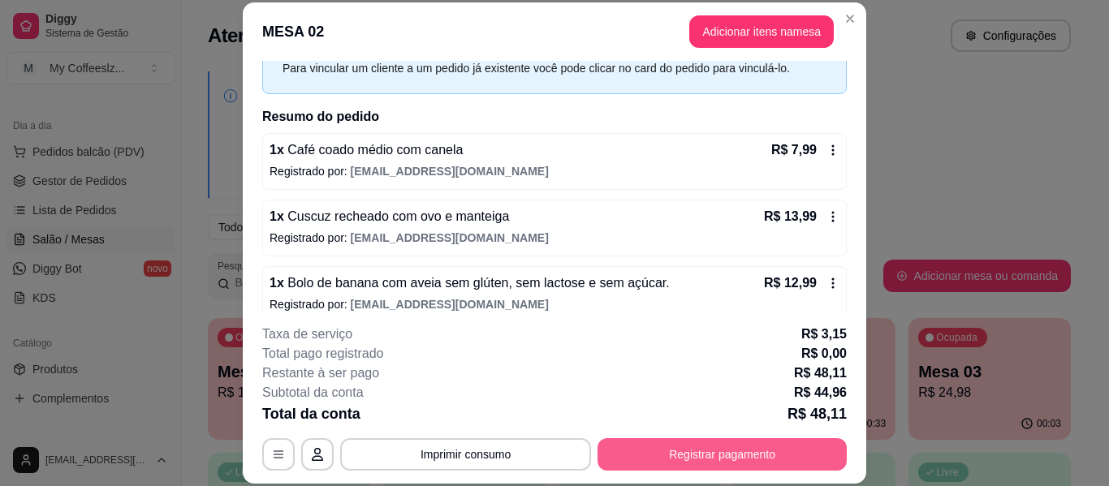
click at [631, 463] on button "Registrar pagamento" at bounding box center [721, 454] width 249 height 32
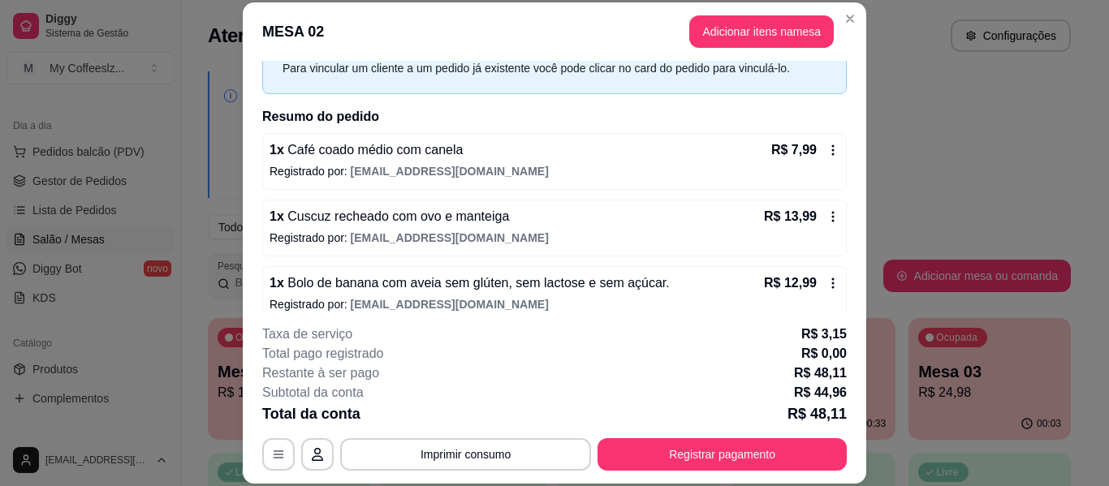
click at [654, 248] on div "Débito" at bounding box center [665, 243] width 114 height 95
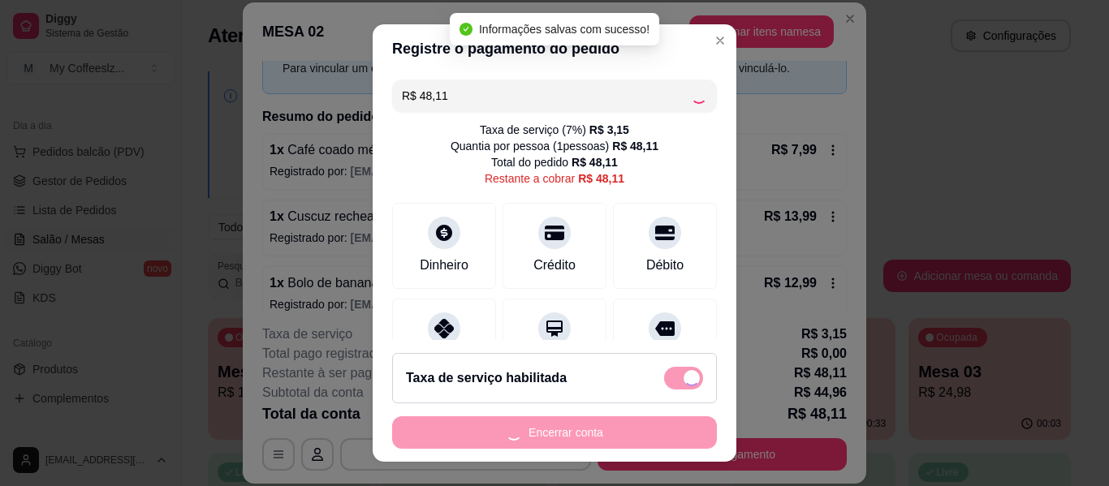
type input "R$ 0,00"
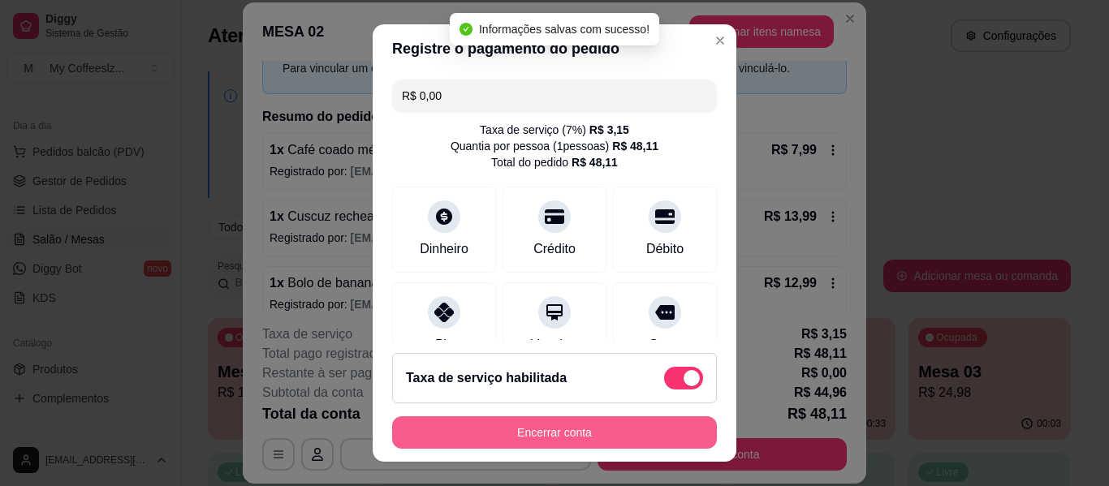
click at [616, 426] on button "Encerrar conta" at bounding box center [554, 432] width 325 height 32
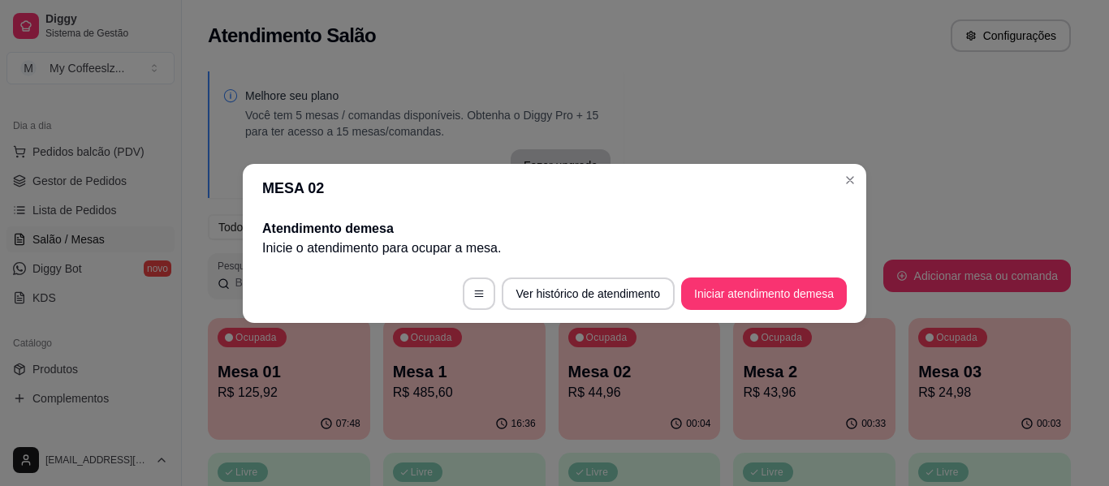
scroll to position [0, 0]
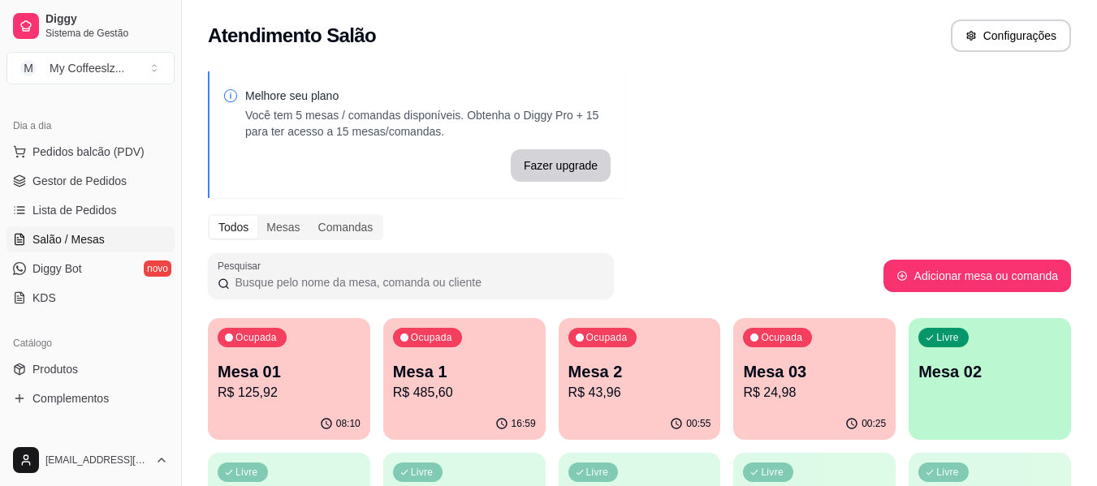
click at [795, 379] on p "Mesa 03" at bounding box center [814, 371] width 143 height 23
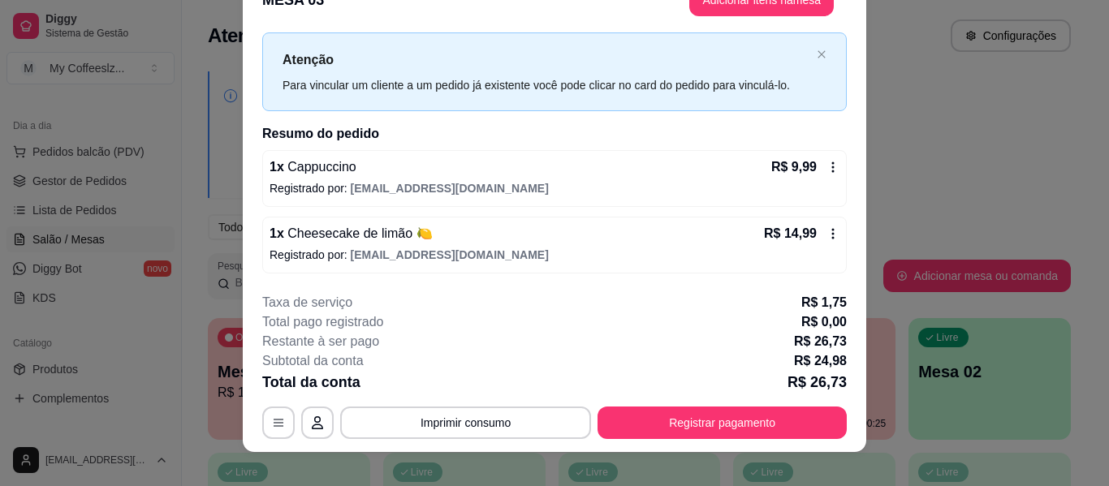
scroll to position [50, 0]
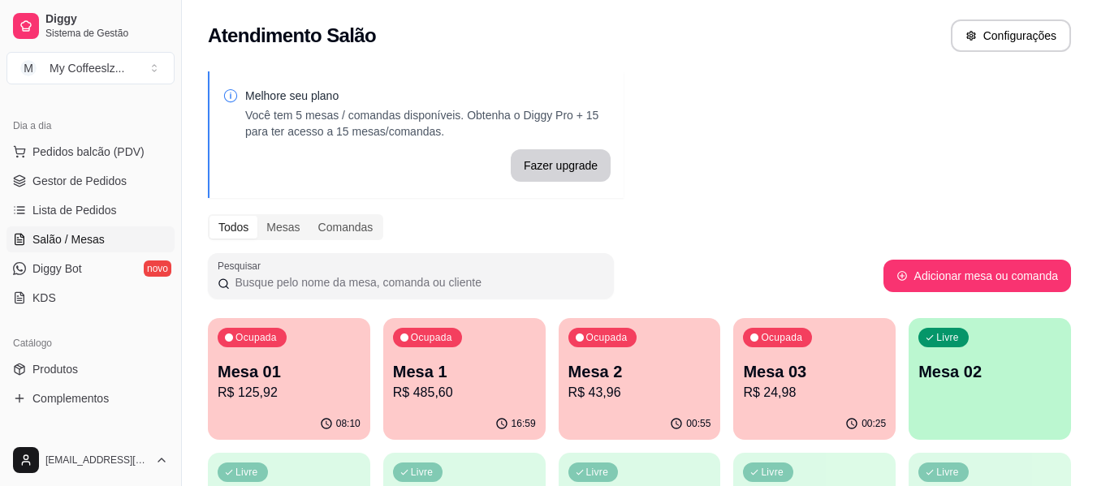
click at [661, 361] on p "Mesa 2" at bounding box center [639, 371] width 143 height 23
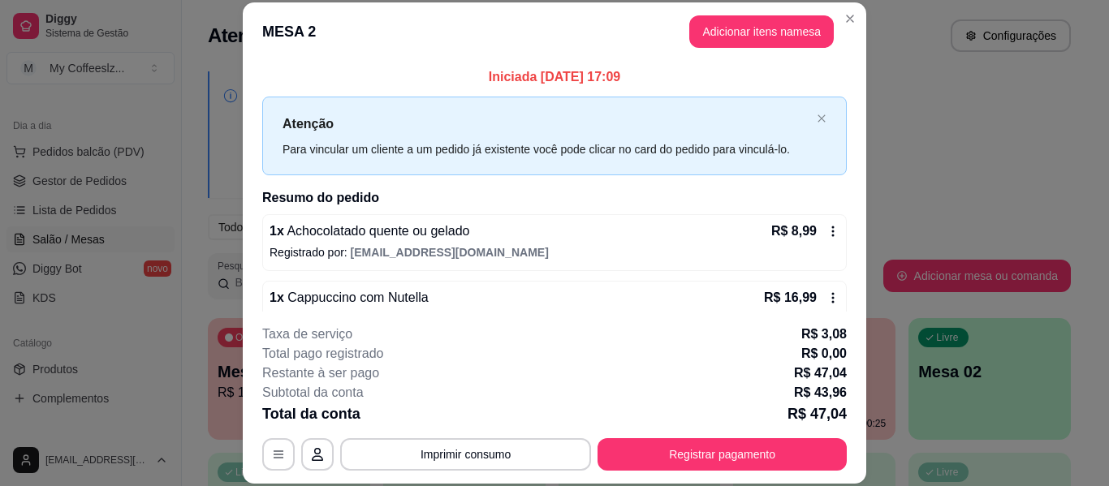
scroll to position [99, 0]
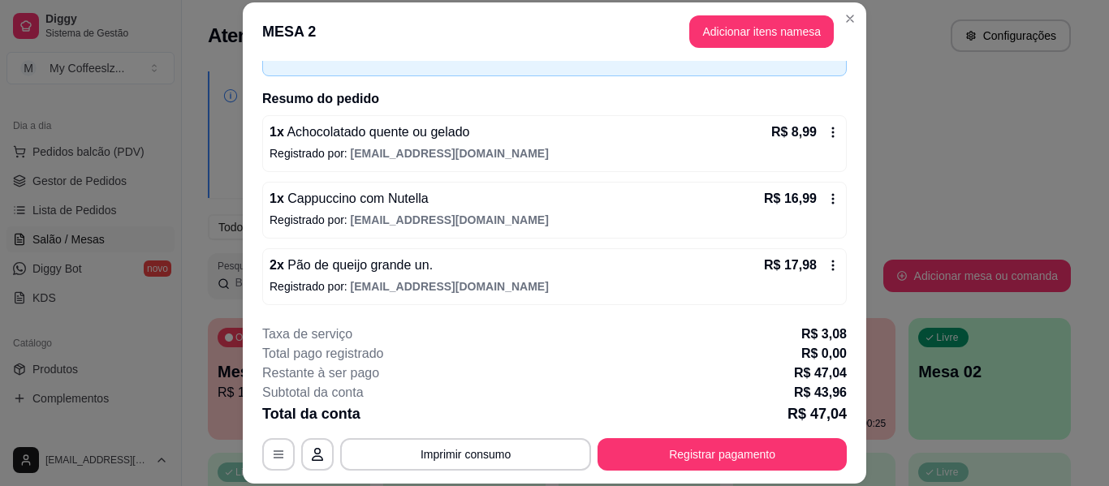
click at [498, 240] on div "1 x Achocolatado quente ou gelado R$ 8,99 Registrado por: [EMAIL_ADDRESS][DOMAI…" at bounding box center [554, 210] width 584 height 190
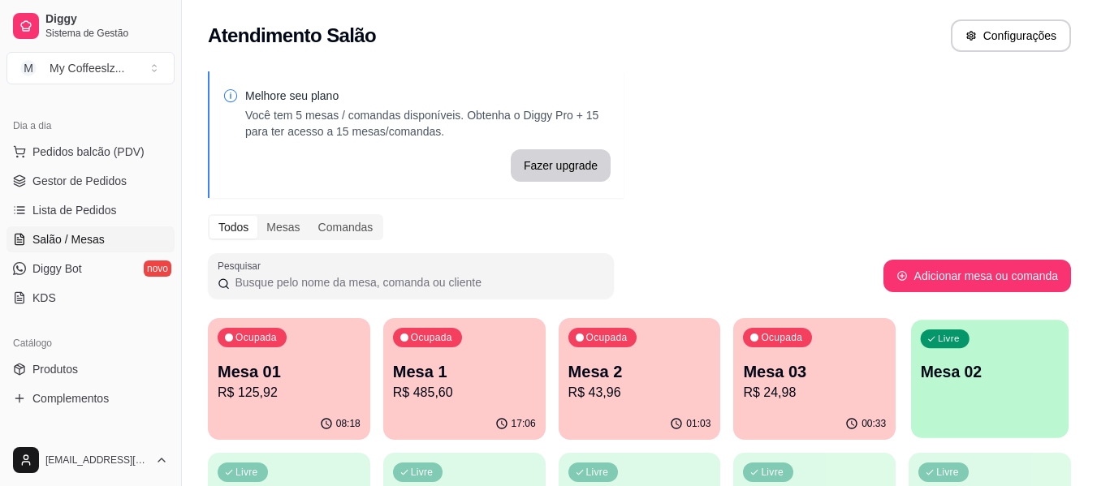
click at [941, 361] on p "Mesa 02" at bounding box center [989, 372] width 139 height 22
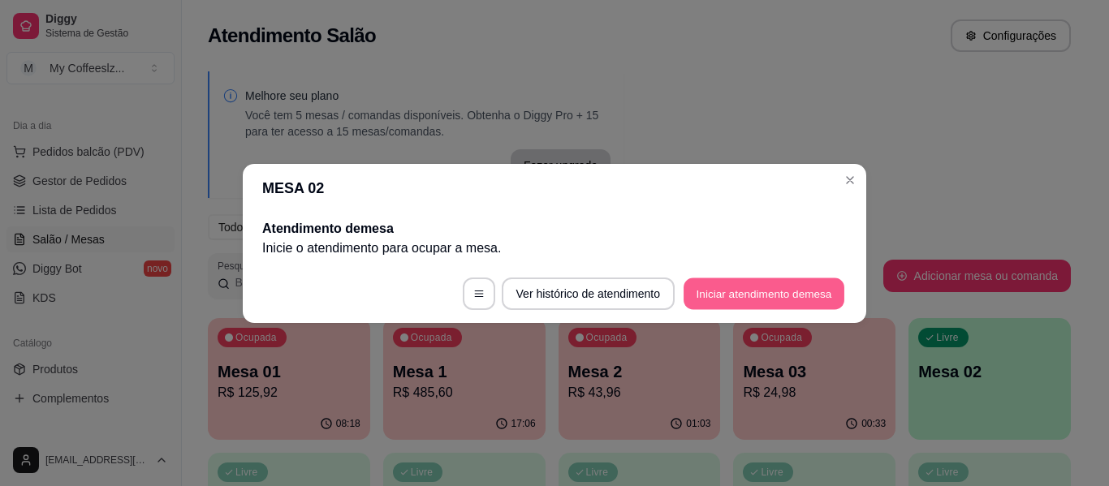
click at [728, 284] on button "Iniciar atendimento de mesa" at bounding box center [763, 294] width 161 height 32
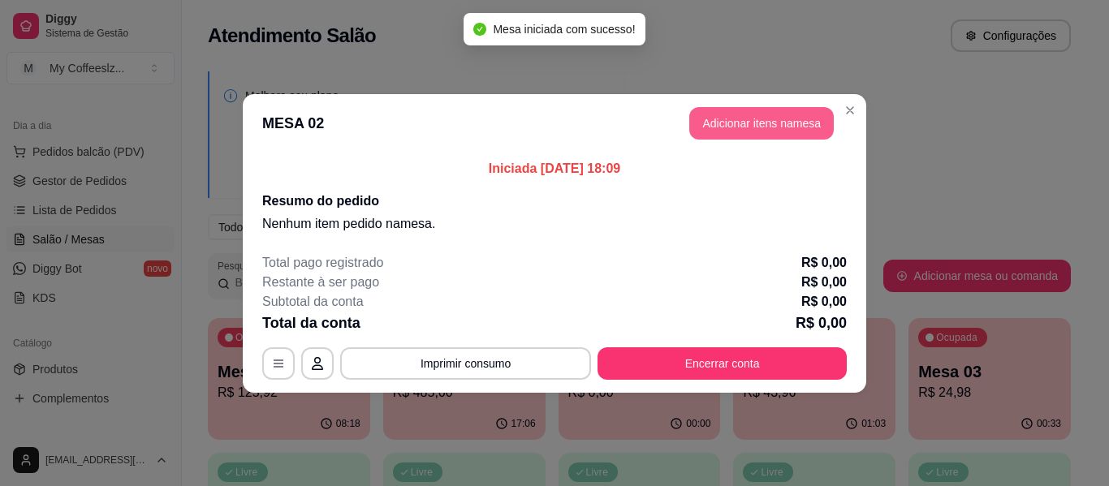
click at [773, 127] on button "Adicionar itens na mesa" at bounding box center [761, 123] width 144 height 32
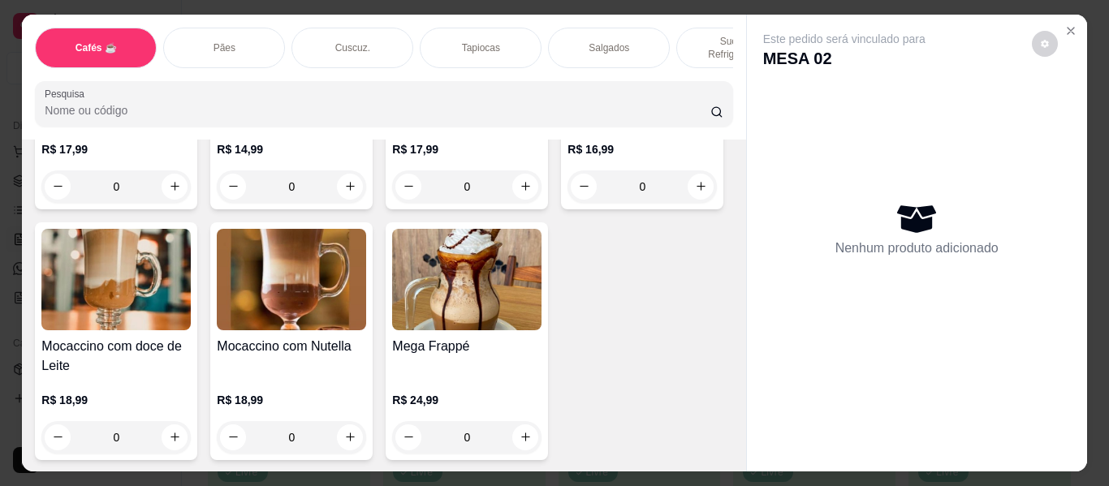
scroll to position [2110, 0]
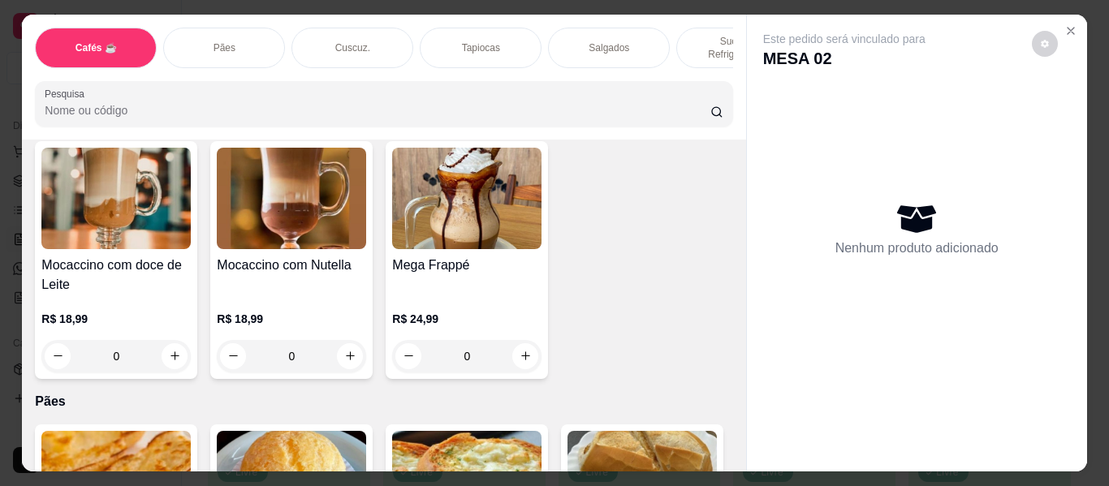
type input "1"
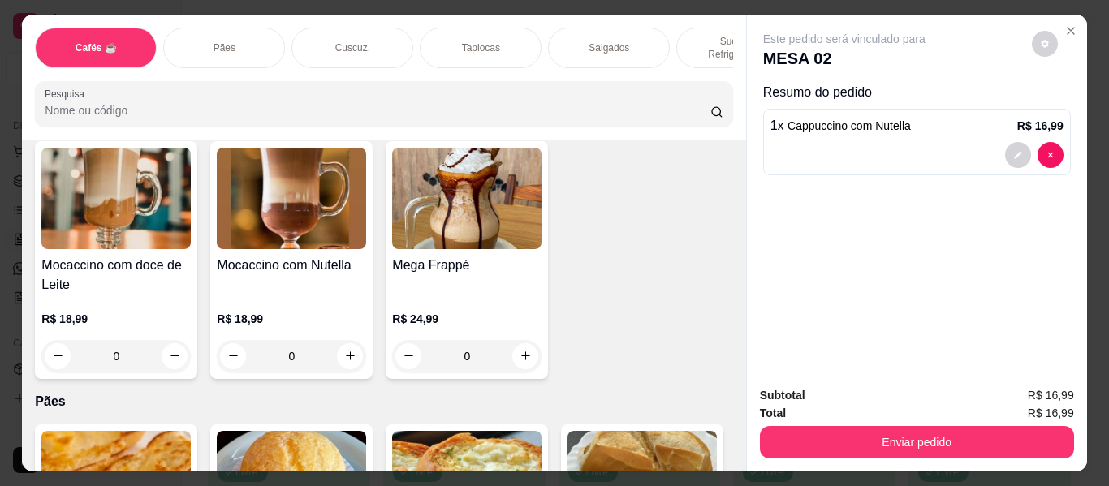
click at [481, 41] on p "Tapiocas" at bounding box center [481, 47] width 38 height 13
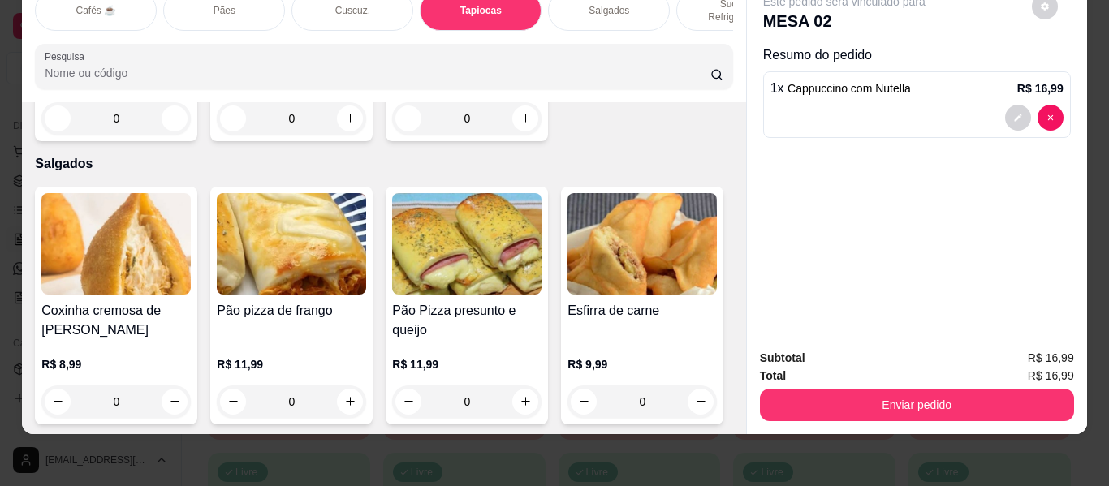
type input "1"
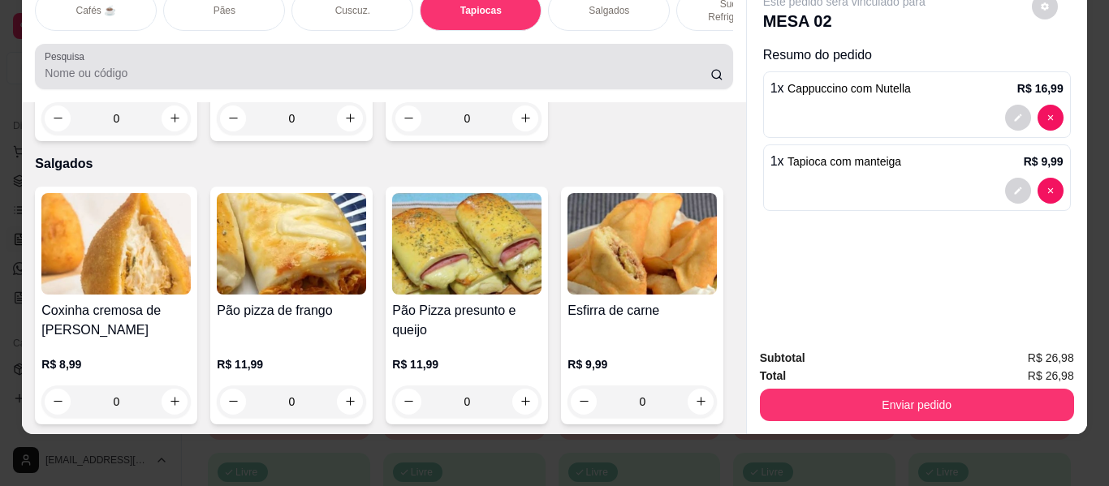
scroll to position [0, 0]
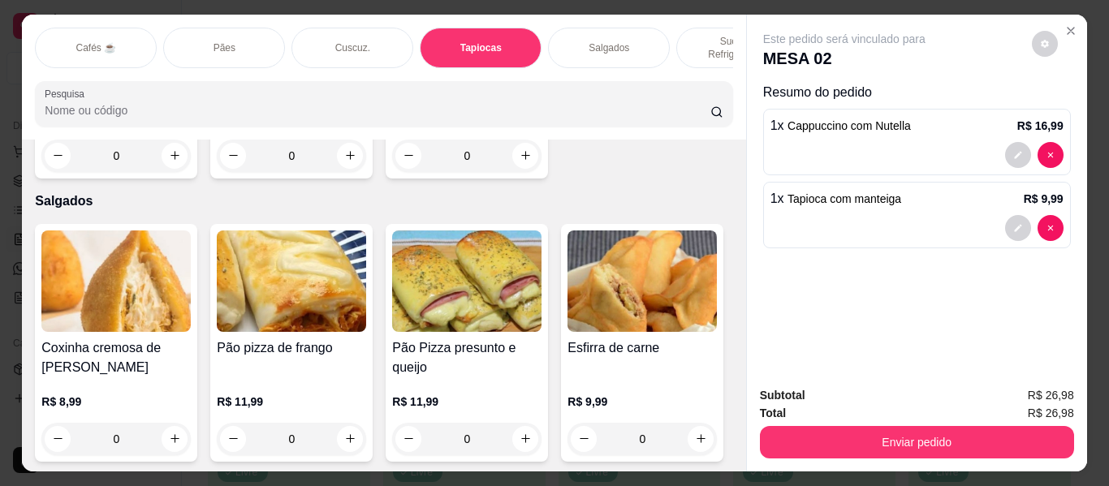
click at [694, 35] on p "Sucos e Refrigerantes" at bounding box center [737, 48] width 94 height 26
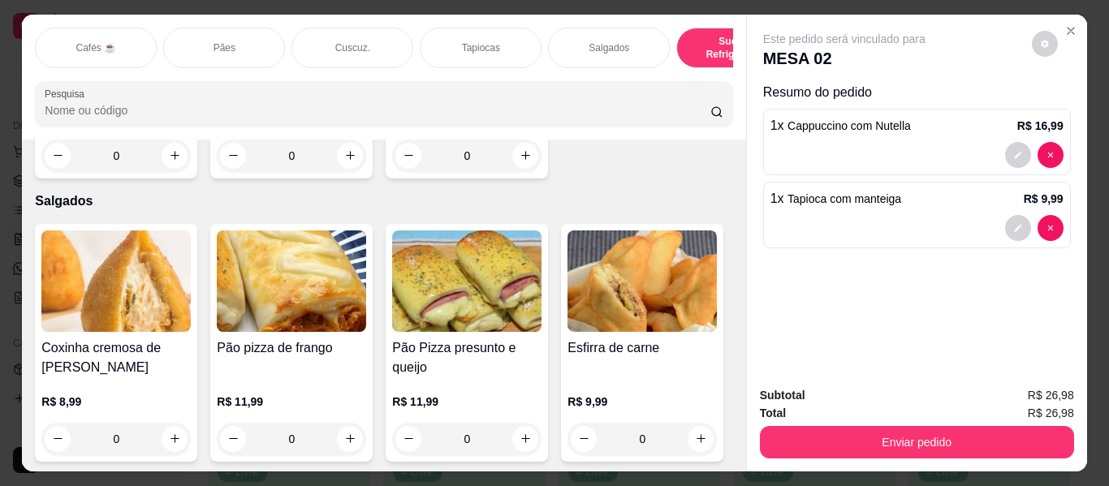
scroll to position [44, 0]
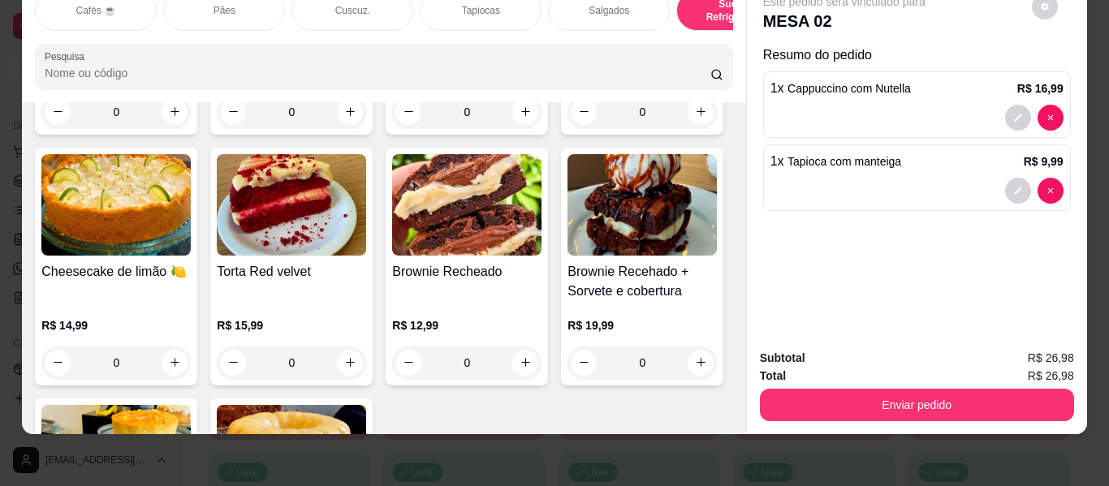
type input "1"
